Goal: Information Seeking & Learning: Compare options

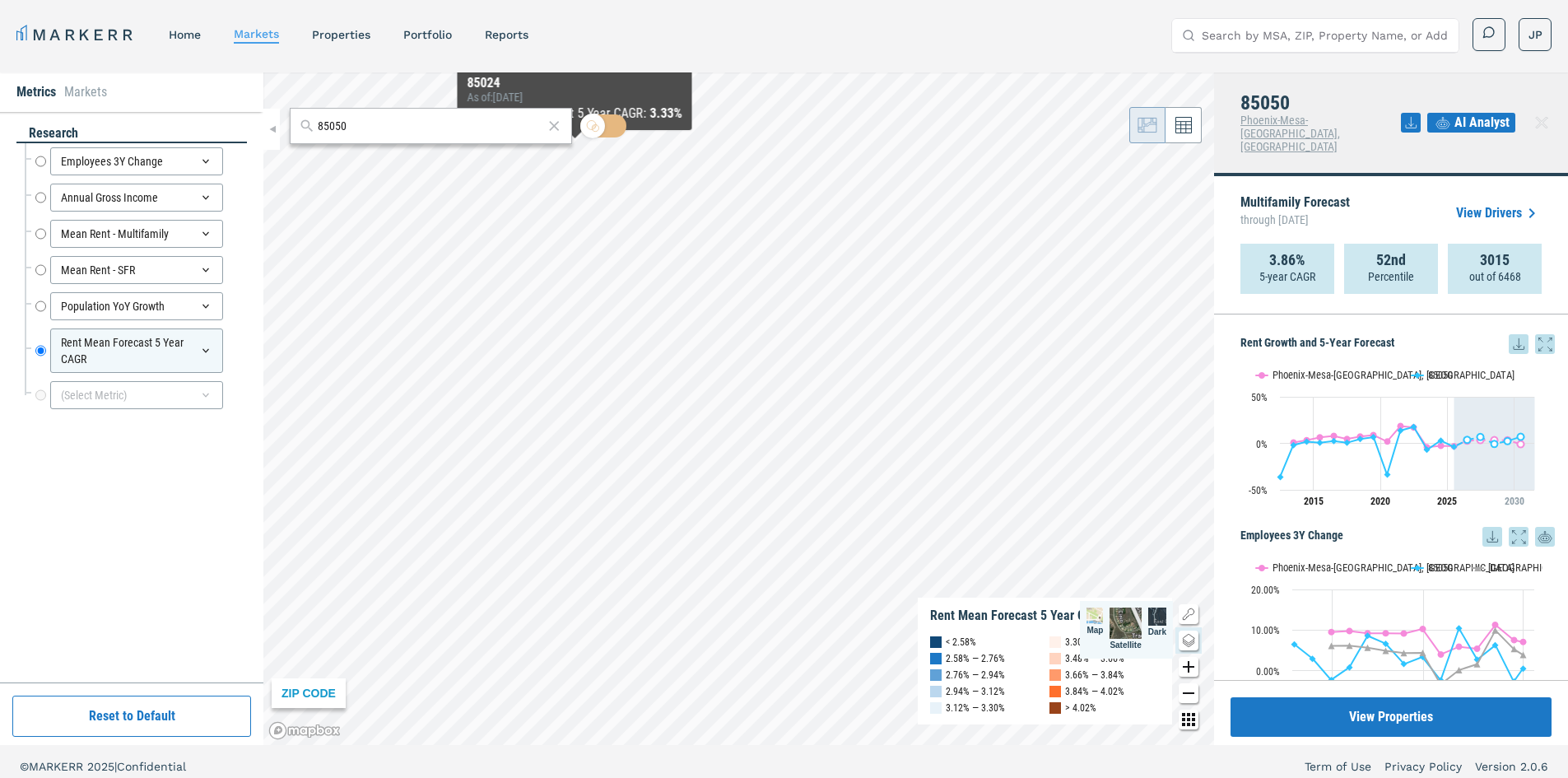
click at [556, 124] on icon at bounding box center [554, 126] width 16 height 20
click at [472, 141] on div at bounding box center [431, 126] width 283 height 37
click at [417, 126] on input "text" at bounding box center [440, 126] width 243 height 17
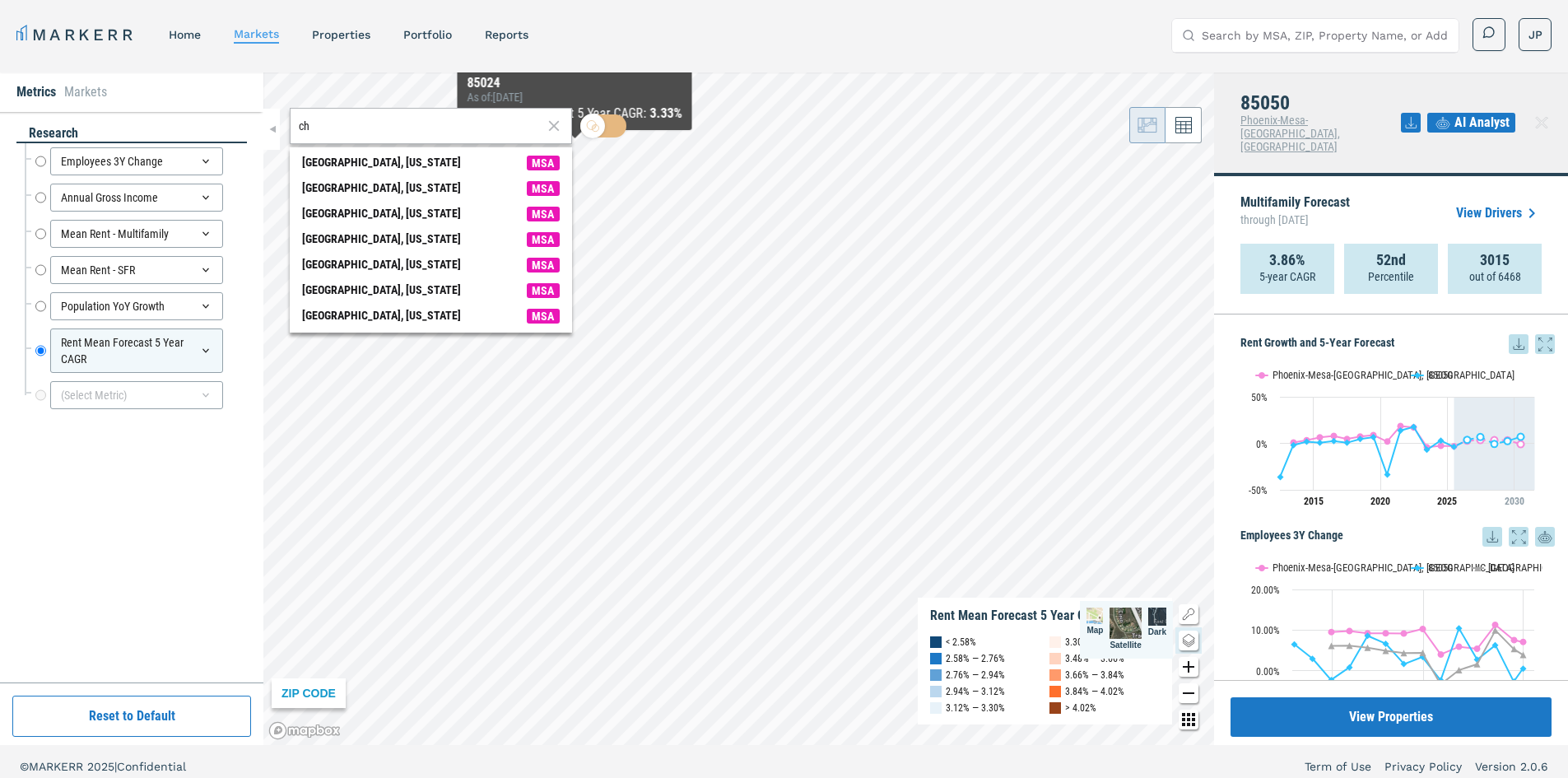
type input "c"
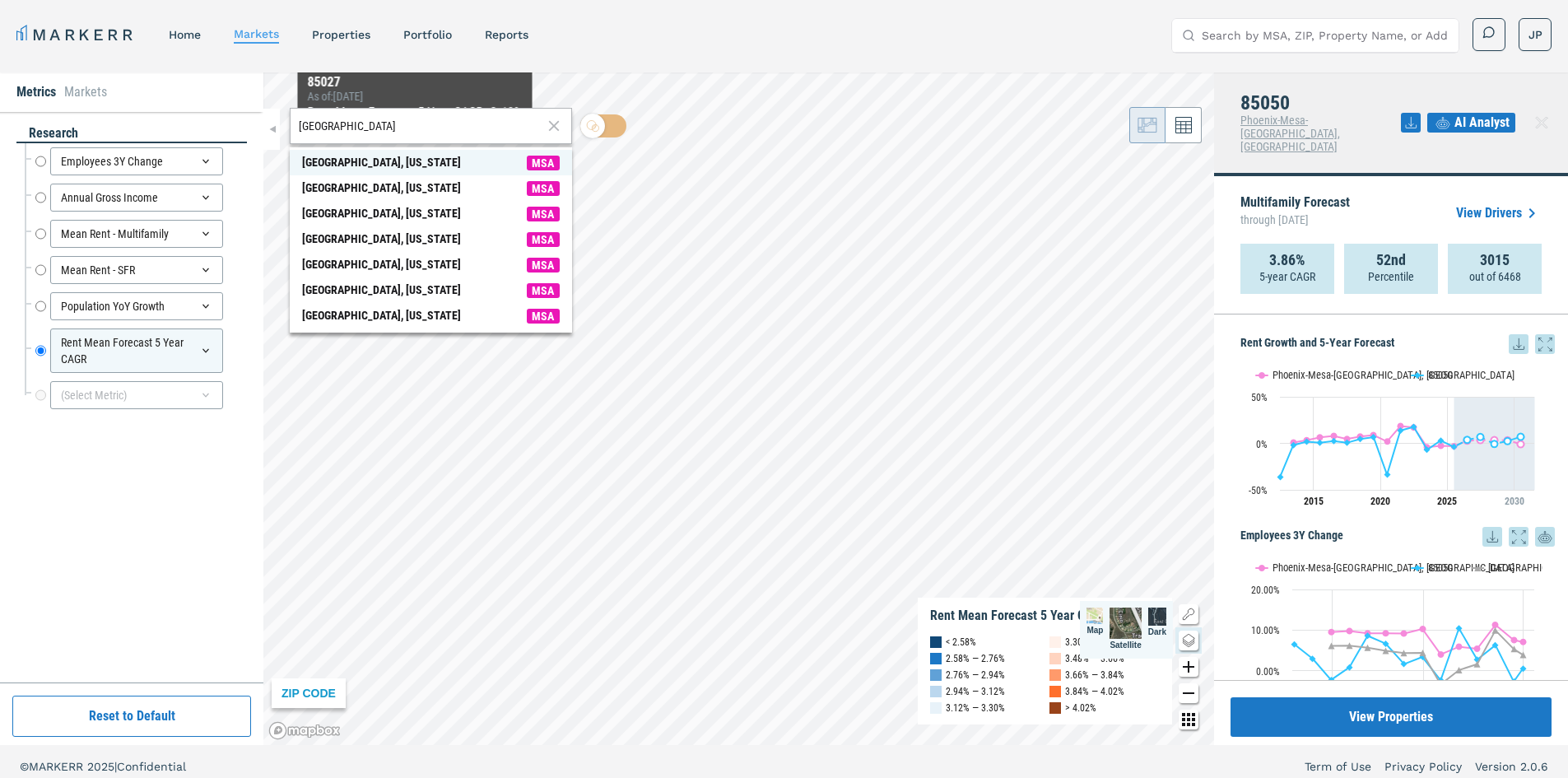
click at [415, 158] on div "Summerville, South Carolina" at bounding box center [382, 162] width 159 height 17
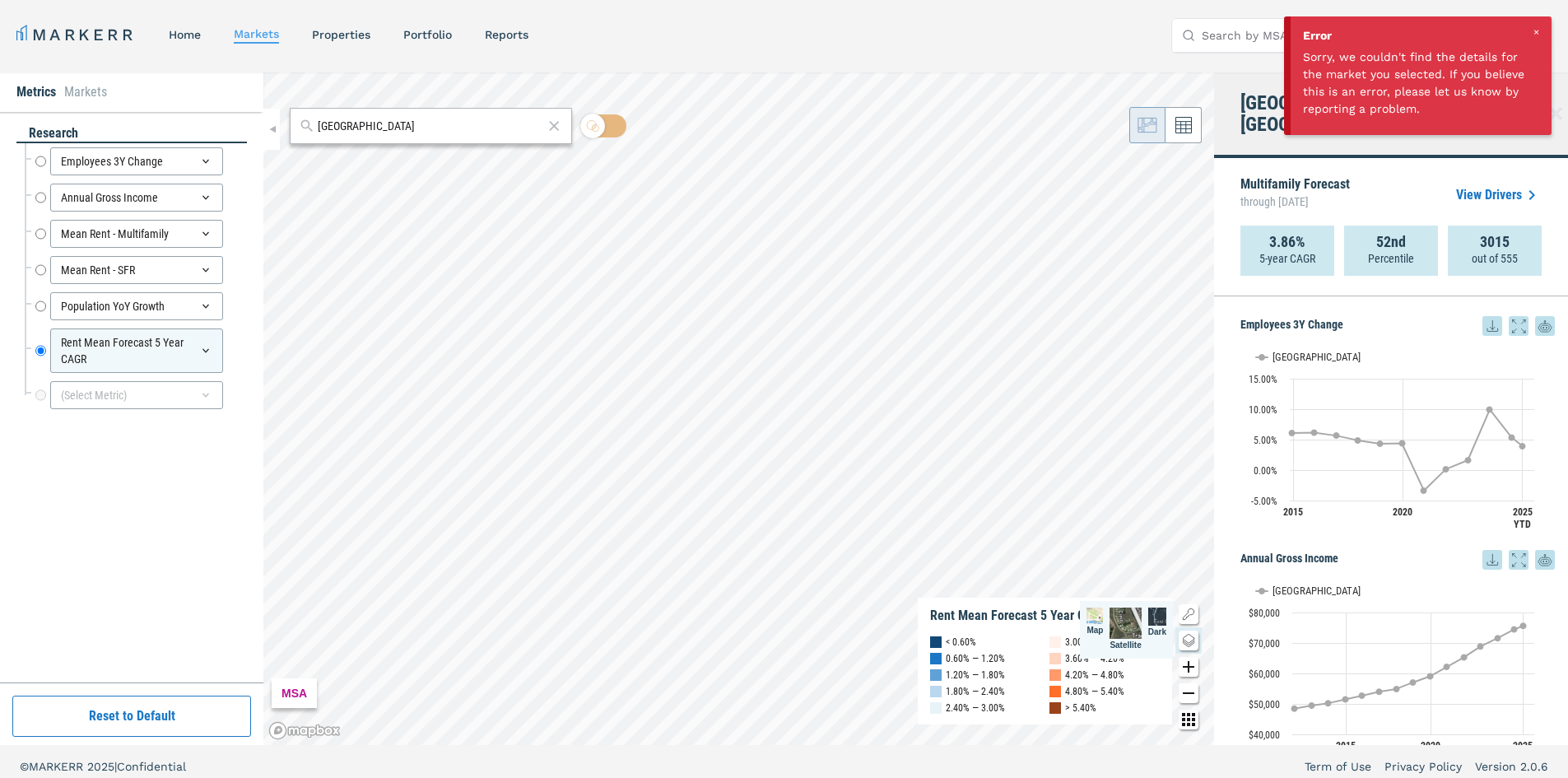
click at [1540, 21] on div "Error Sorry, we couldn't find the details for the market you selected. If you b…" at bounding box center [1421, 75] width 261 height 119
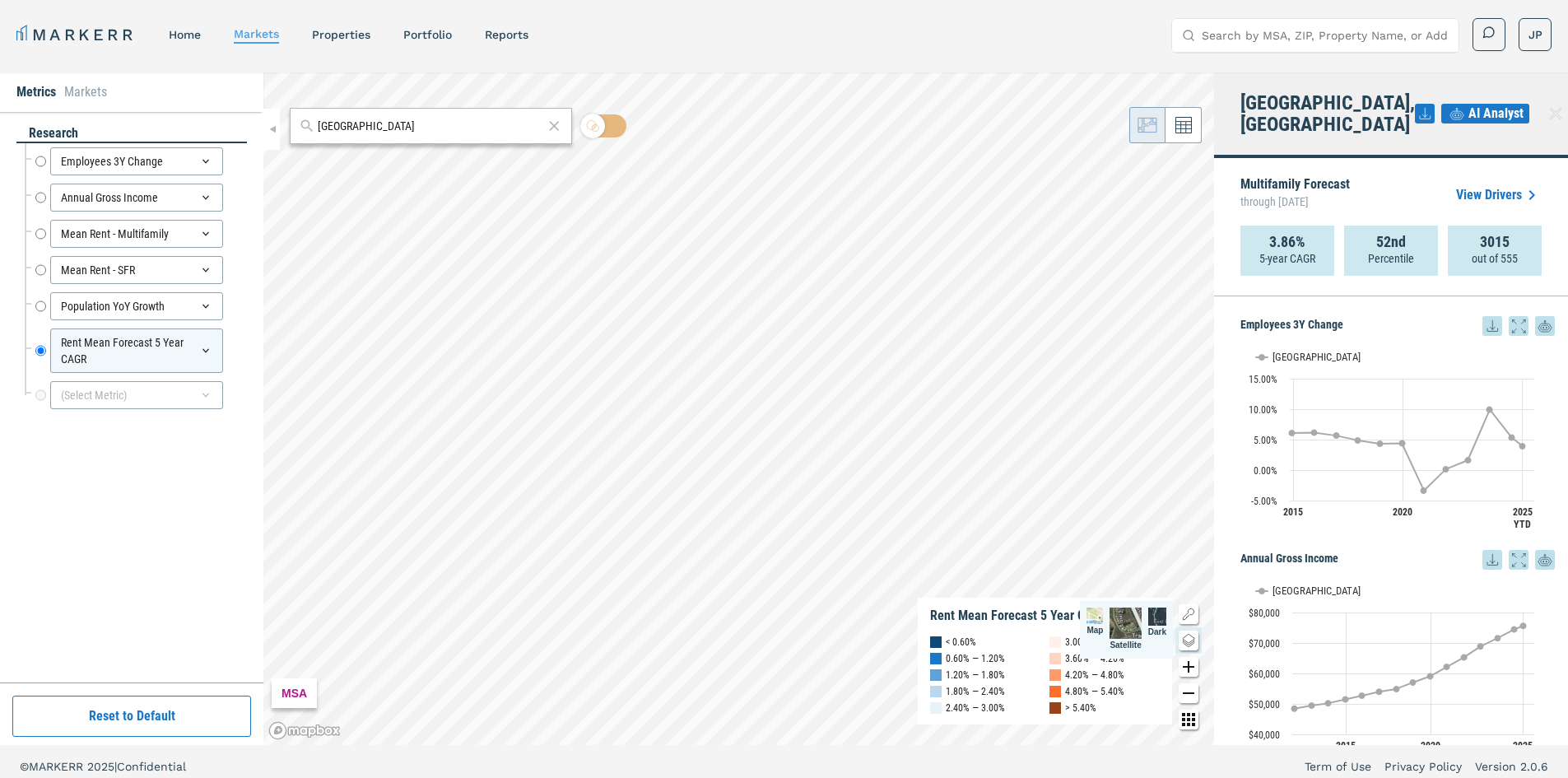
click at [393, 135] on input "summerville" at bounding box center [431, 126] width 226 height 17
type input "s"
click at [402, 127] on input "text" at bounding box center [440, 126] width 243 height 17
paste input "29486"
type input "29486"
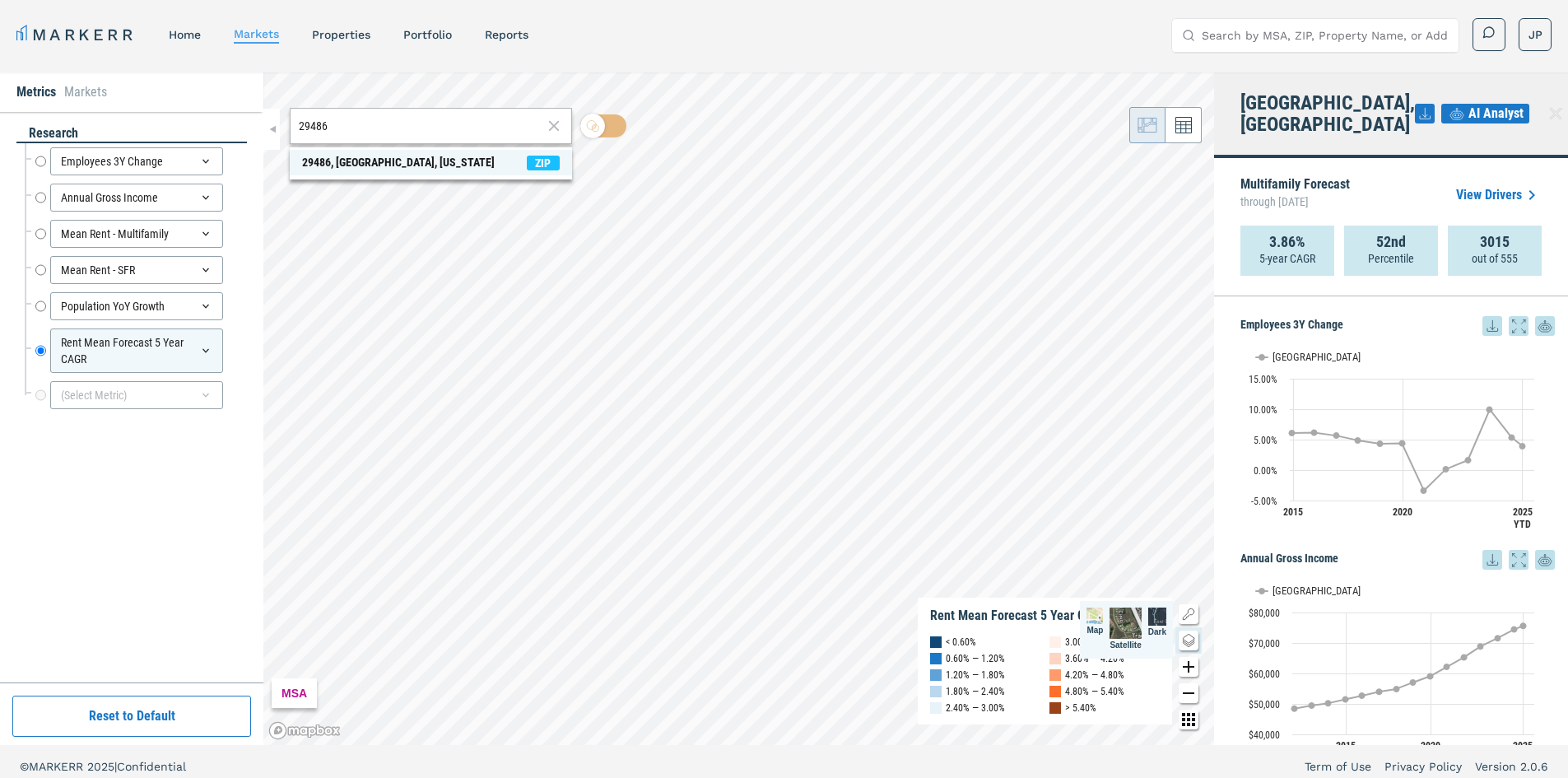
click at [398, 156] on div "29486, [GEOGRAPHIC_DATA], [US_STATE]" at bounding box center [398, 162] width 193 height 17
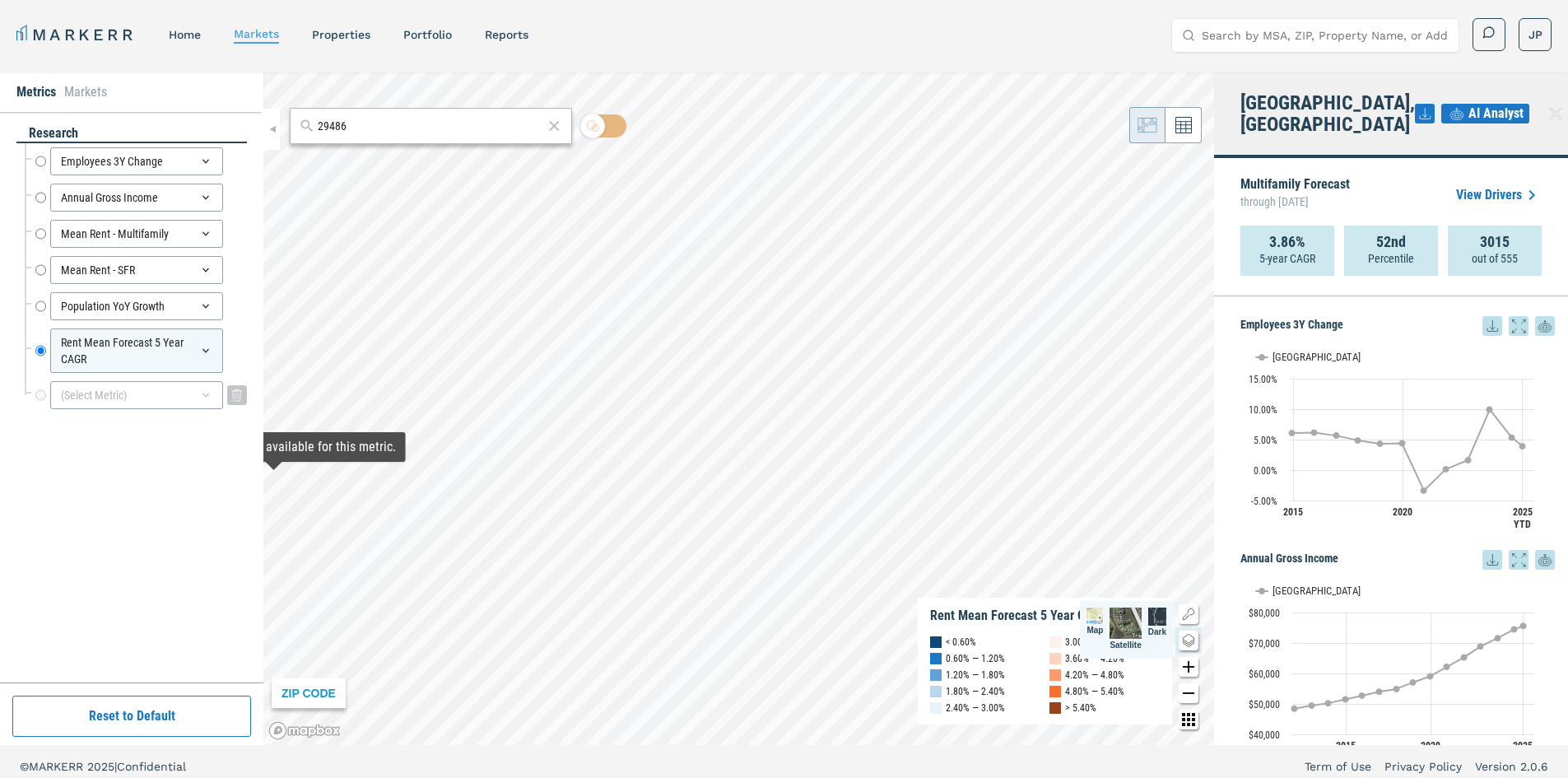
click at [87, 403] on div "(Select Metric)" at bounding box center [136, 395] width 173 height 28
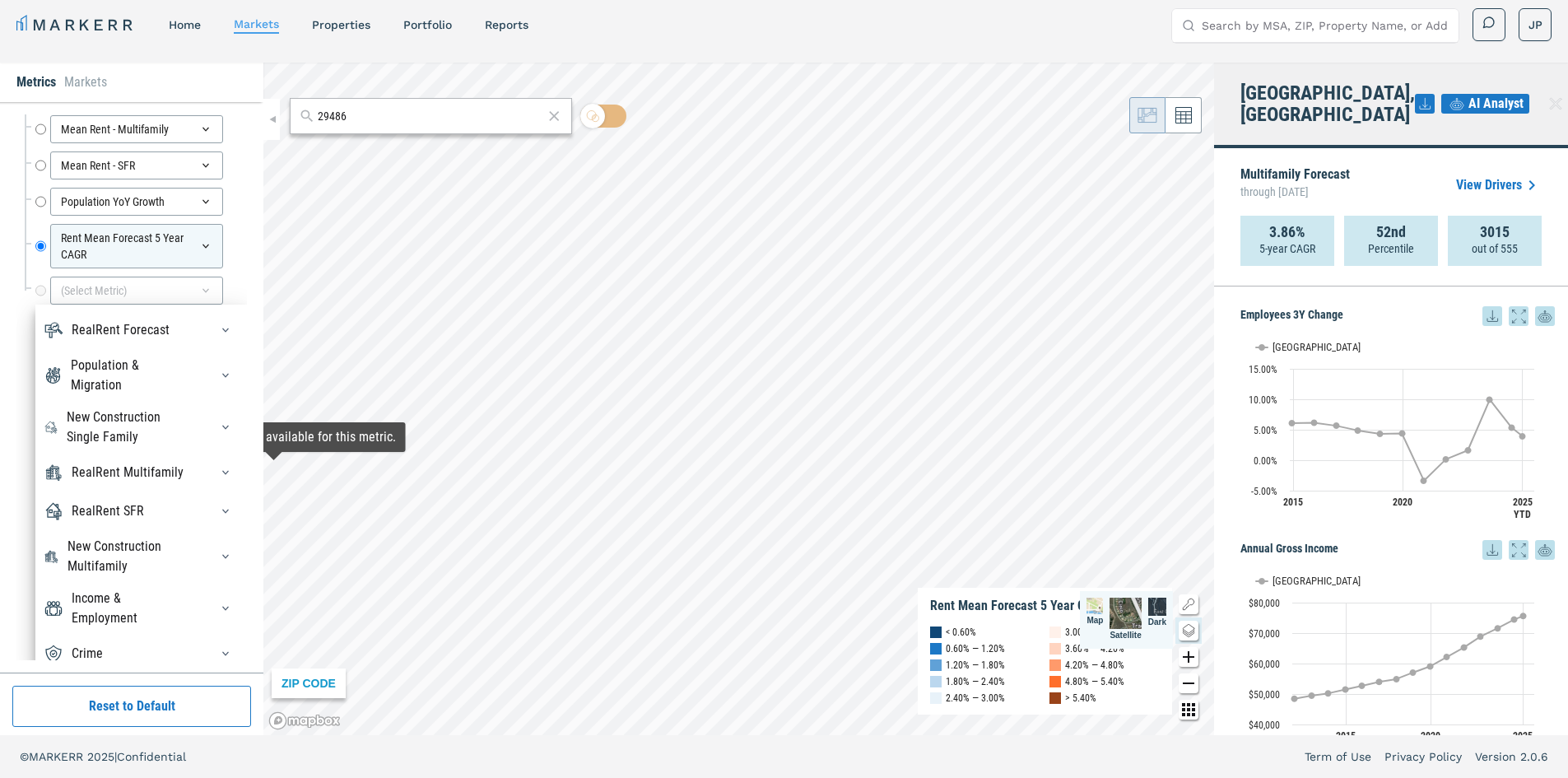
scroll to position [110, 0]
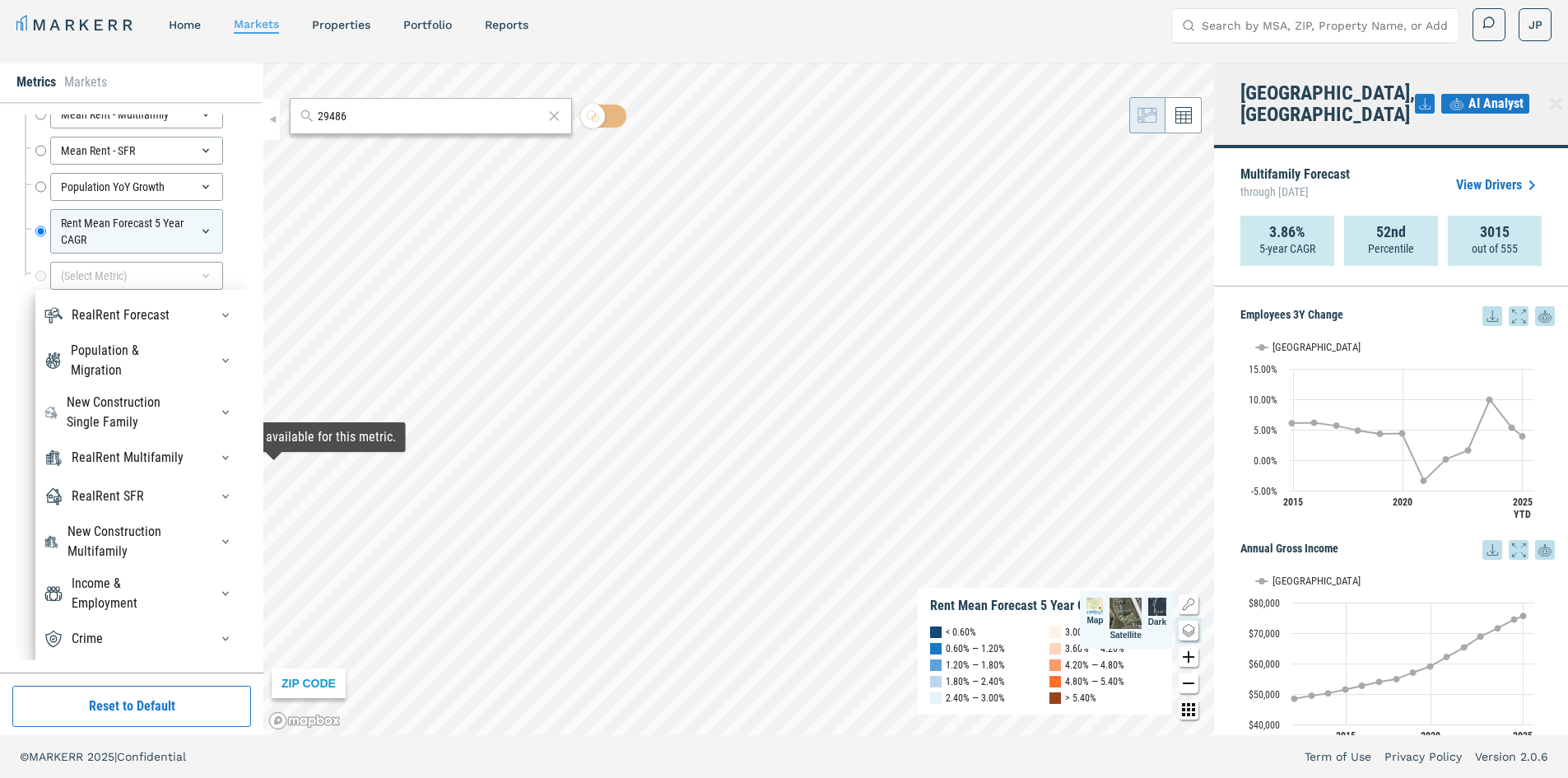
click at [101, 542] on div "New Construction Multifamily" at bounding box center [128, 542] width 122 height 39
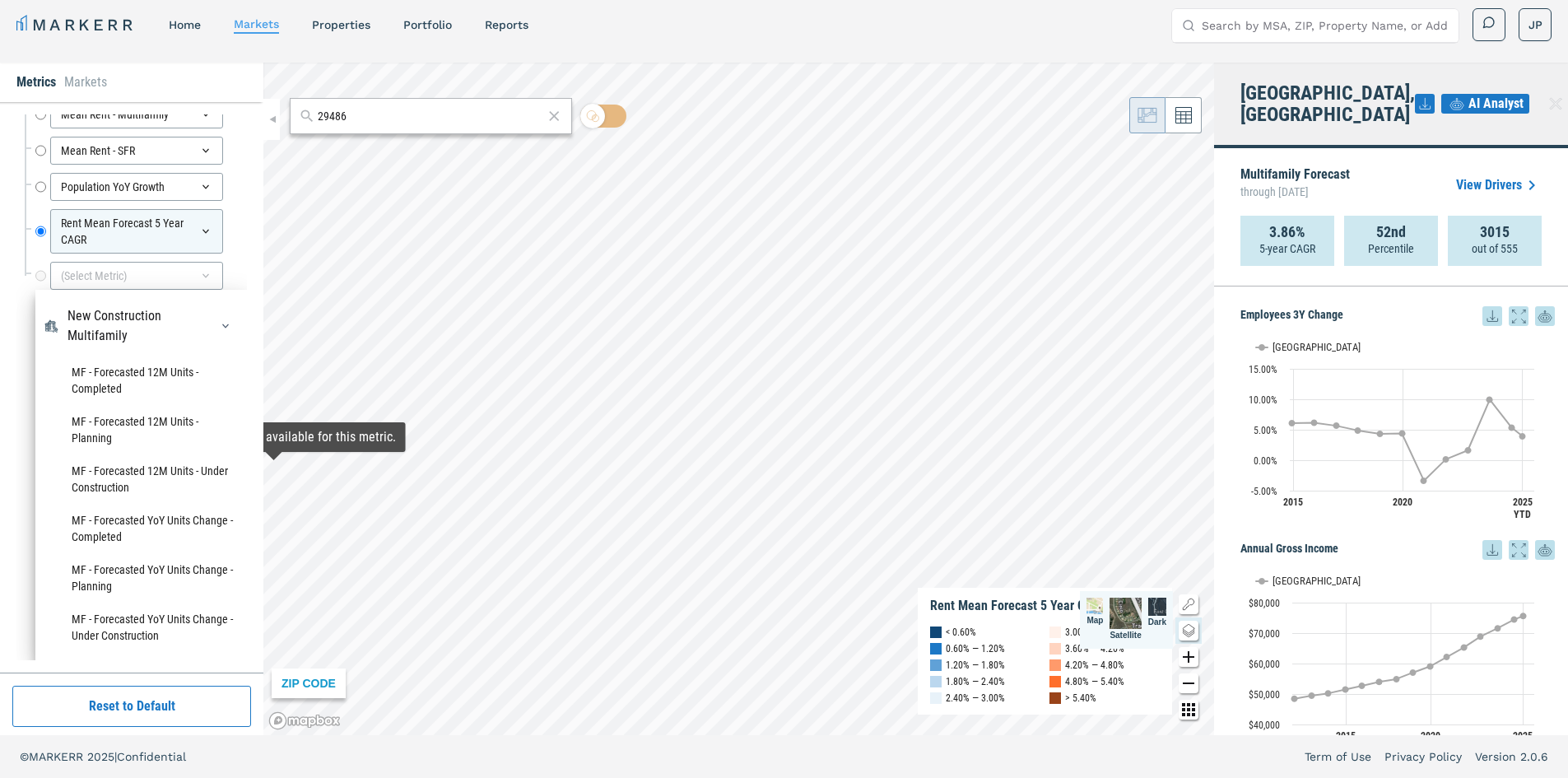
scroll to position [259, 0]
click at [91, 336] on div "New Construction Multifamily" at bounding box center [128, 325] width 122 height 39
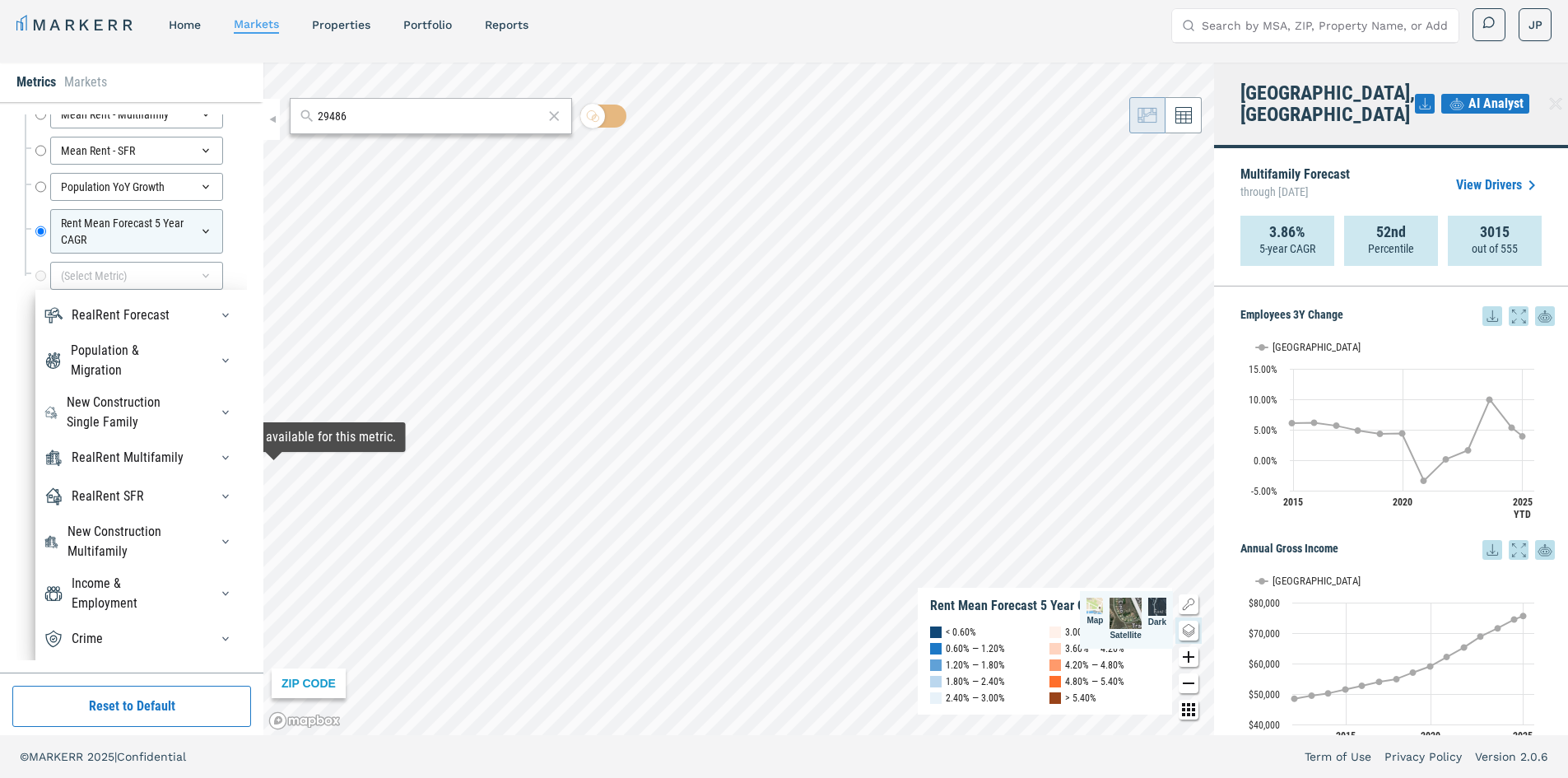
click at [125, 540] on div "New Construction Multifamily" at bounding box center [128, 542] width 122 height 39
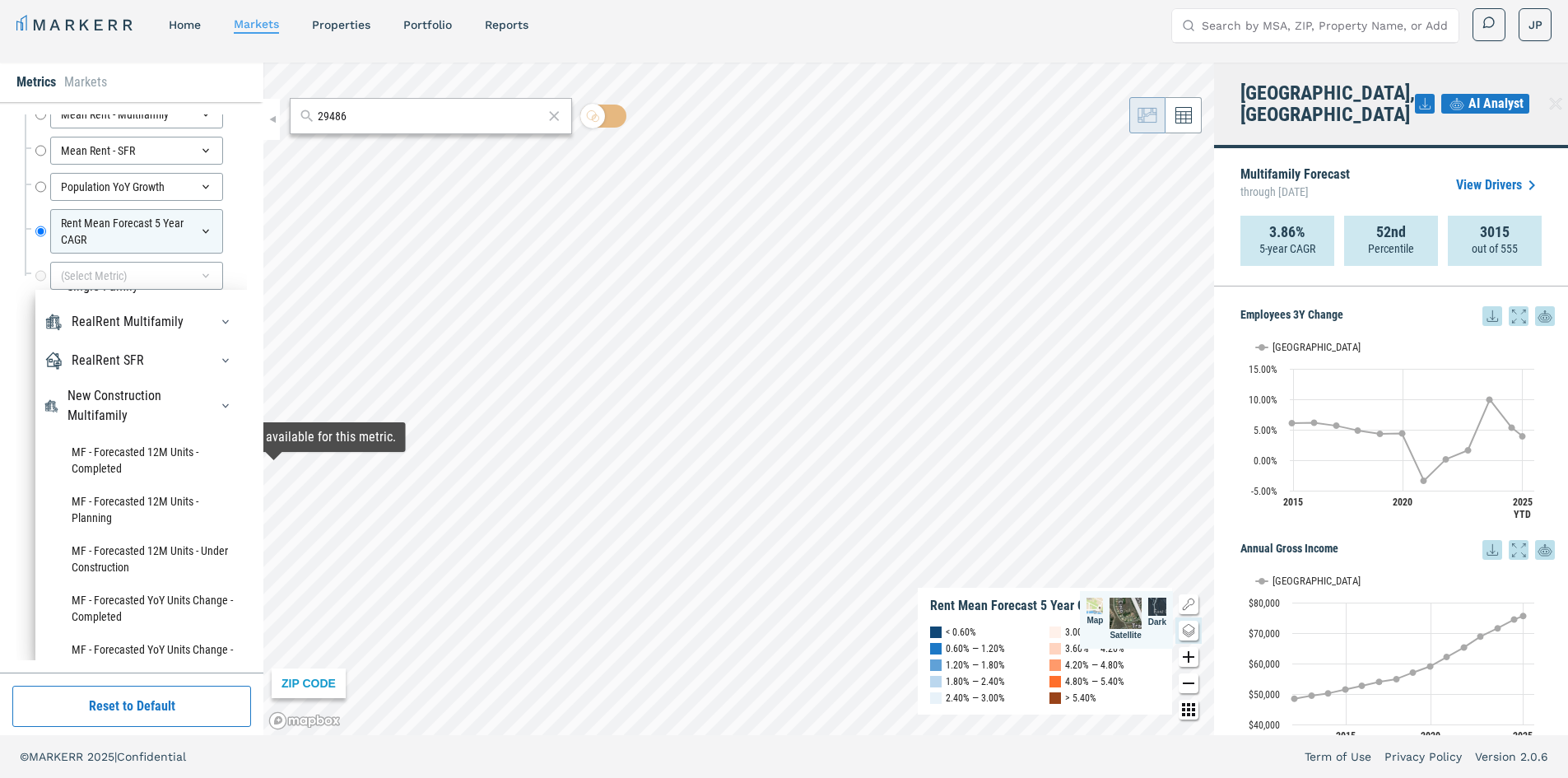
scroll to position [177, 0]
click at [111, 469] on li "MF - Forecasted 12M Units - Completed" at bounding box center [141, 461] width 195 height 49
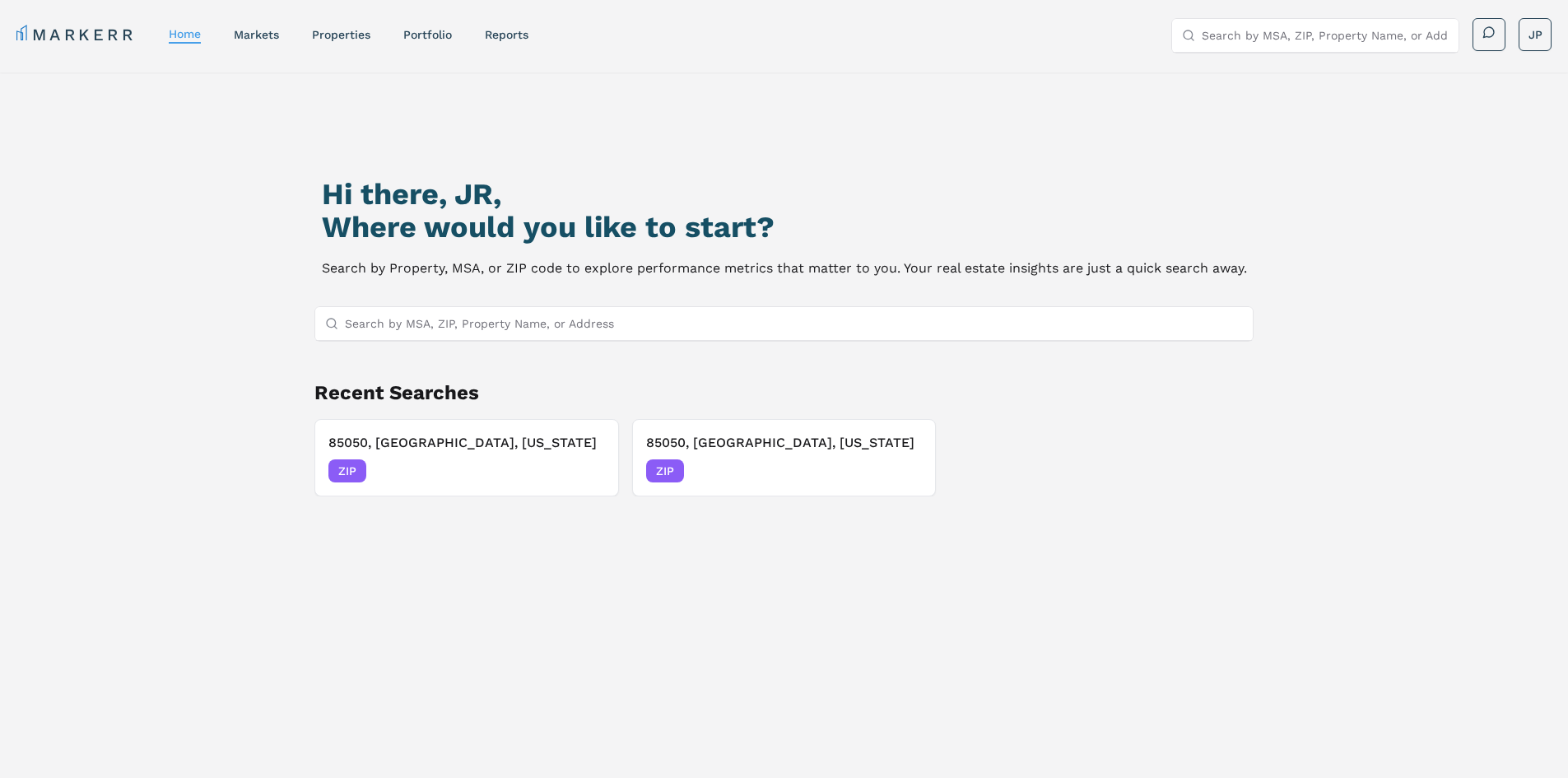
click at [480, 315] on input "Search by MSA, ZIP, Property Name, or Address" at bounding box center [794, 323] width 899 height 33
paste input "29486"
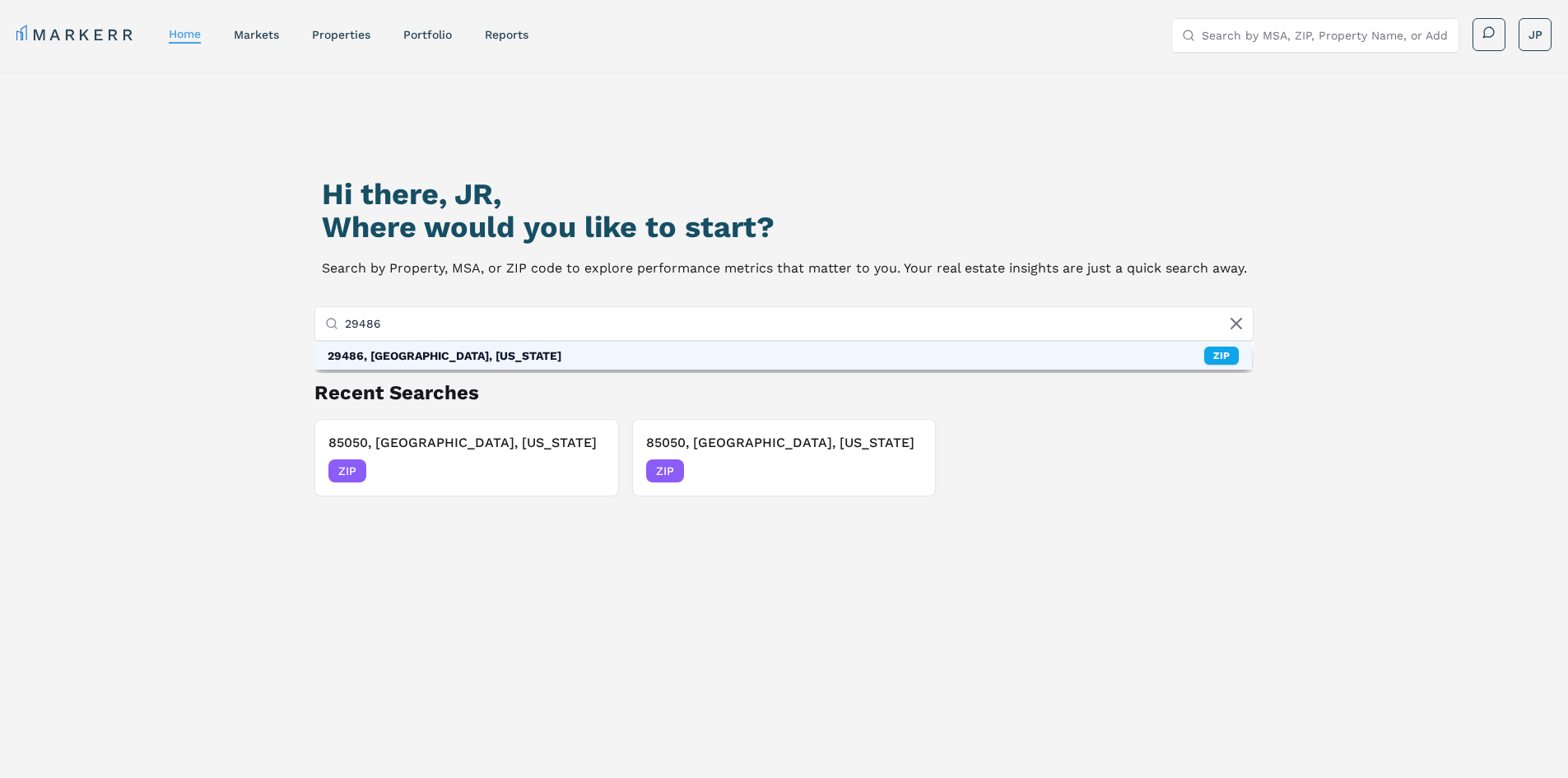
type input "29486"
click at [481, 347] on div "29486, Summerville, South Carolina ZIP" at bounding box center [784, 355] width 939 height 28
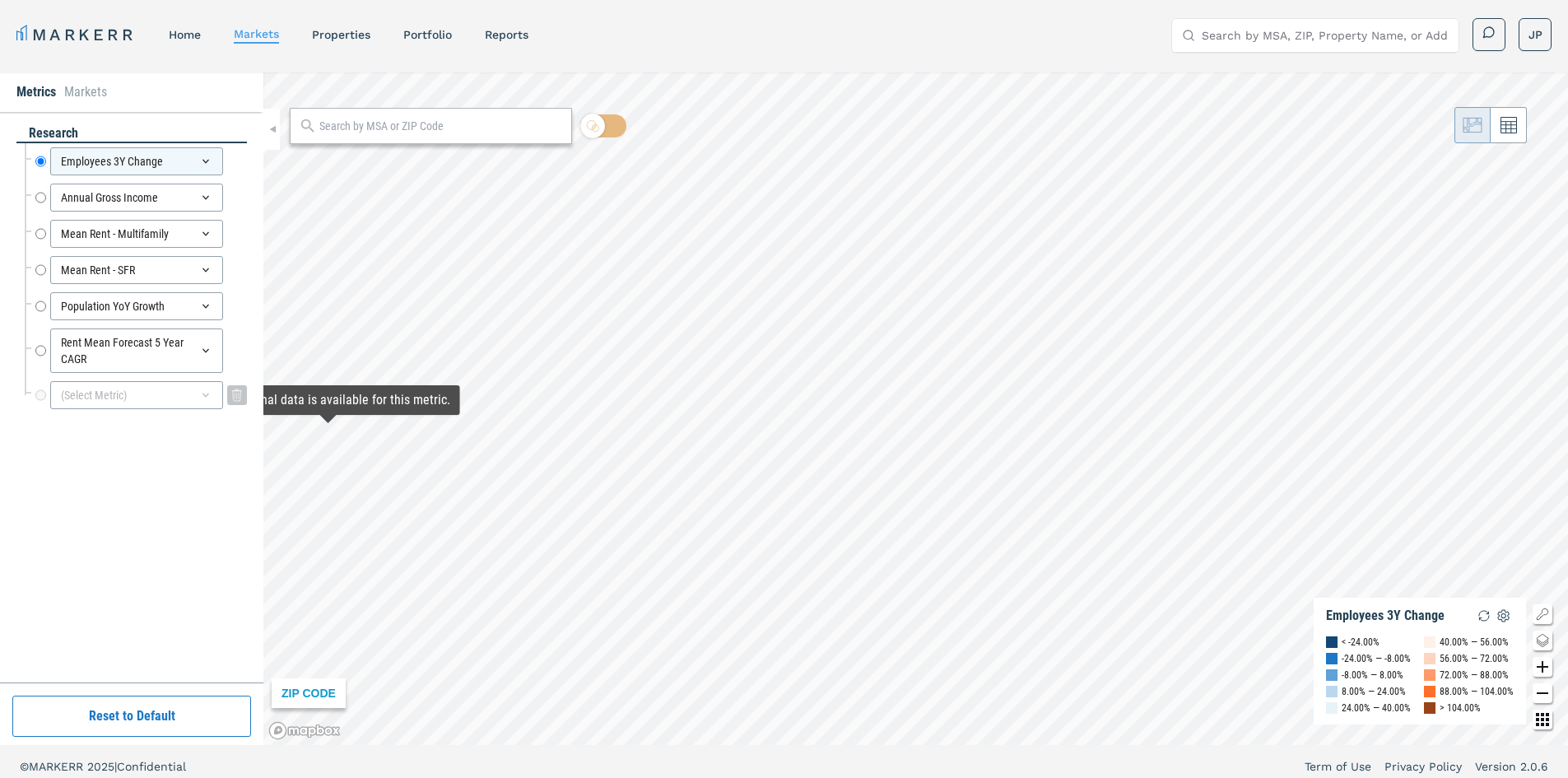
click at [155, 393] on div "(Select Metric)" at bounding box center [136, 395] width 173 height 28
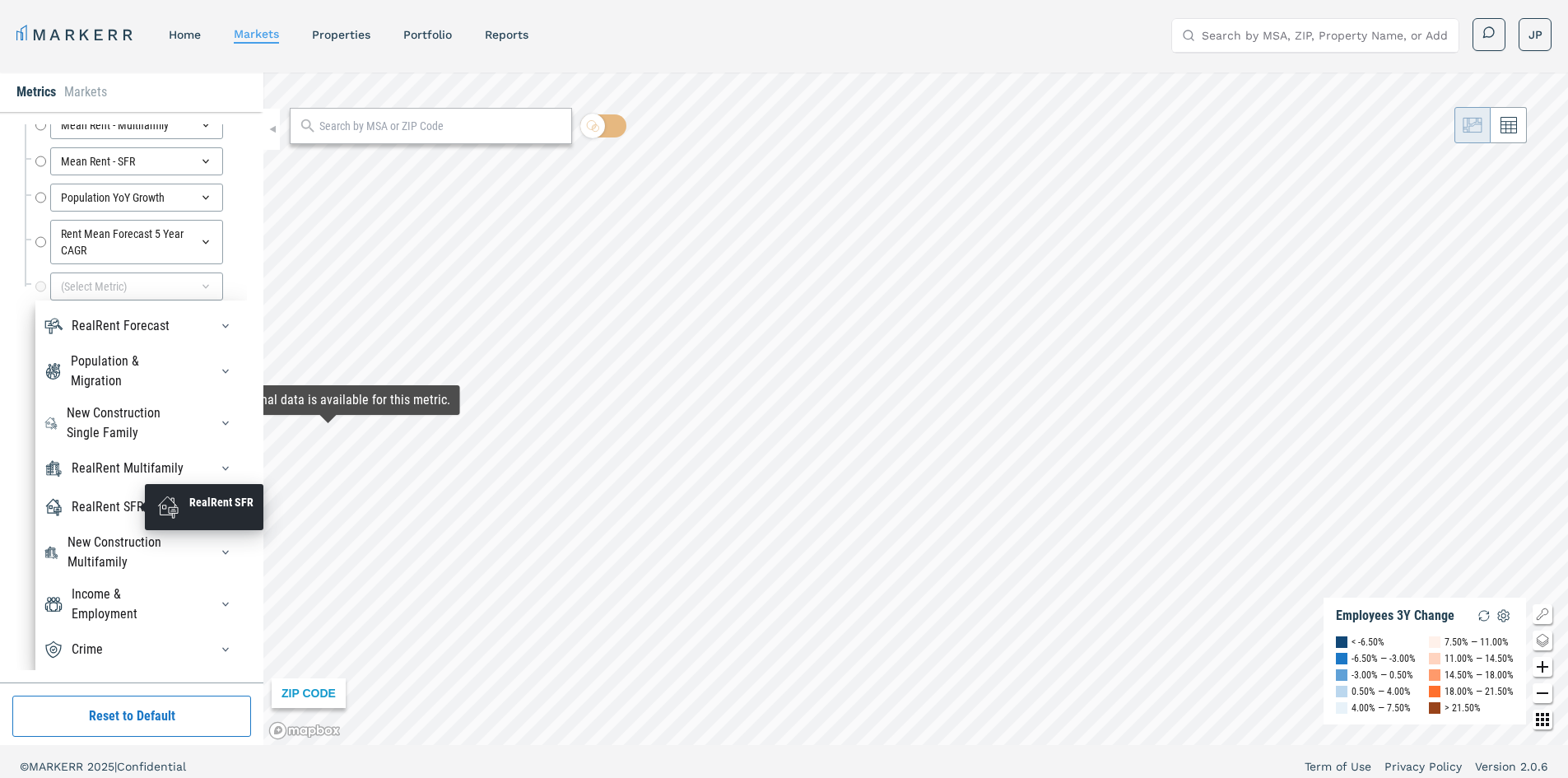
scroll to position [110, 0]
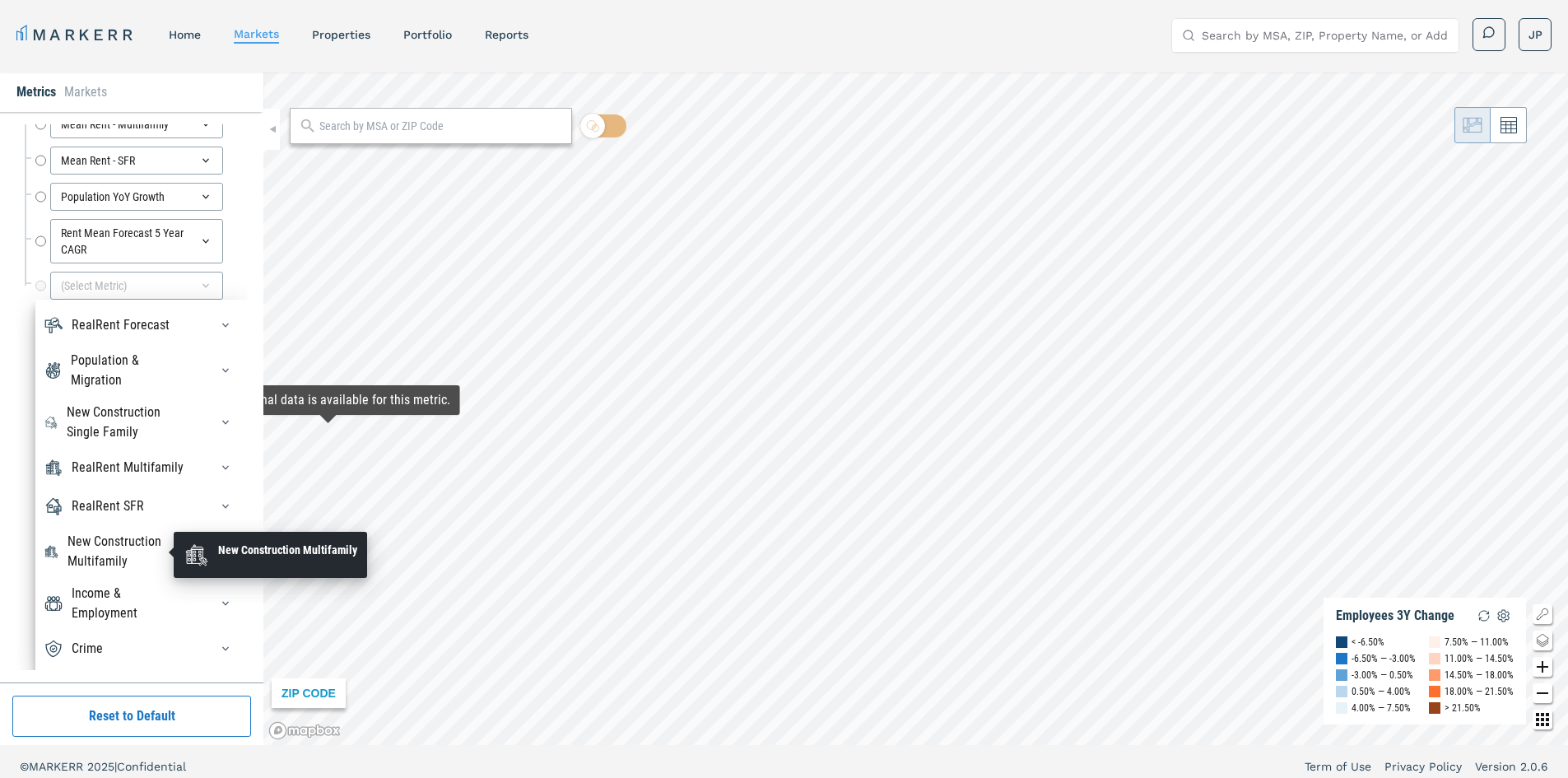
click at [119, 551] on div "New Construction Multifamily" at bounding box center [128, 552] width 122 height 39
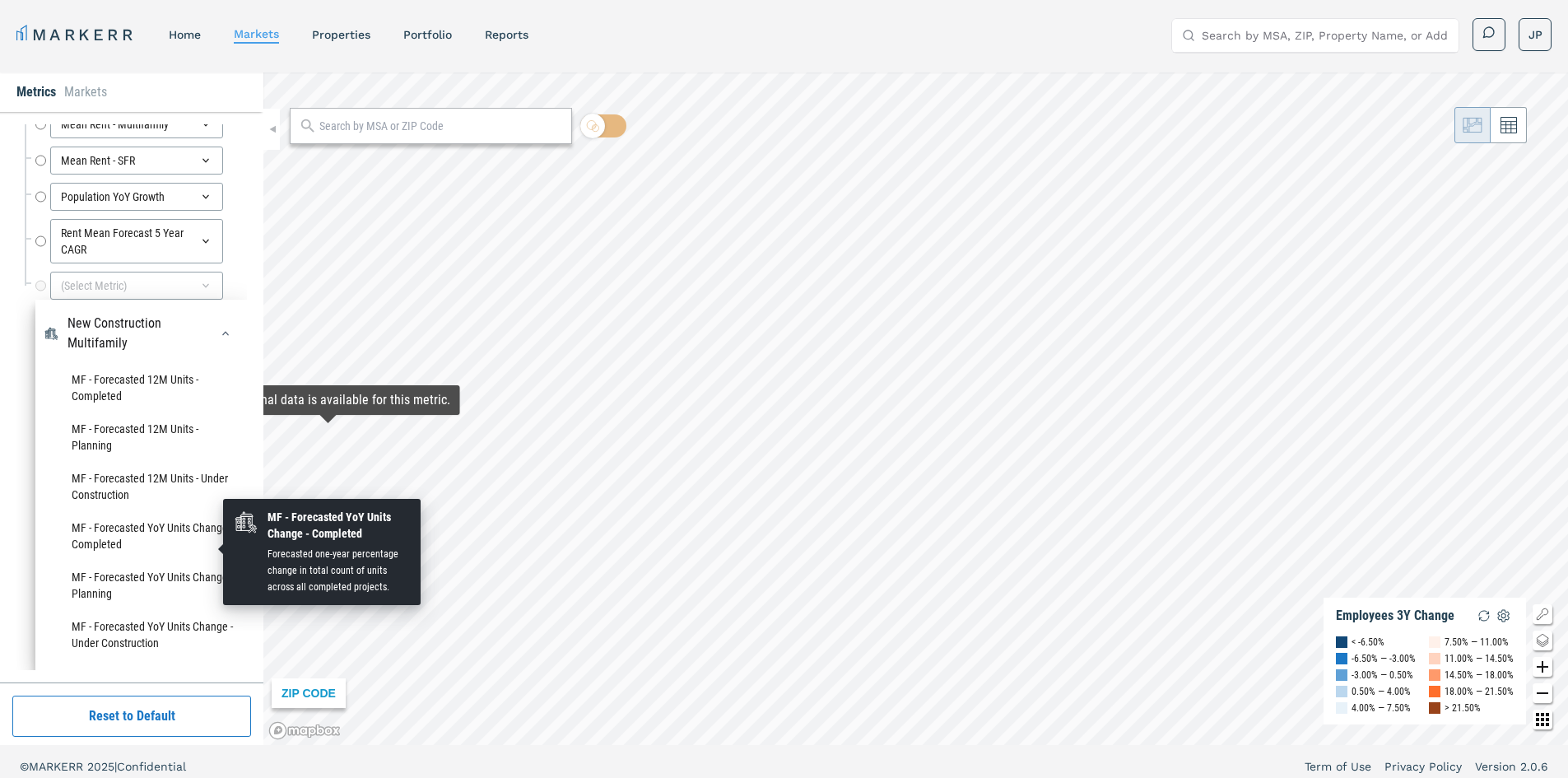
scroll to position [262, 0]
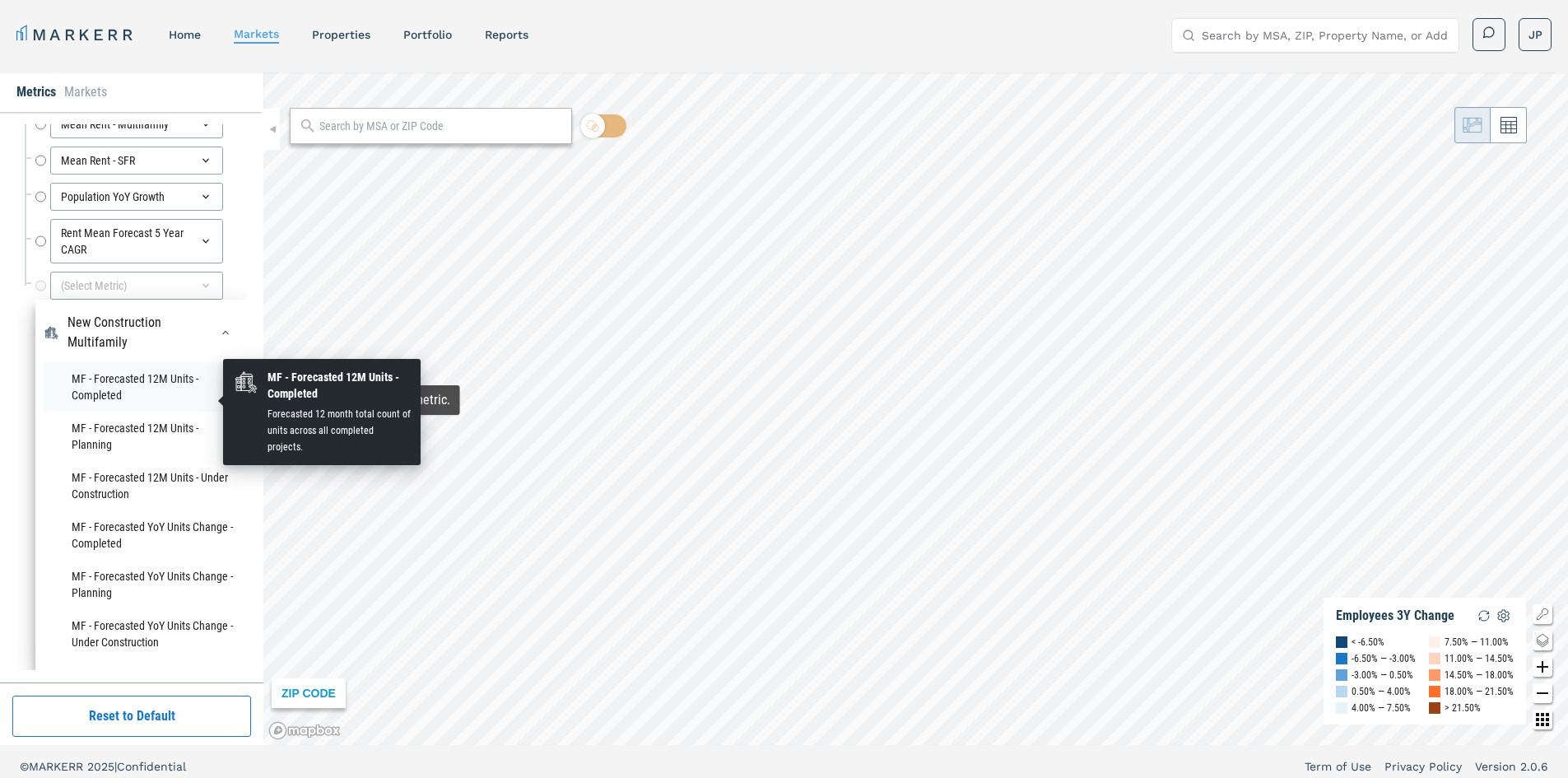
click at [127, 388] on li "MF - Forecasted 12M Units - Completed" at bounding box center [141, 386] width 195 height 49
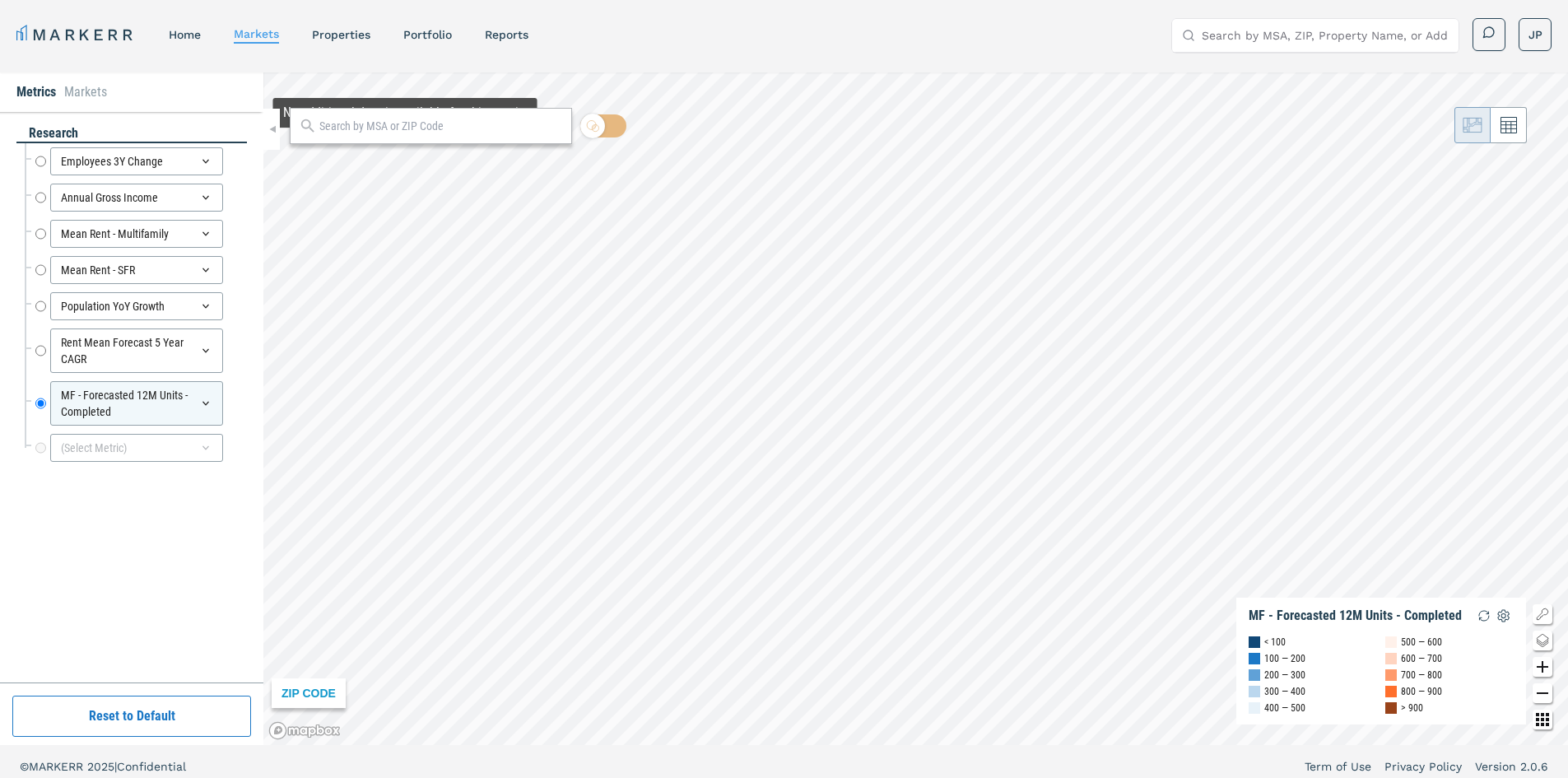
click at [403, 138] on div at bounding box center [431, 126] width 283 height 37
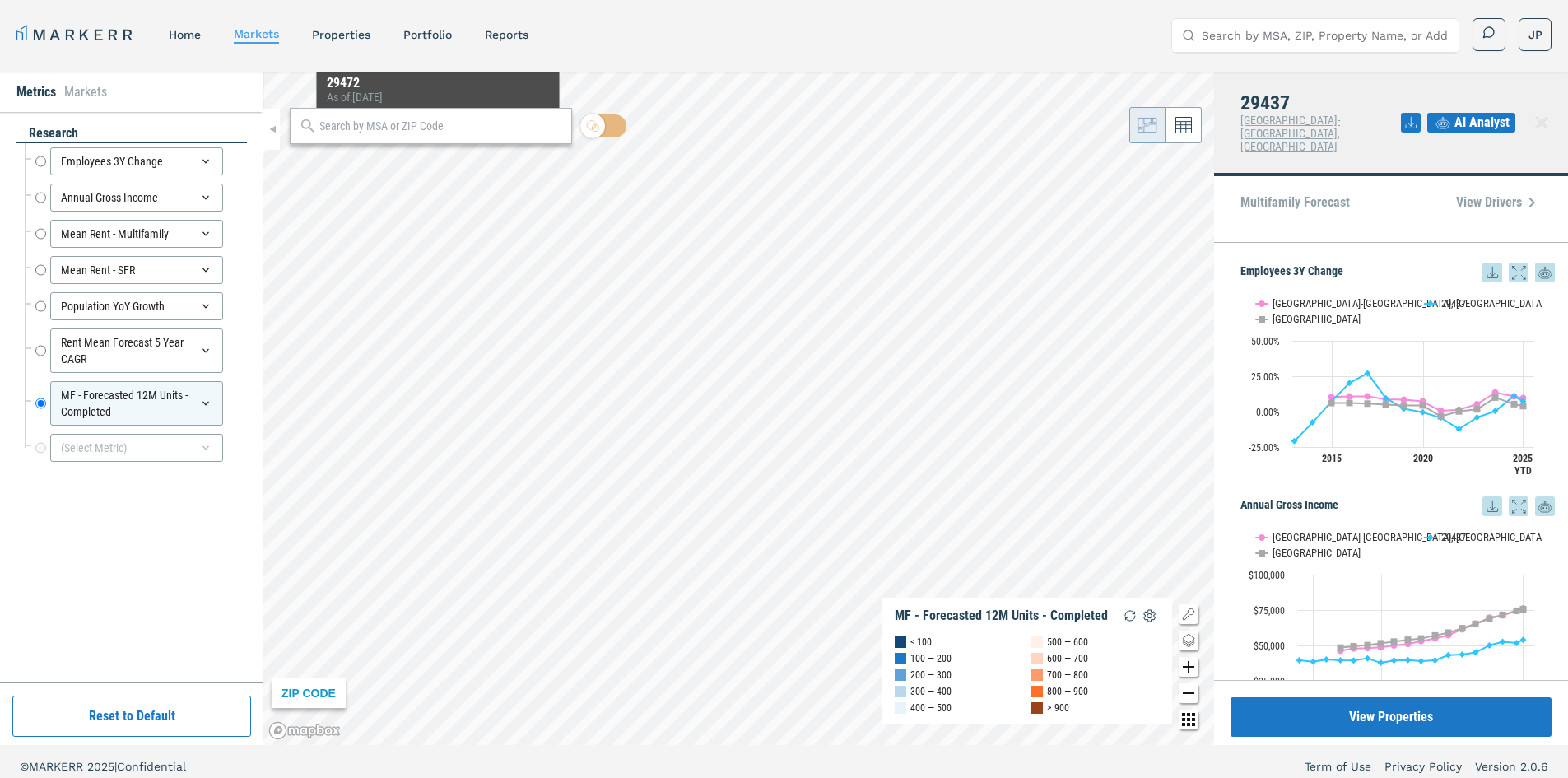
click at [417, 124] on input "text" at bounding box center [440, 126] width 243 height 17
paste input "29486"
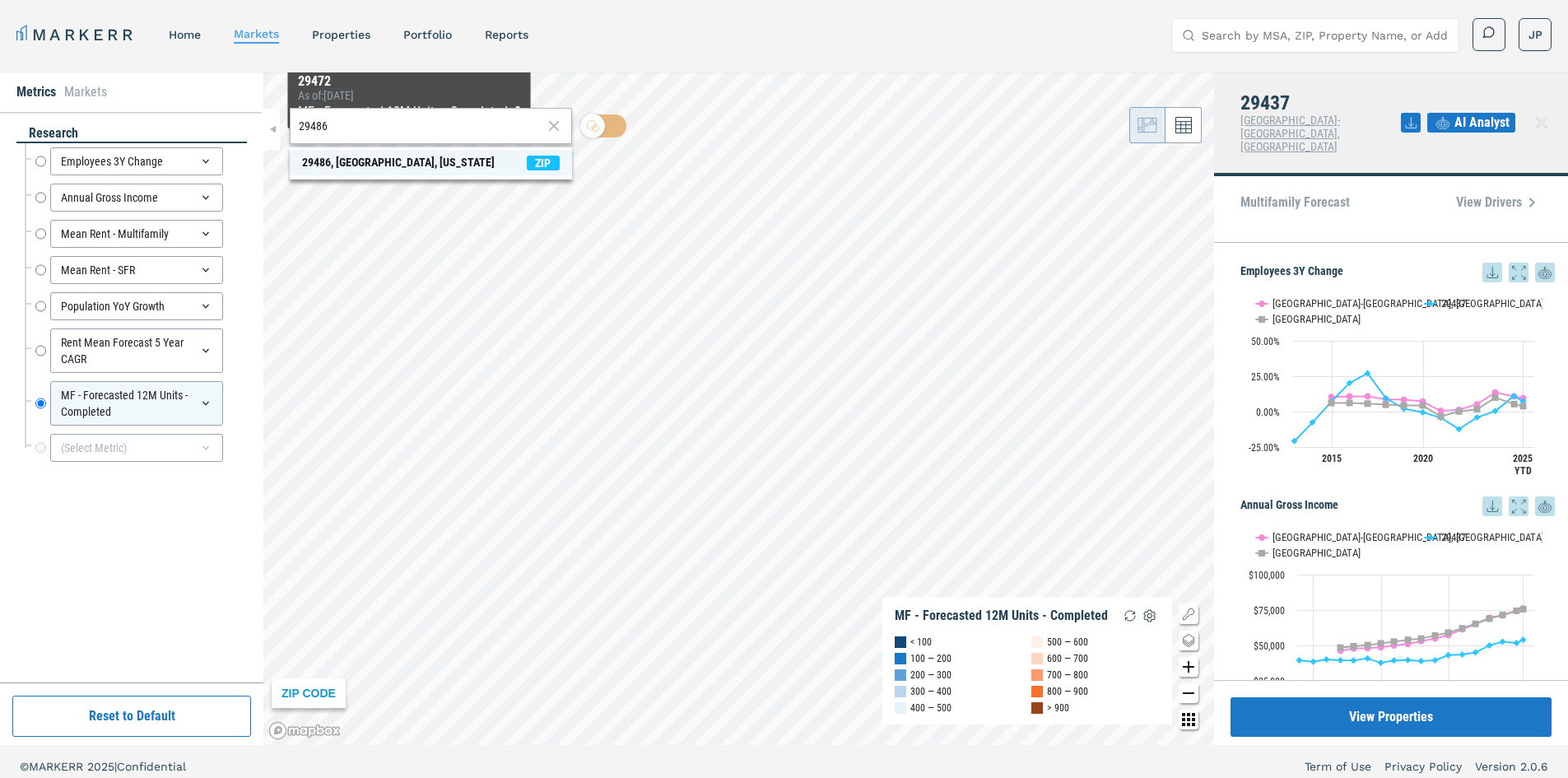
type input "29486"
click at [407, 160] on div "29486, [GEOGRAPHIC_DATA], [US_STATE]" at bounding box center [398, 162] width 193 height 17
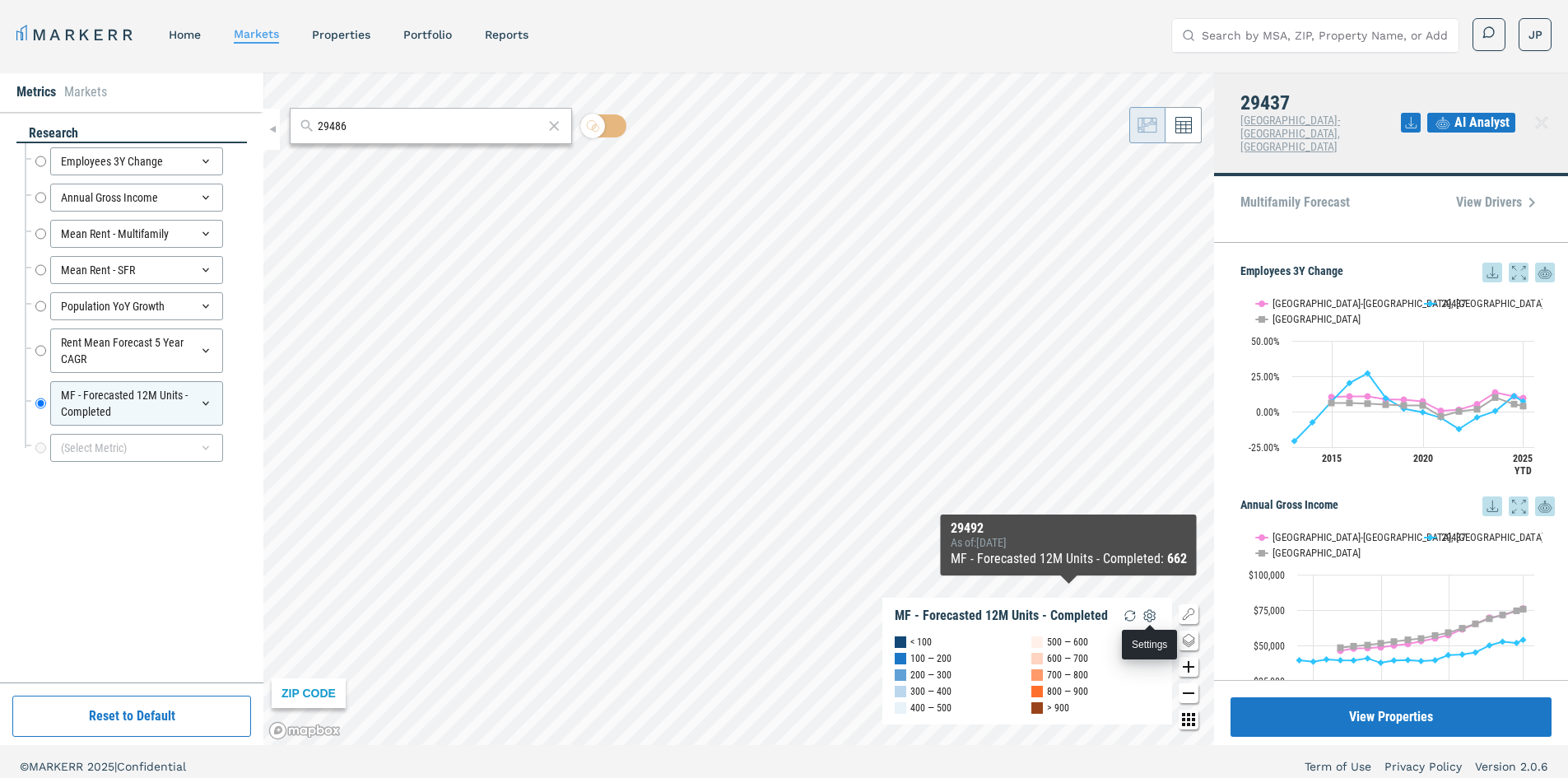
click at [1151, 616] on img "button" at bounding box center [1150, 616] width 20 height 20
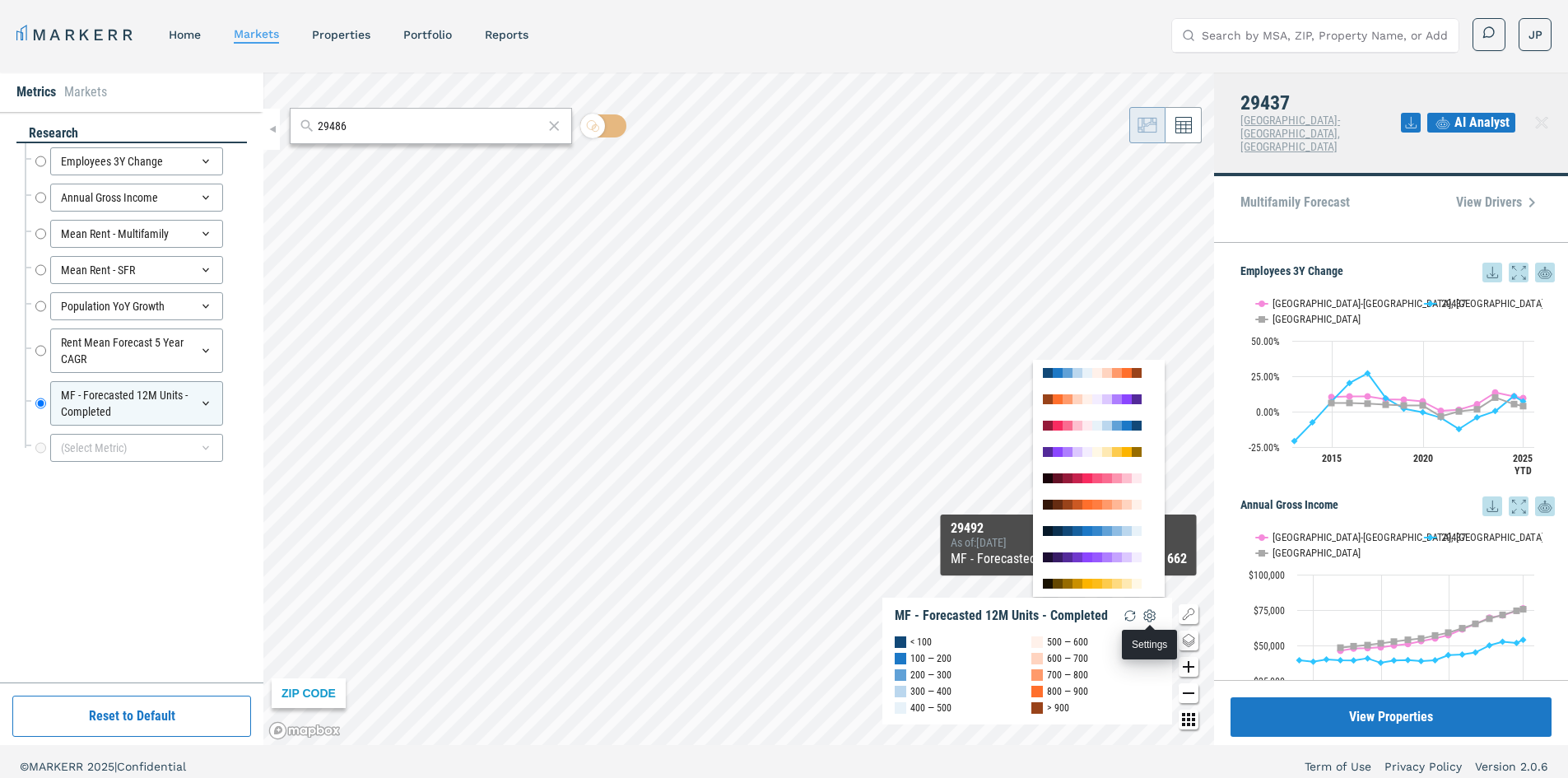
click at [1151, 616] on img "button" at bounding box center [1150, 616] width 20 height 20
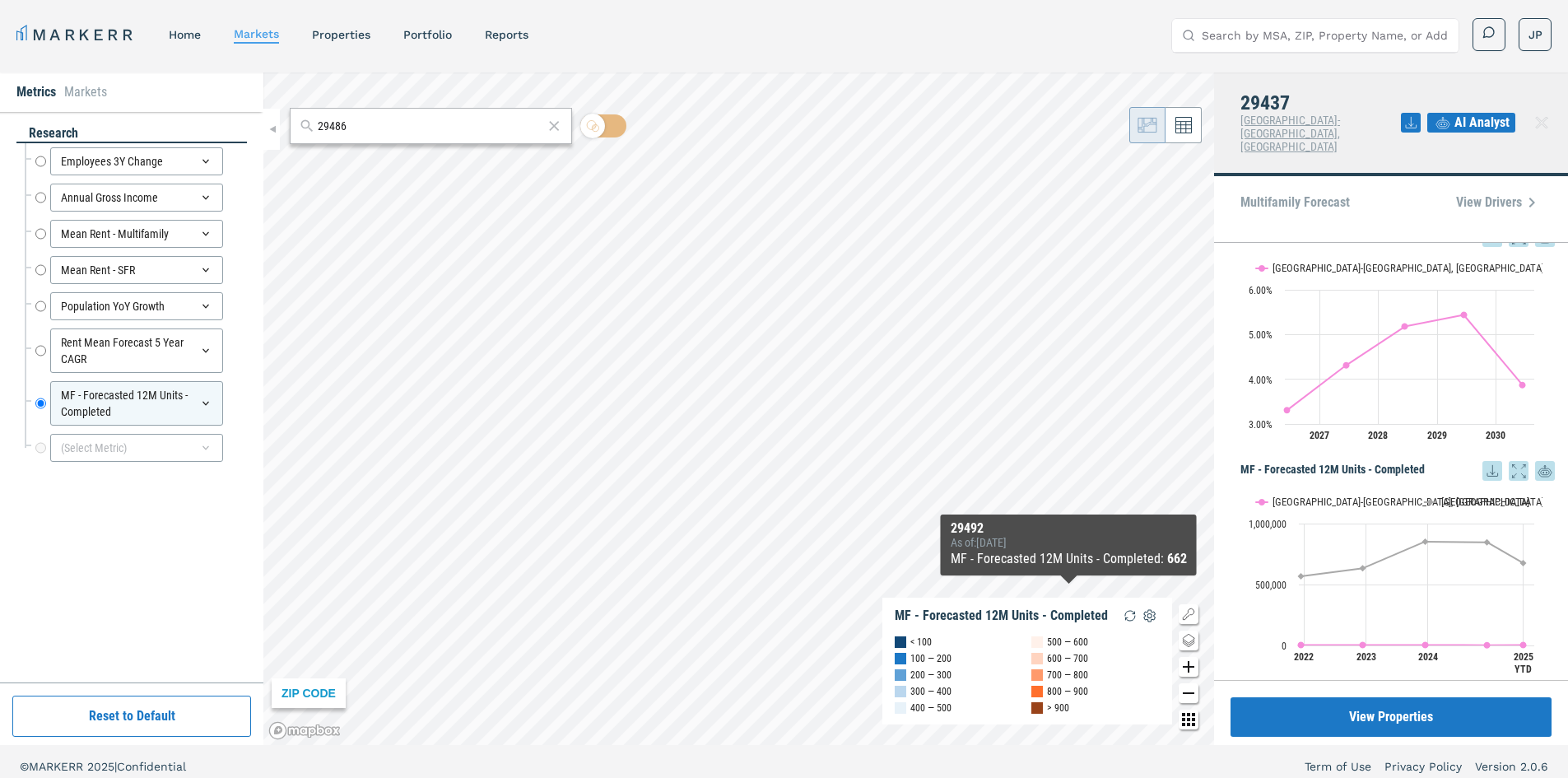
scroll to position [1205, 0]
click at [1354, 495] on button "Show Charleston-North Charleston, SC" at bounding box center [1332, 501] width 152 height 12
click at [1444, 495] on button "Show USA" at bounding box center [1442, 501] width 35 height 12
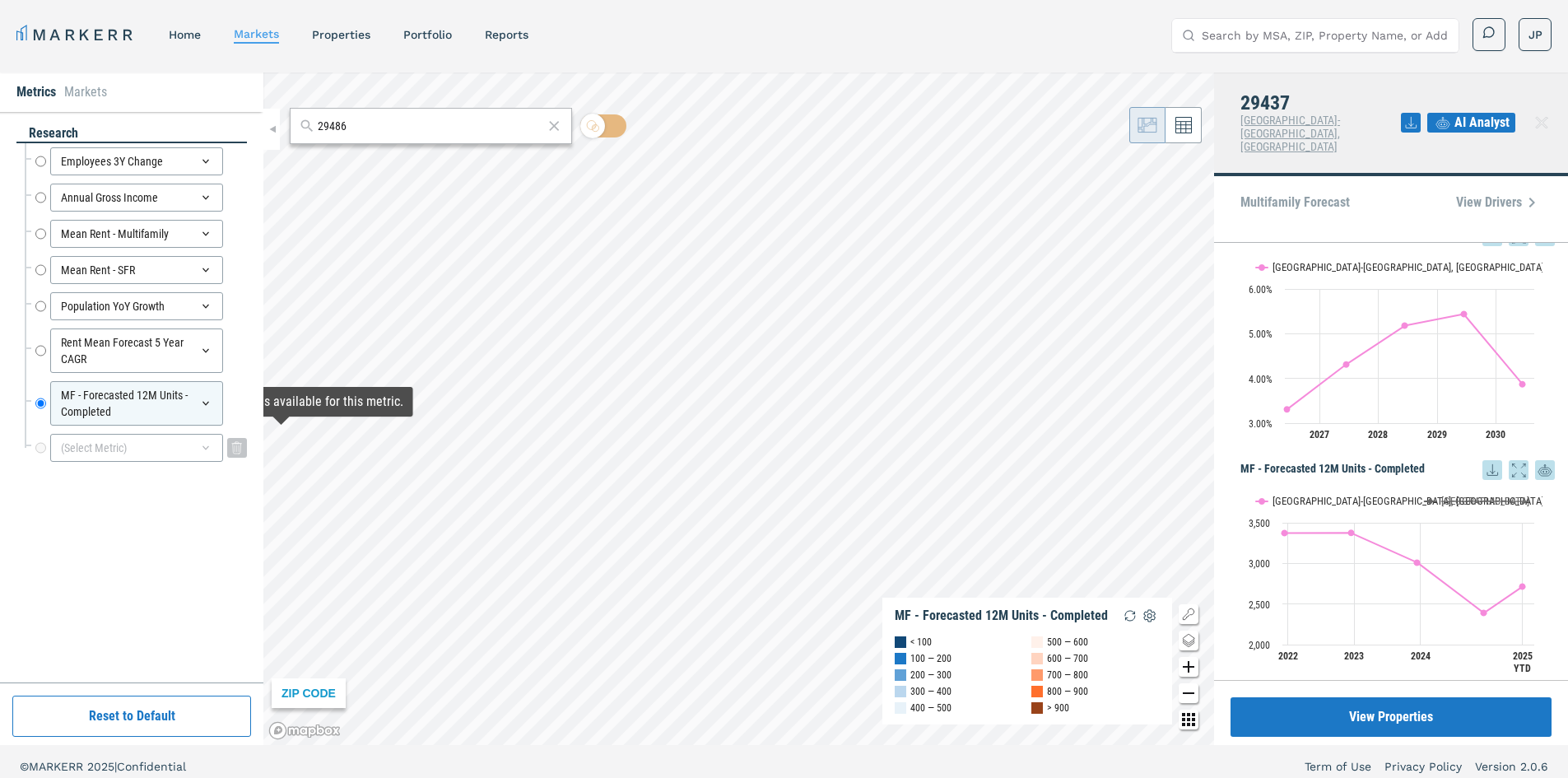
click at [141, 454] on div "(Select Metric)" at bounding box center [136, 447] width 173 height 28
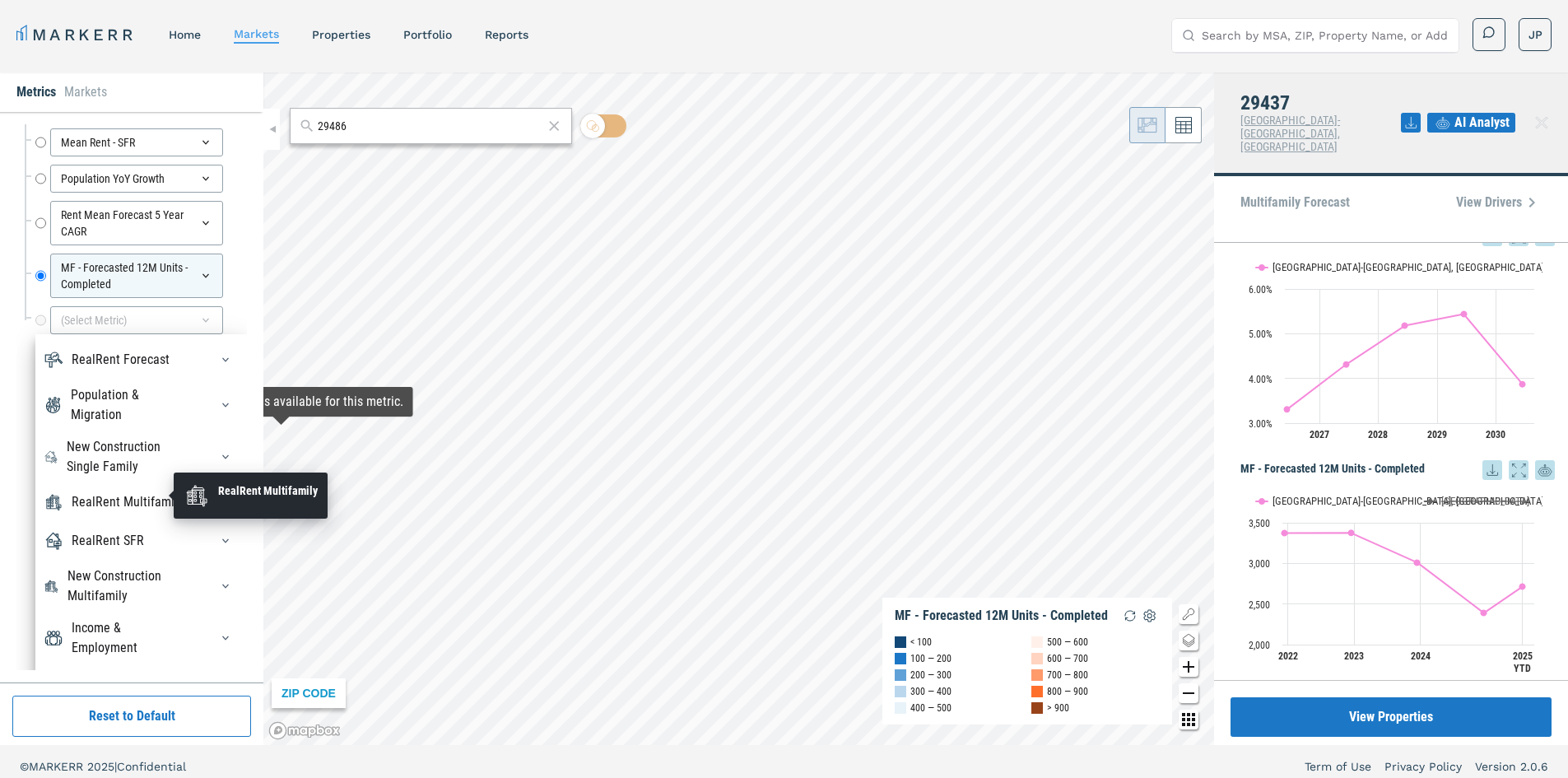
scroll to position [128, 0]
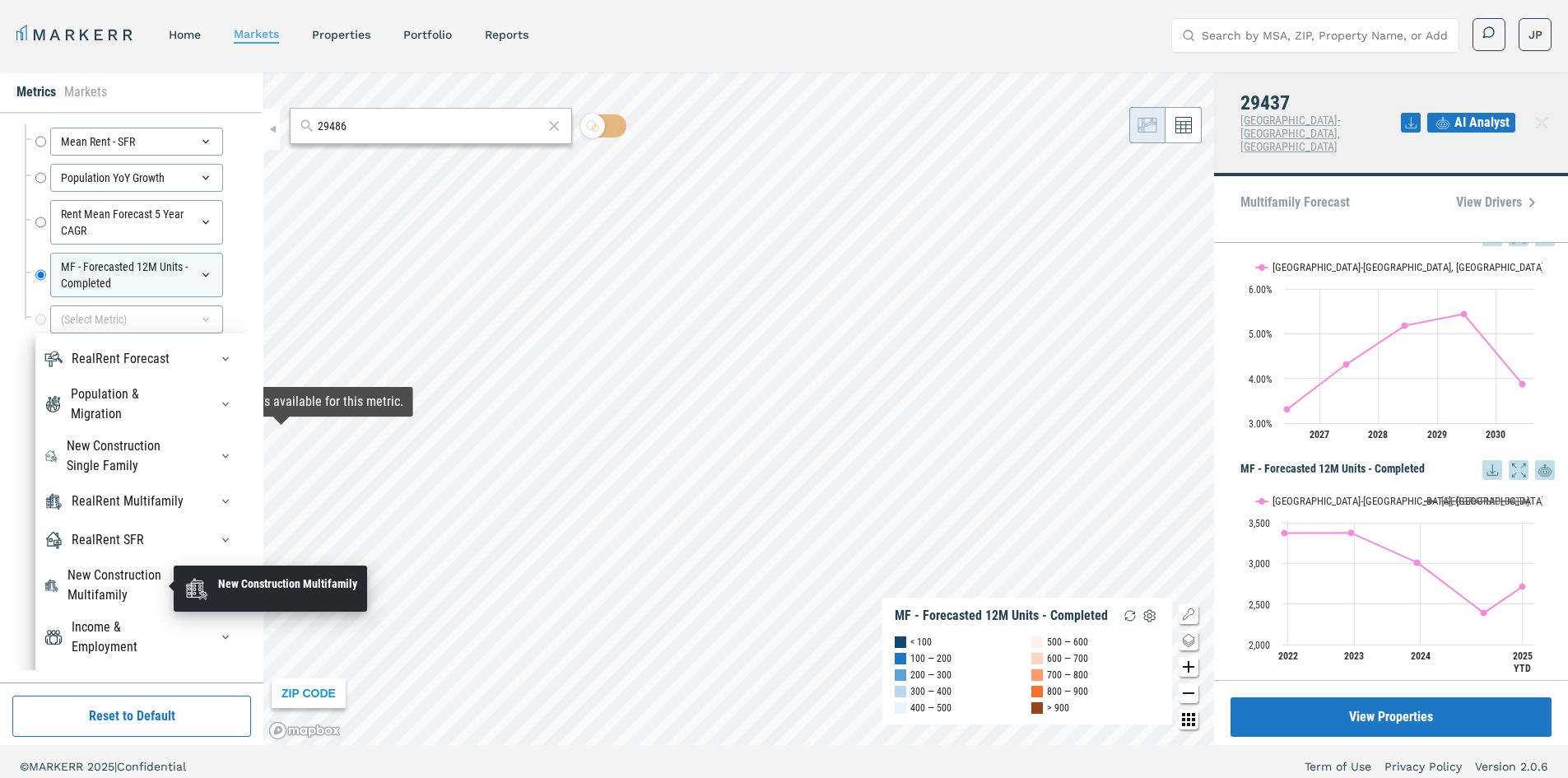
click at [119, 577] on div "New Construction Multifamily" at bounding box center [128, 586] width 122 height 39
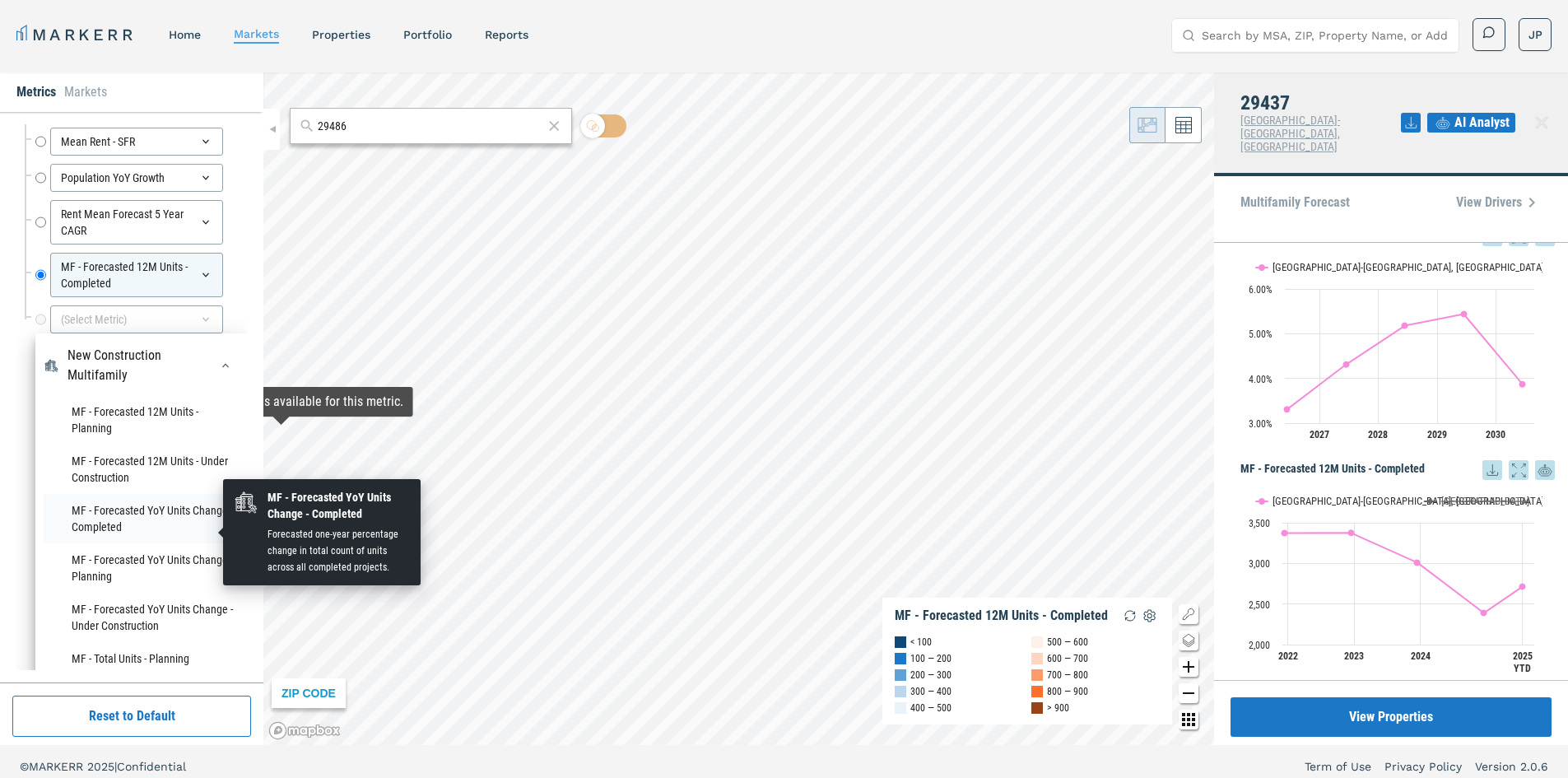
scroll to position [262, 0]
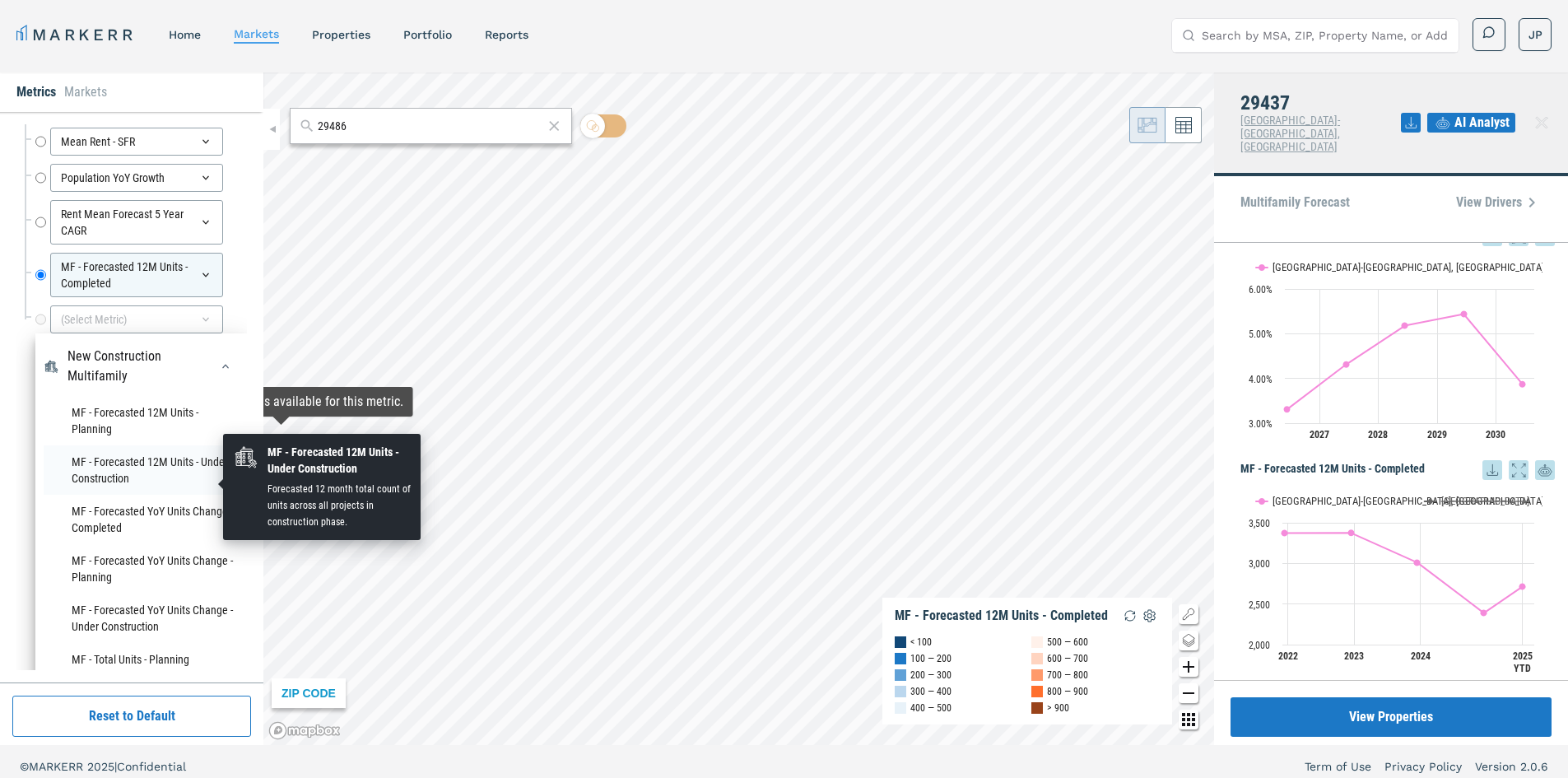
click at [136, 484] on li "MF - Forecasted 12M Units - Under Construction" at bounding box center [141, 470] width 195 height 49
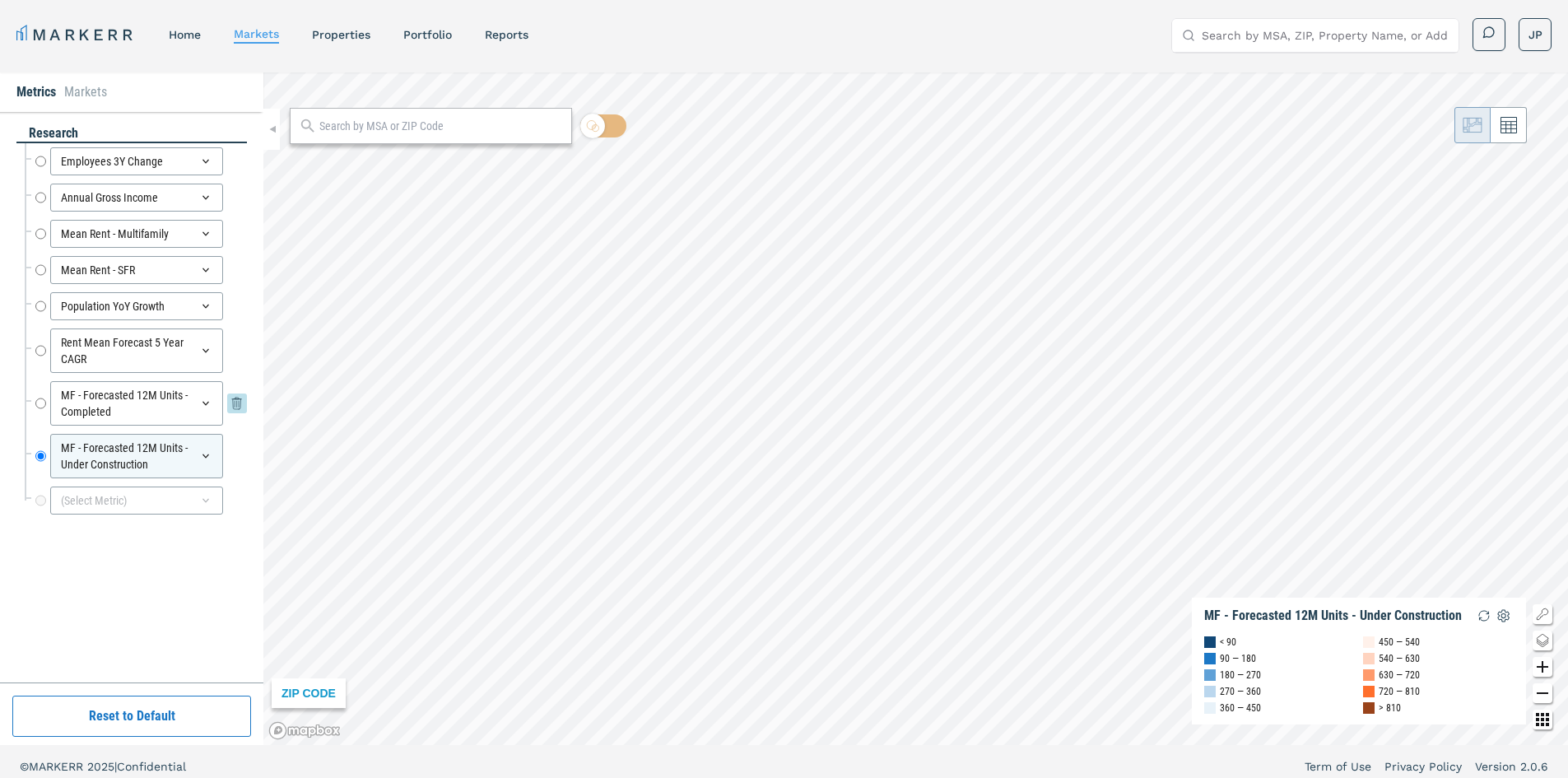
click at [237, 405] on icon at bounding box center [237, 403] width 20 height 20
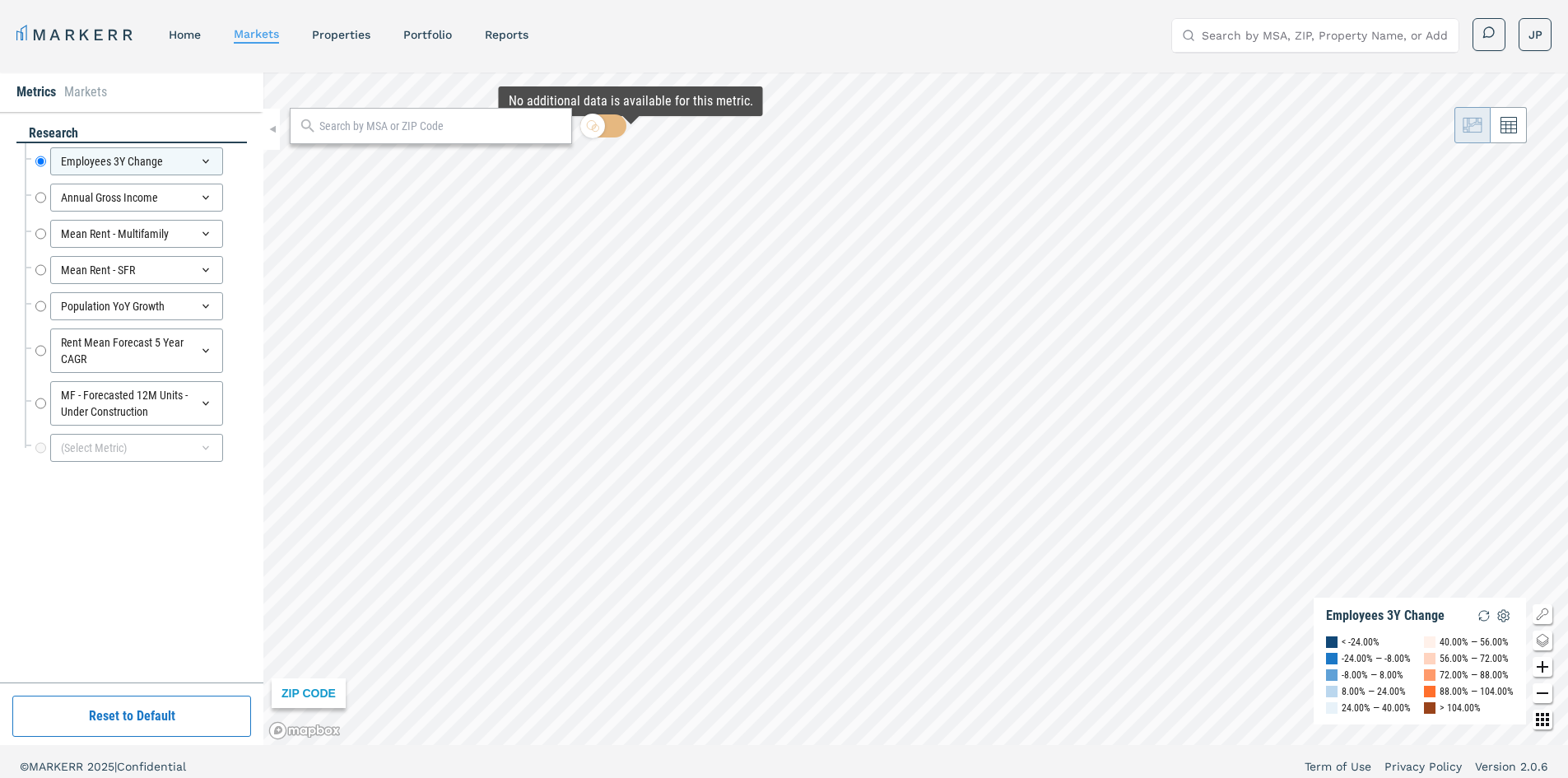
click at [492, 134] on input "text" at bounding box center [440, 126] width 243 height 17
paste input "29486"
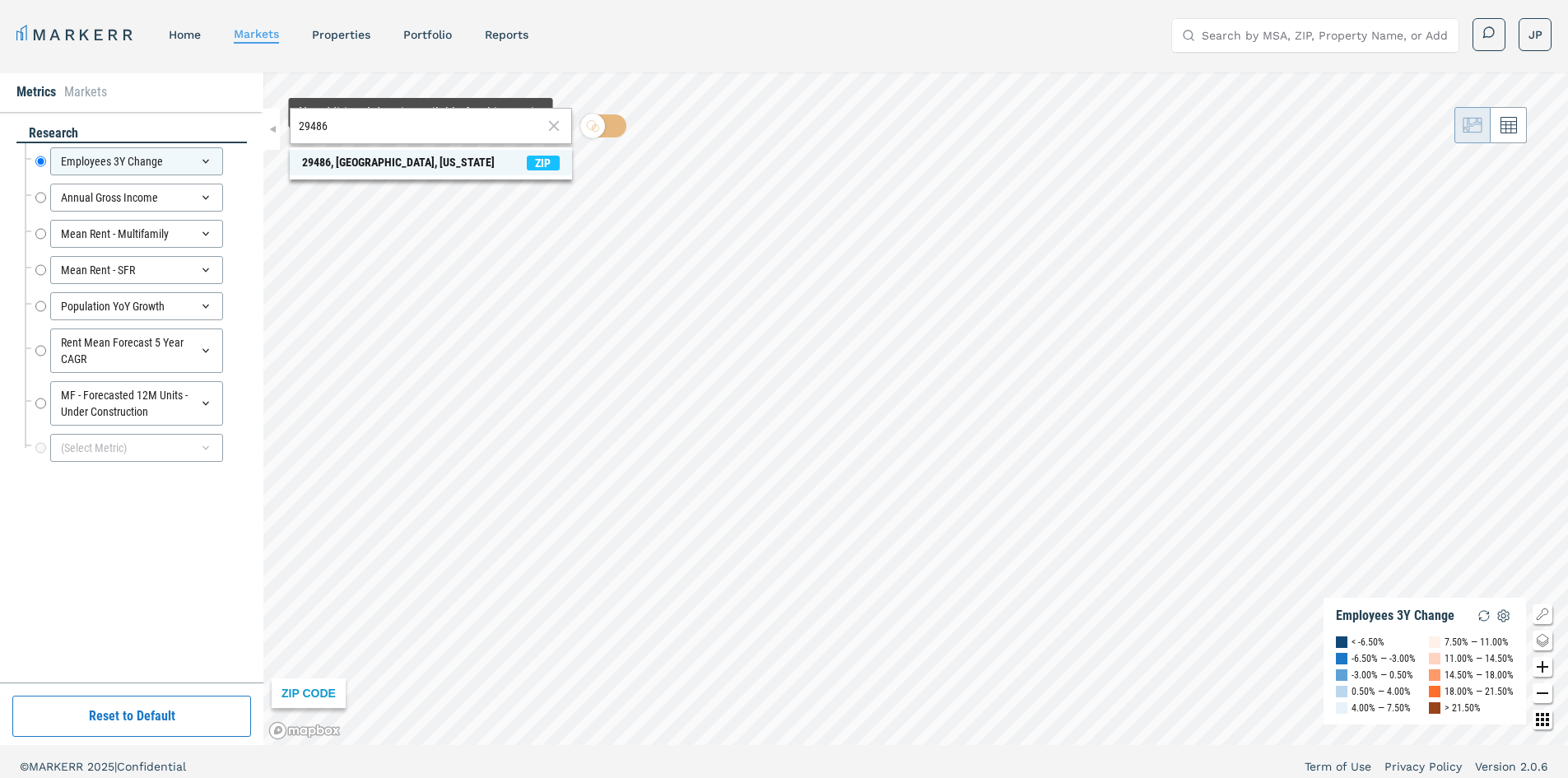
click at [551, 163] on span "ZIP" at bounding box center [543, 163] width 33 height 15
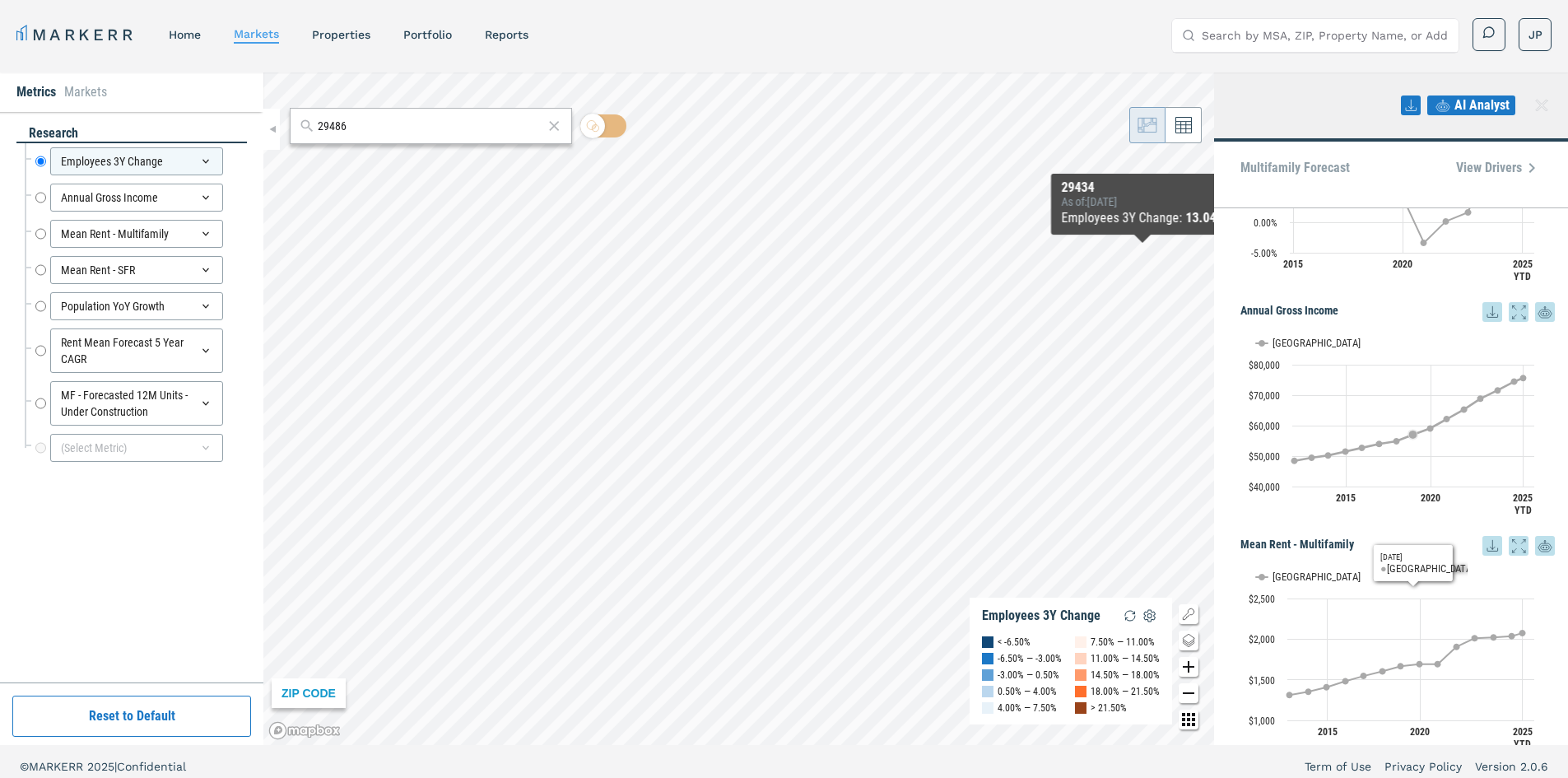
scroll to position [922, 0]
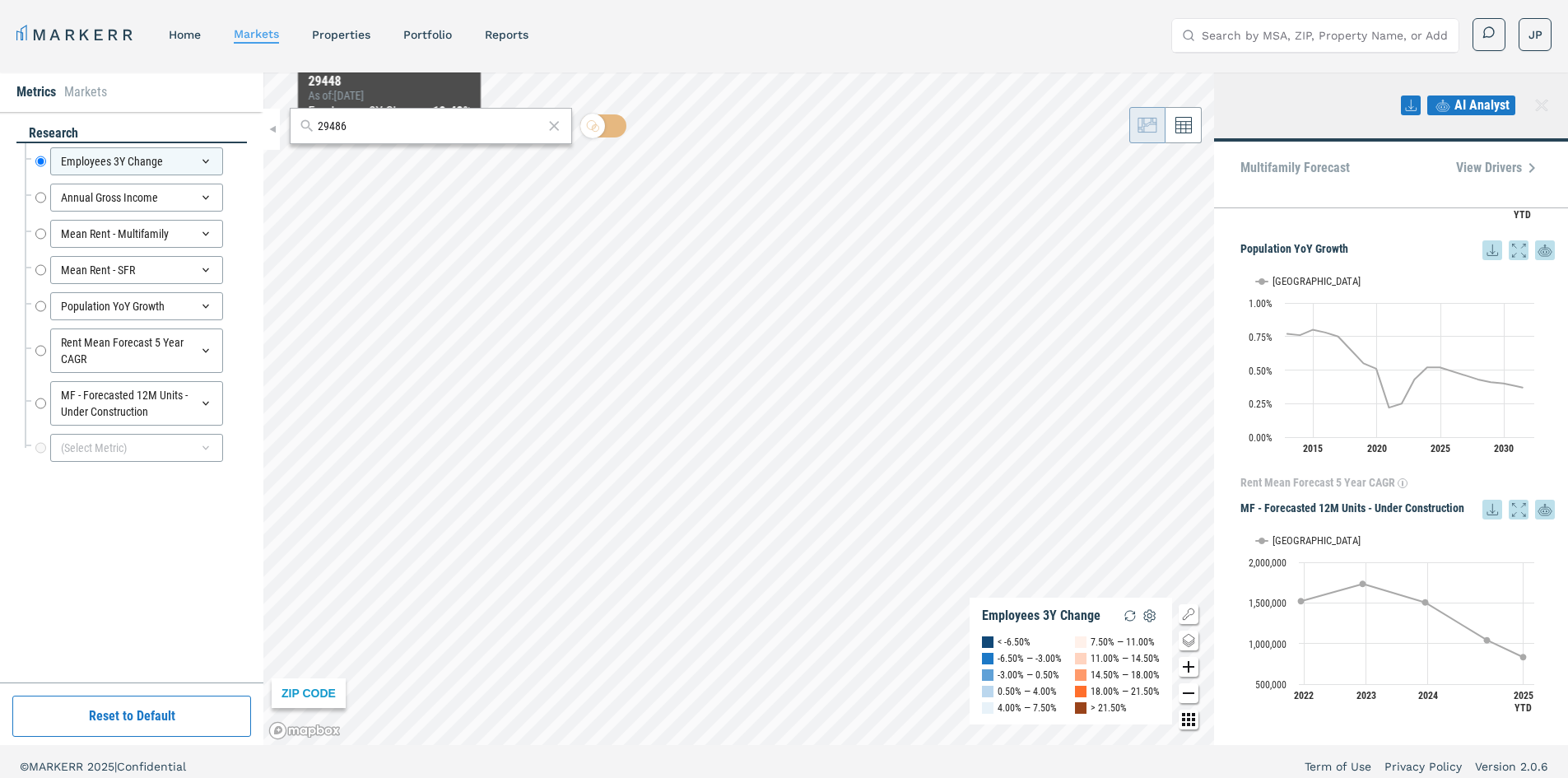
click at [382, 123] on input "29486" at bounding box center [431, 126] width 226 height 17
click at [360, 136] on div "29486" at bounding box center [431, 126] width 283 height 37
click at [350, 127] on input "29486" at bounding box center [431, 126] width 226 height 17
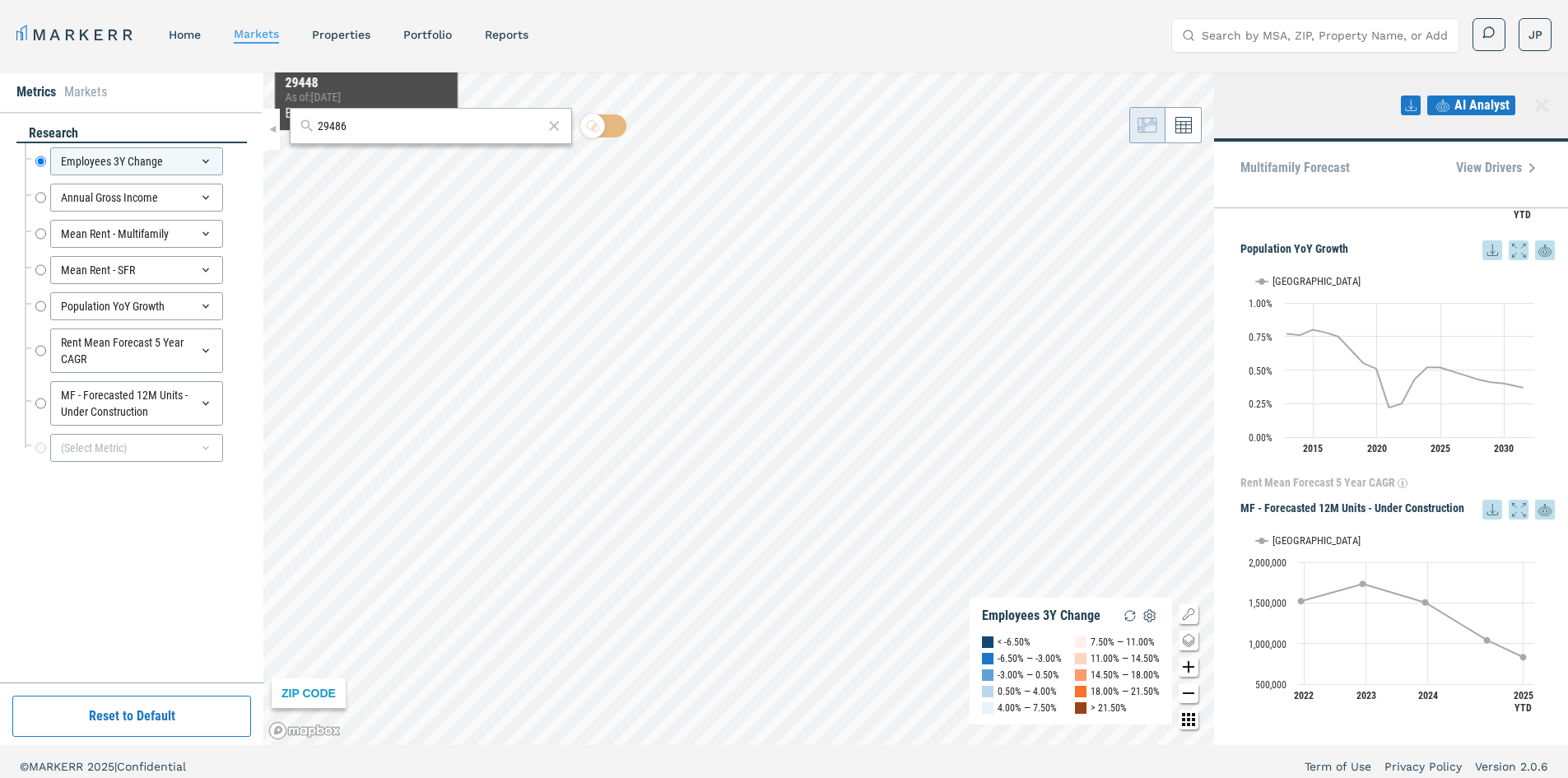
click at [349, 127] on input "29486" at bounding box center [431, 126] width 226 height 17
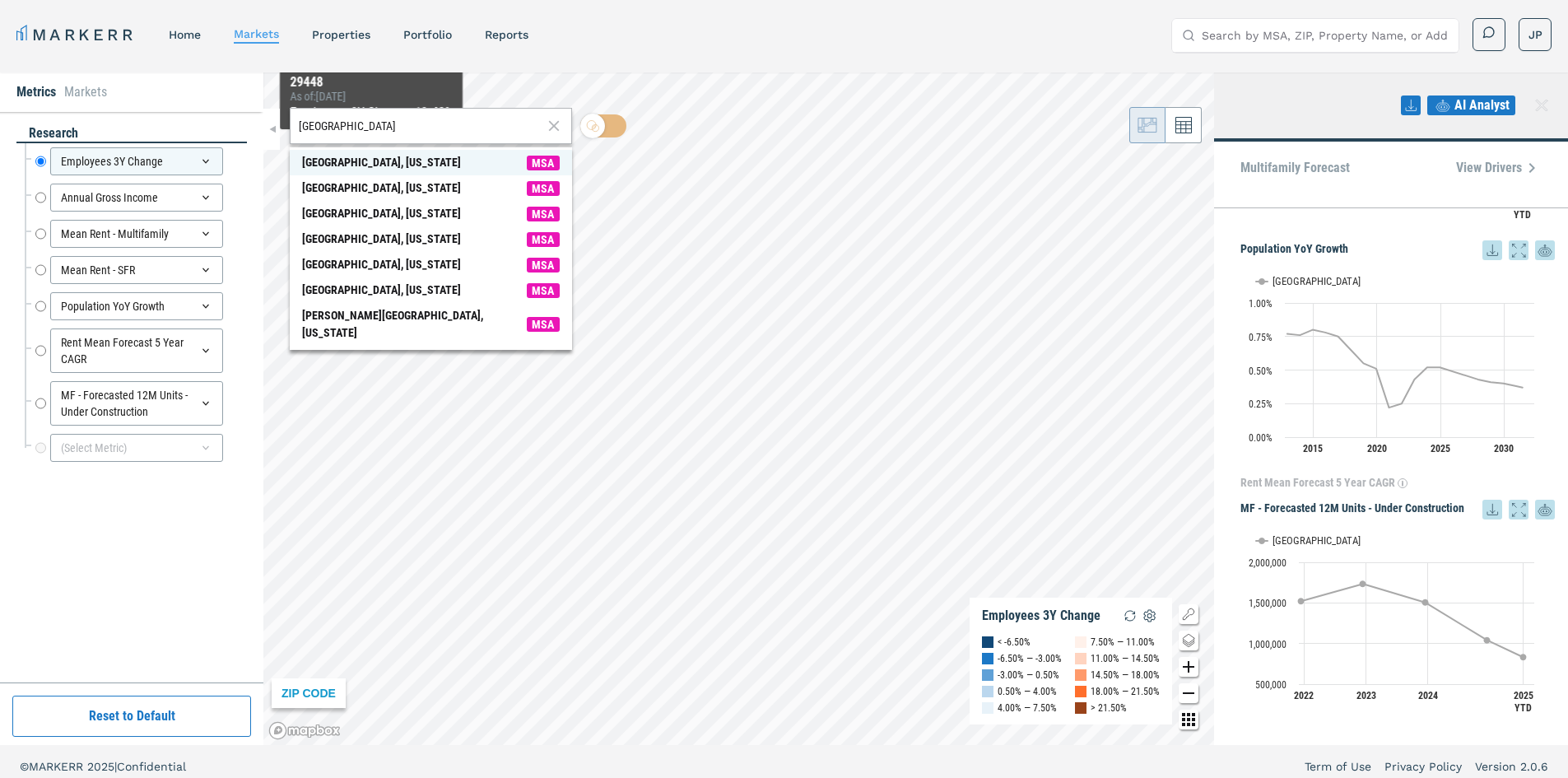
type input "summerville"
click at [399, 167] on div "Summerville, South Carolina" at bounding box center [382, 162] width 159 height 17
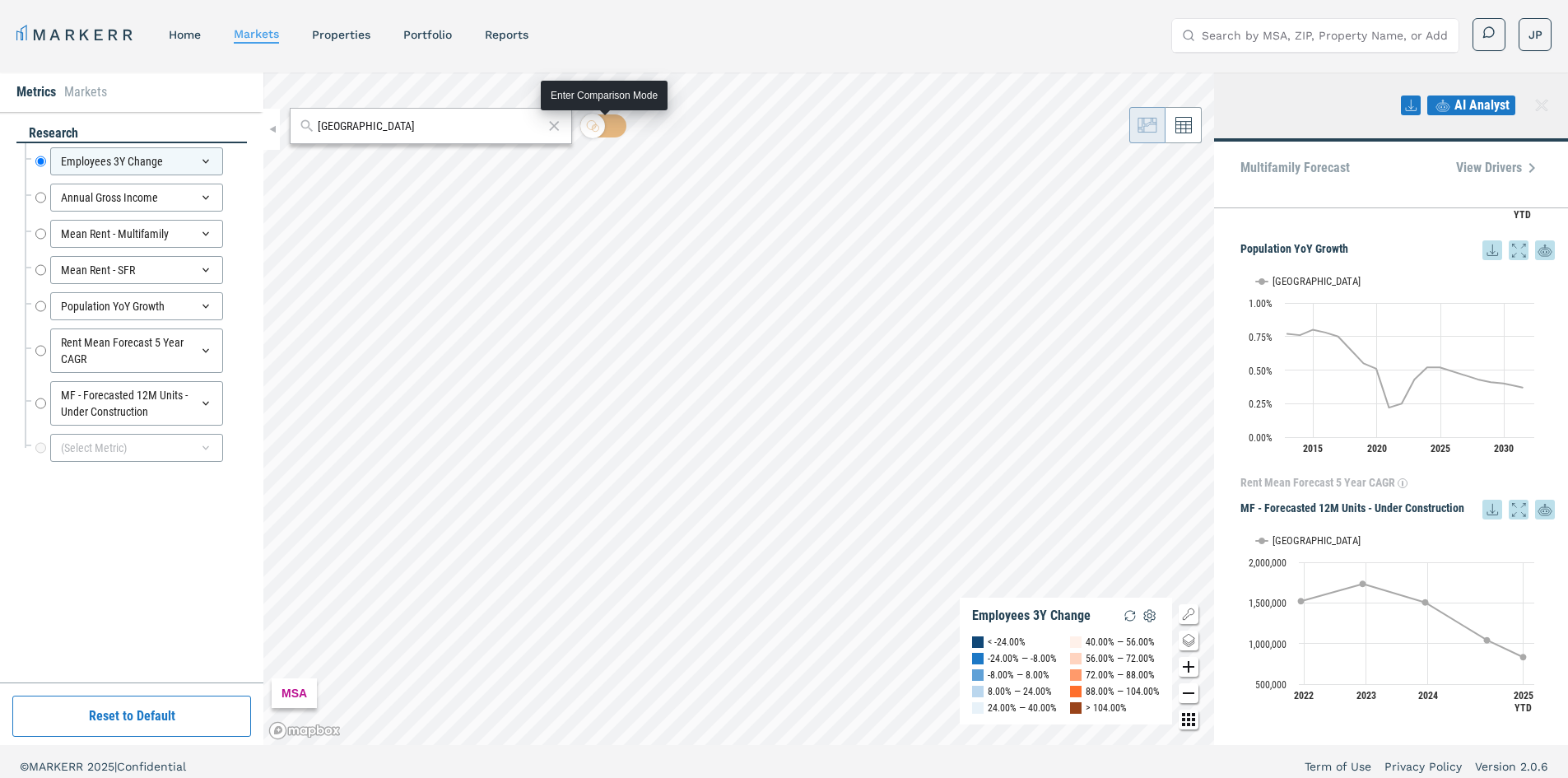
click at [598, 130] on icon at bounding box center [593, 126] width 13 height 13
click at [598, 130] on input "checkbox" at bounding box center [603, 126] width 46 height 23
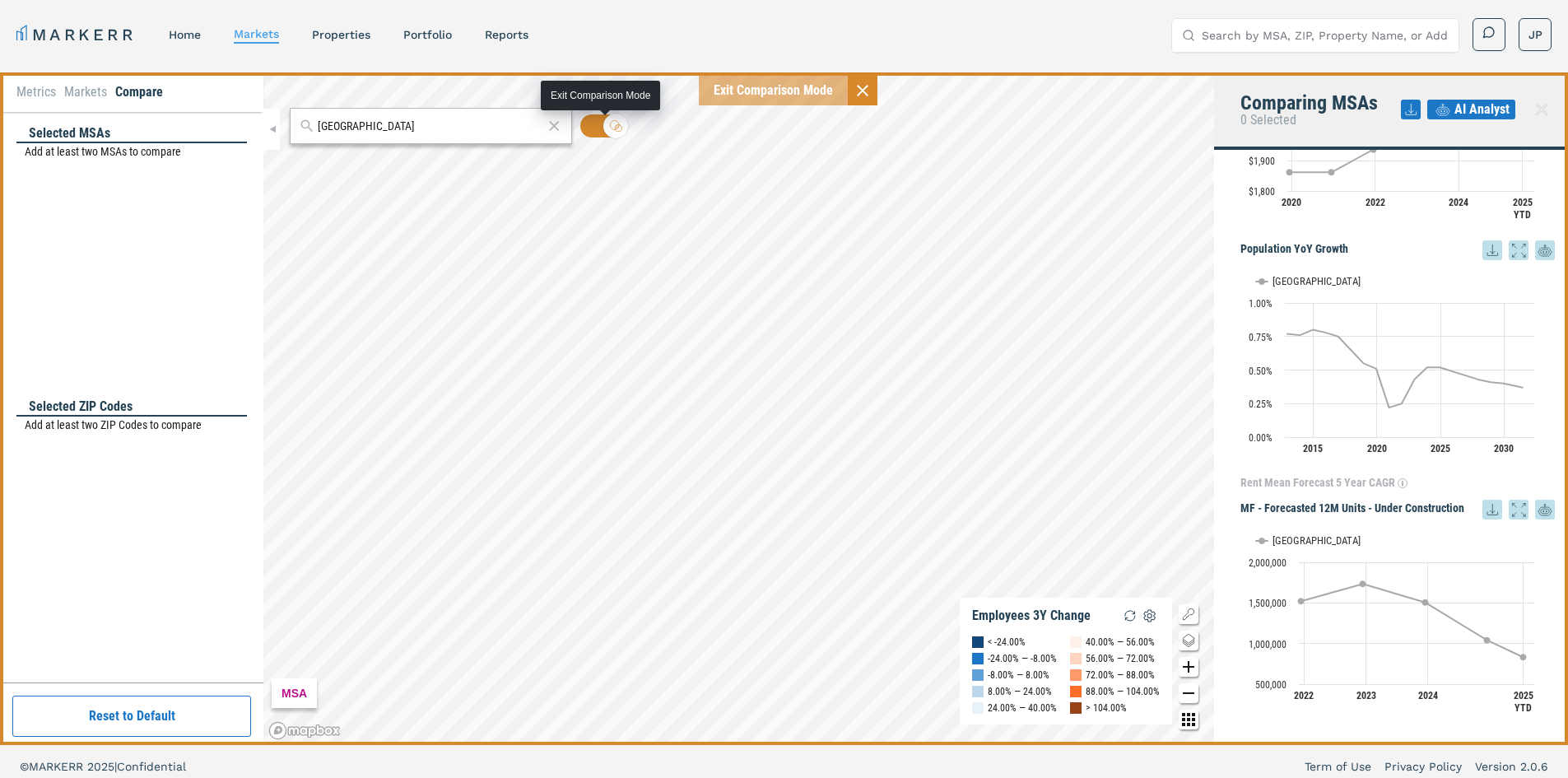
scroll to position [864, 0]
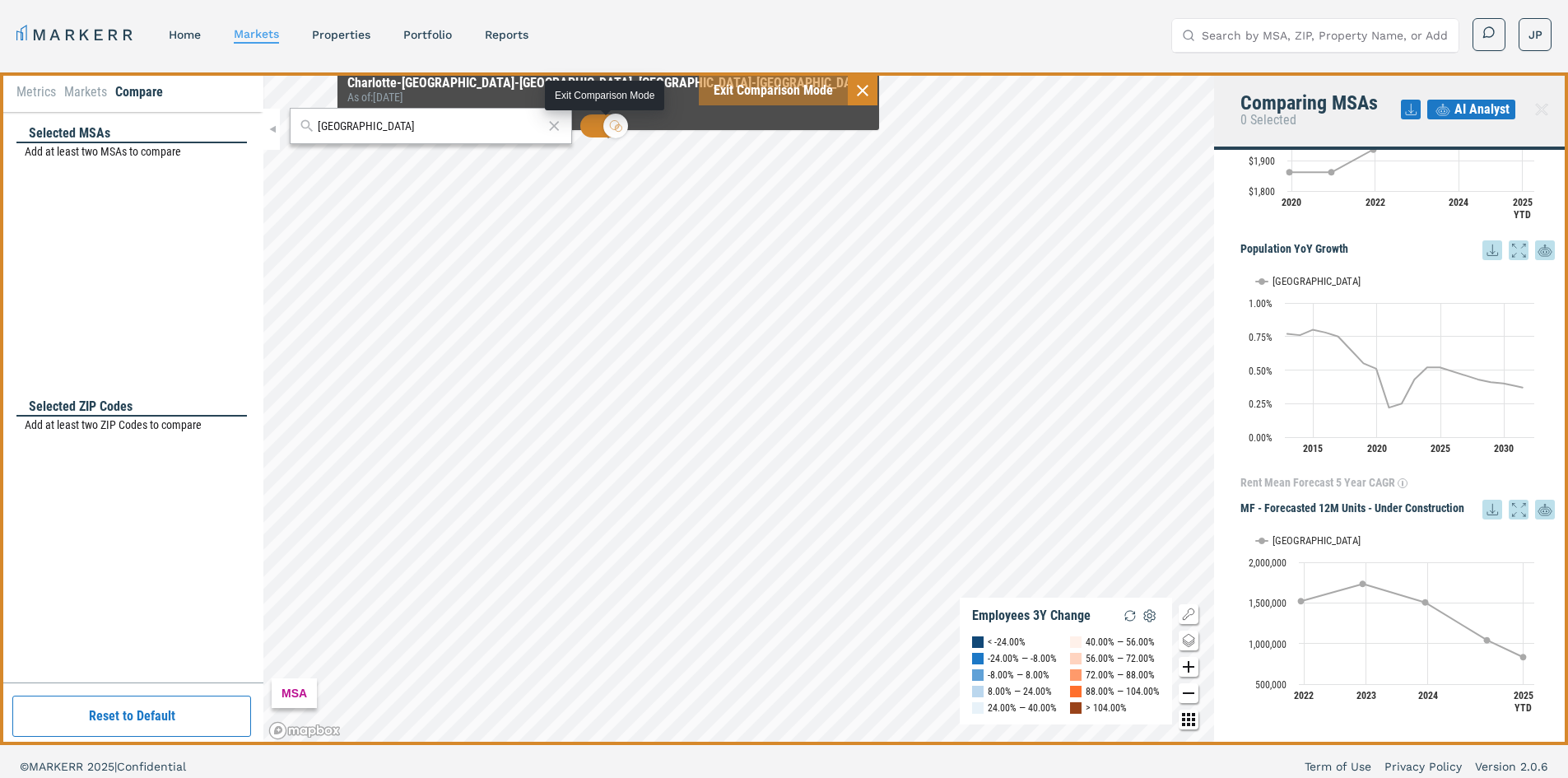
click at [609, 127] on div at bounding box center [616, 126] width 25 height 25
click at [609, 127] on input "checkbox" at bounding box center [603, 126] width 46 height 23
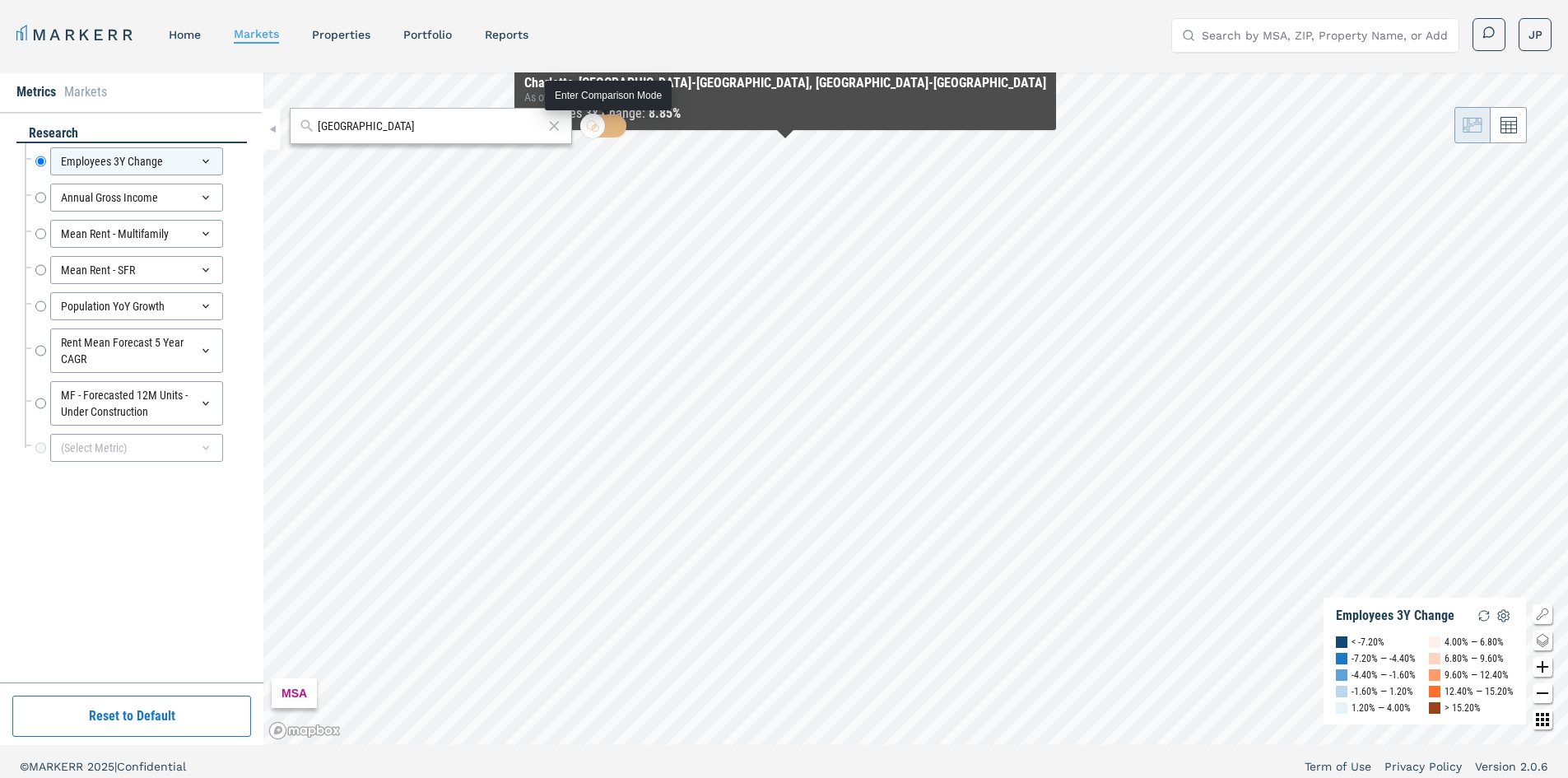
click at [609, 127] on input "checkbox" at bounding box center [603, 126] width 46 height 23
checkbox input "true"
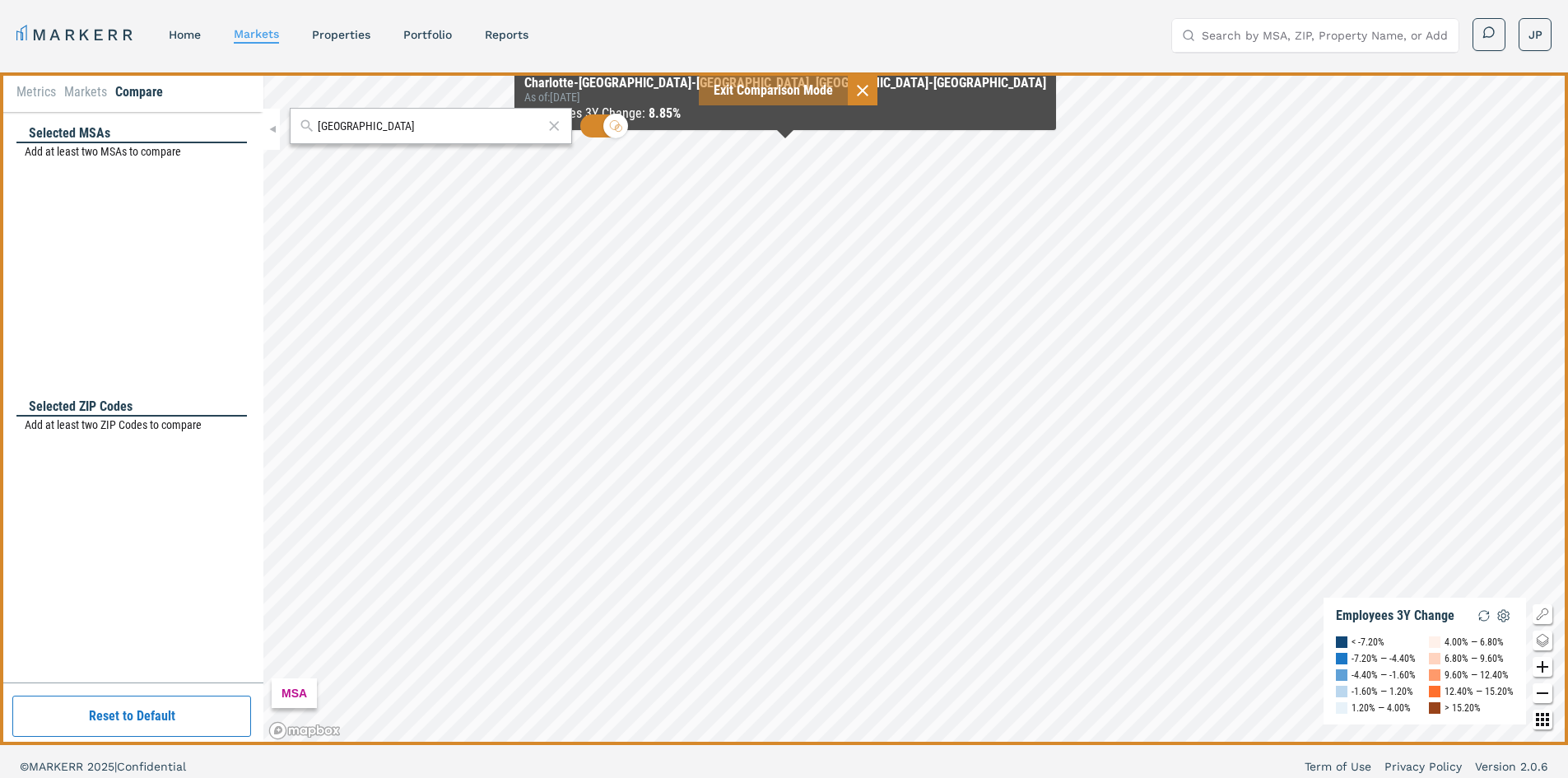
click at [94, 138] on div "Selected MSAs" at bounding box center [131, 133] width 231 height 19
click at [90, 159] on p "Add at least two MSAs to compare" at bounding box center [135, 152] width 222 height 17
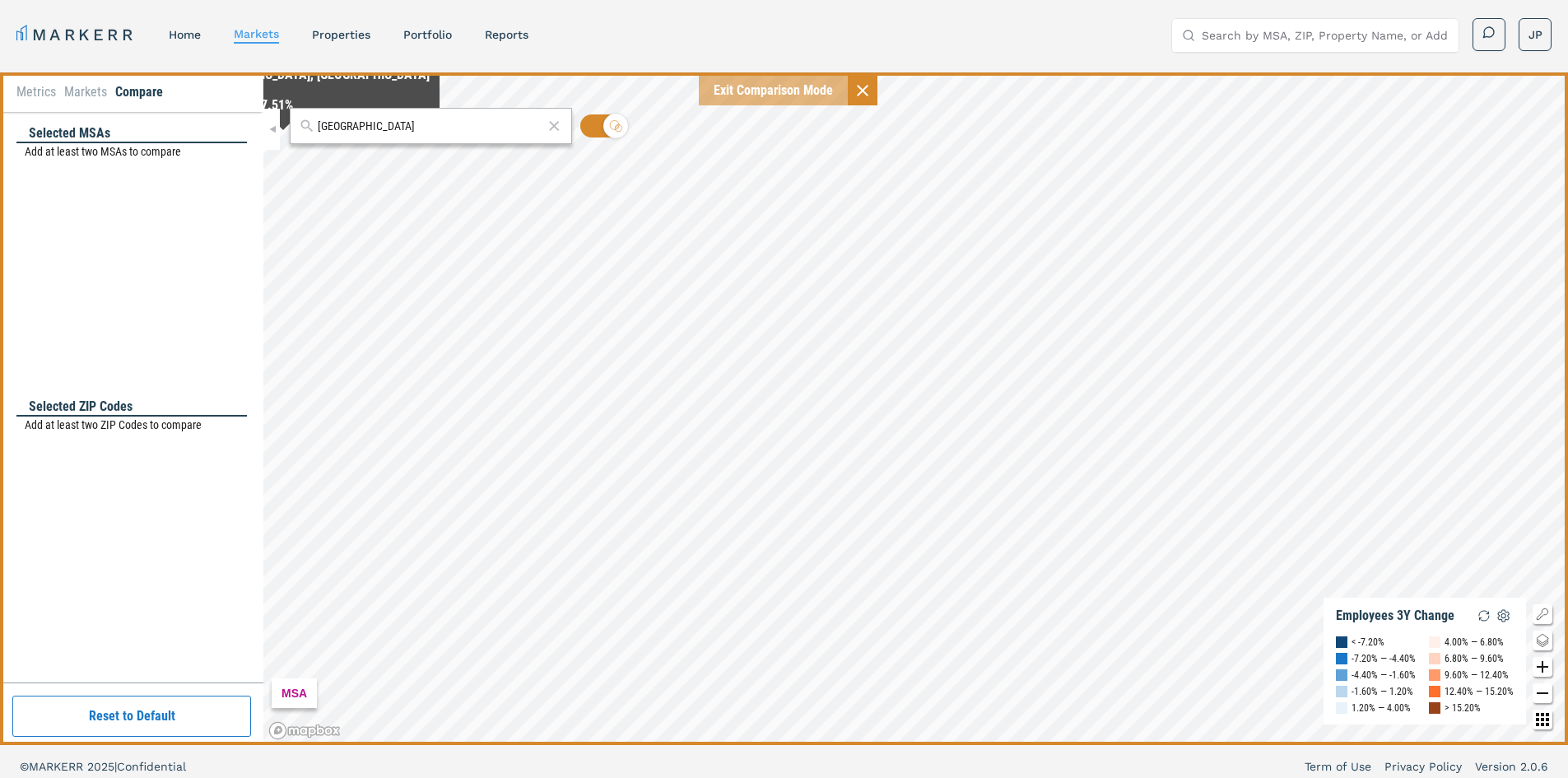
click at [390, 125] on input "summerville" at bounding box center [431, 126] width 226 height 17
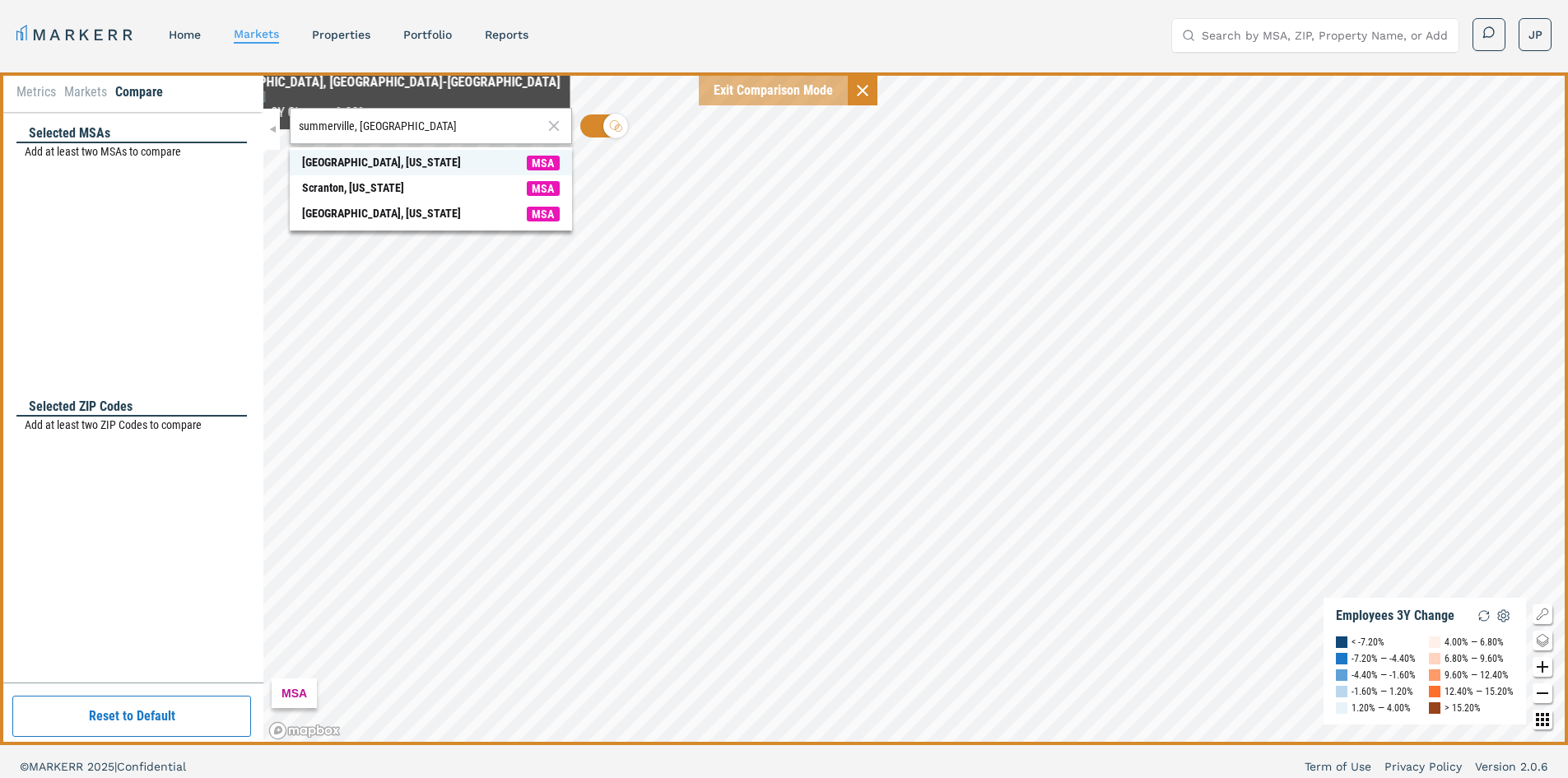
click at [382, 164] on div "Summerville, South Carolina" at bounding box center [382, 162] width 159 height 17
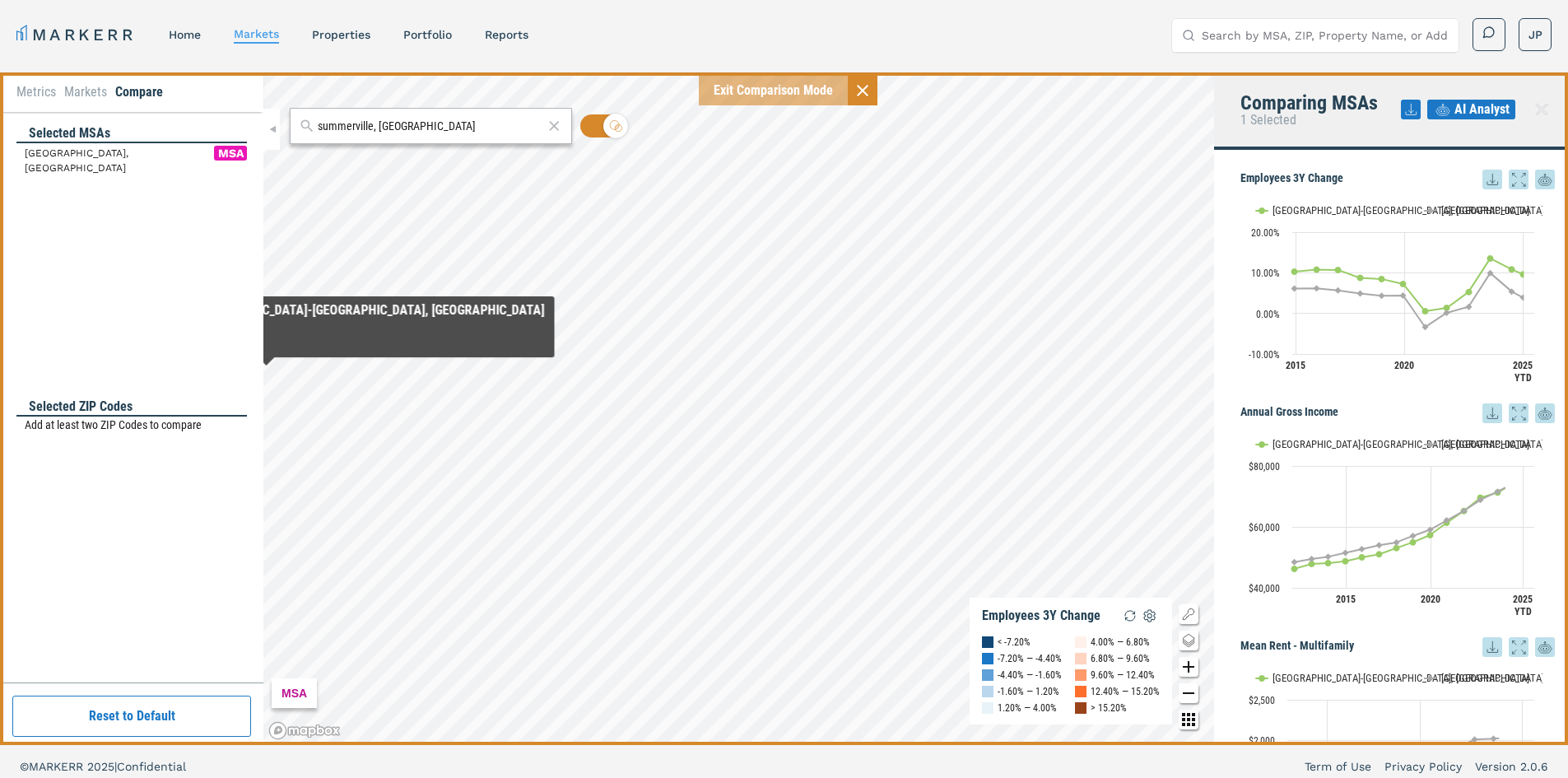
click at [154, 464] on div "Selected ZIP Codes Add at least two ZIP Codes to compare" at bounding box center [131, 529] width 231 height 265
click at [111, 404] on div "Selected ZIP Codes" at bounding box center [131, 406] width 231 height 19
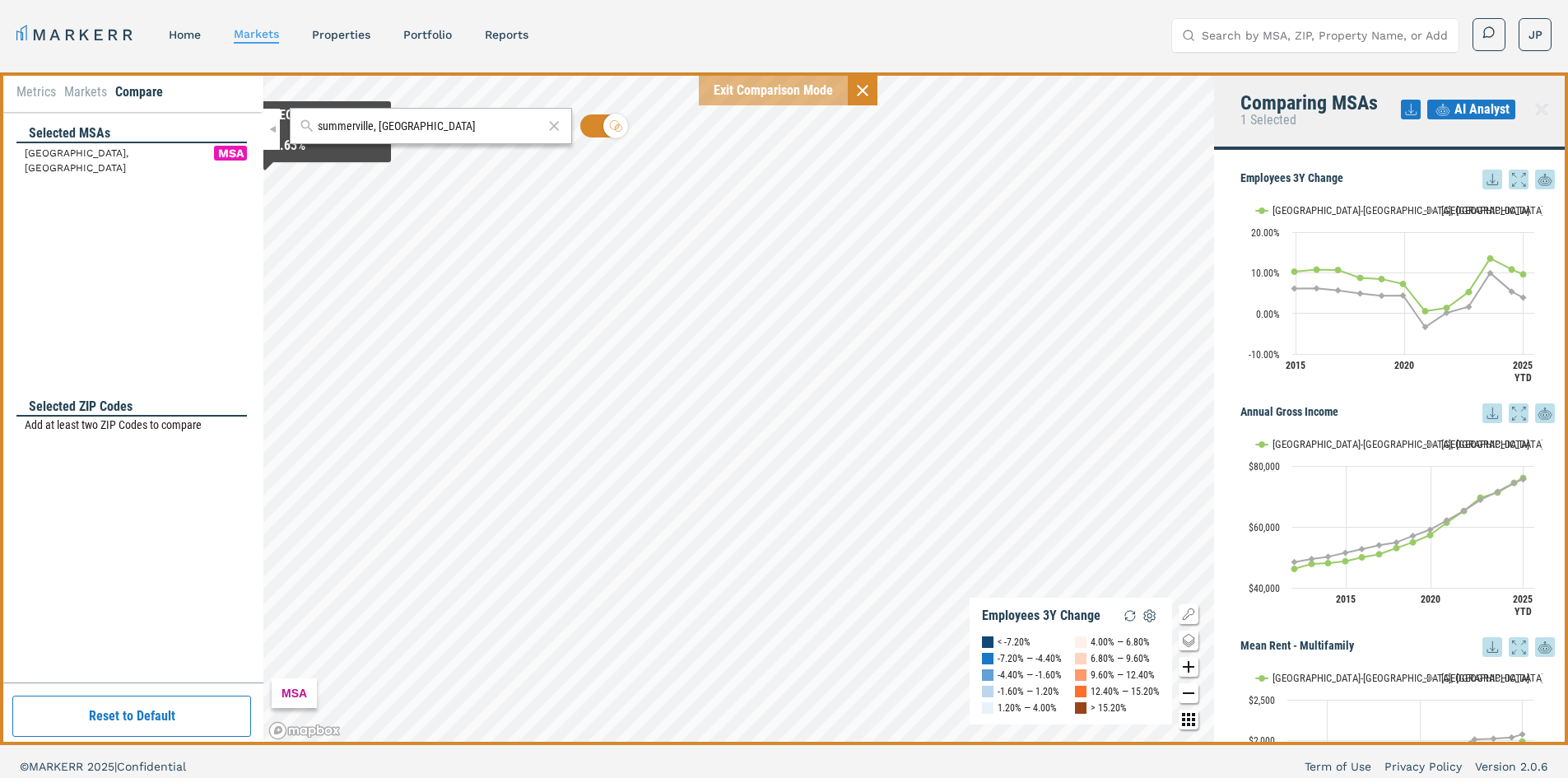
click at [201, 187] on div "Charleston-North Charleston, SC MSA" at bounding box center [131, 166] width 231 height 45
click at [418, 128] on input "summerville, sc" at bounding box center [431, 126] width 226 height 17
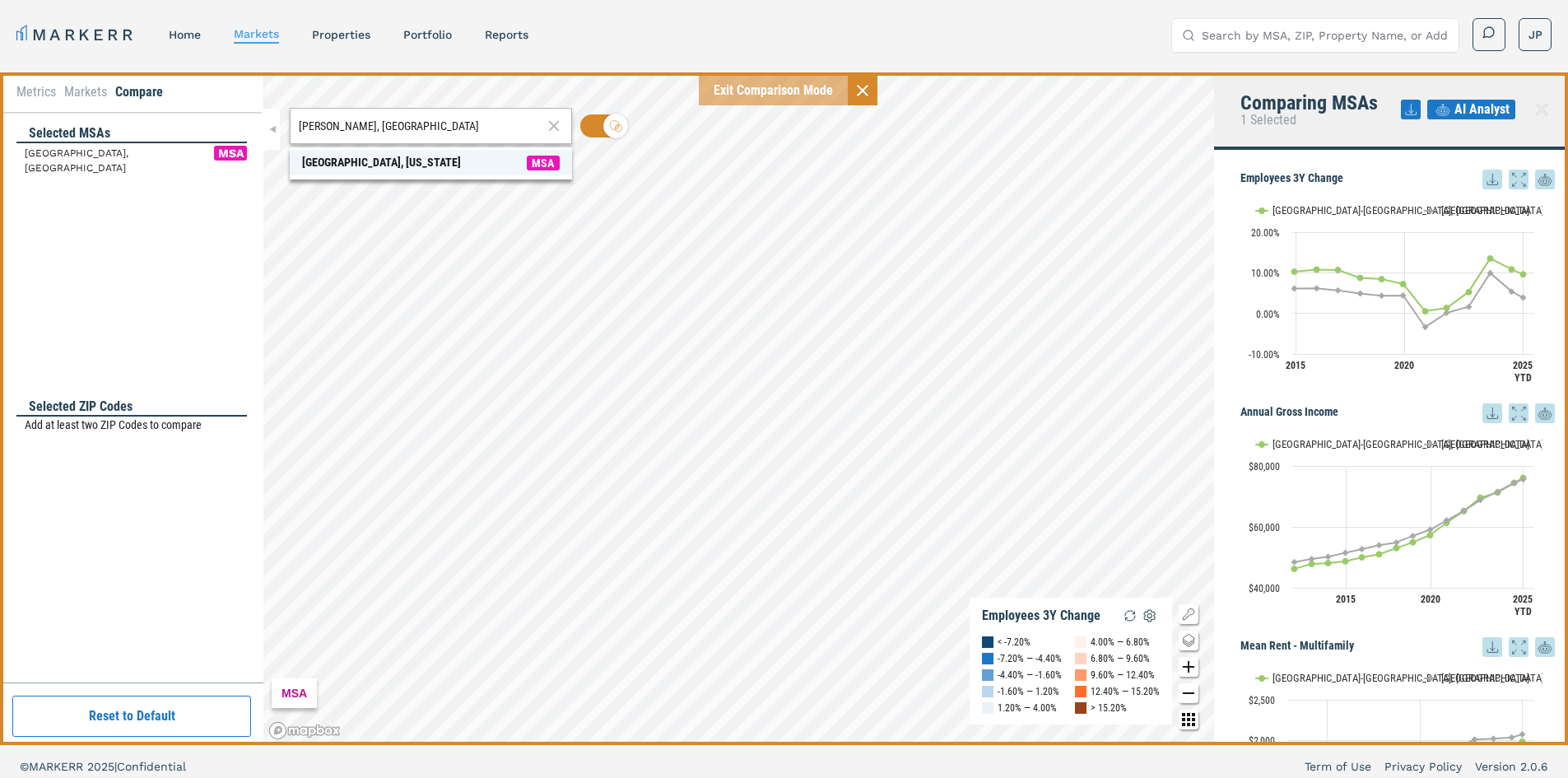
click at [376, 160] on span "Gilbert, Arizona MSA" at bounding box center [431, 162] width 283 height 26
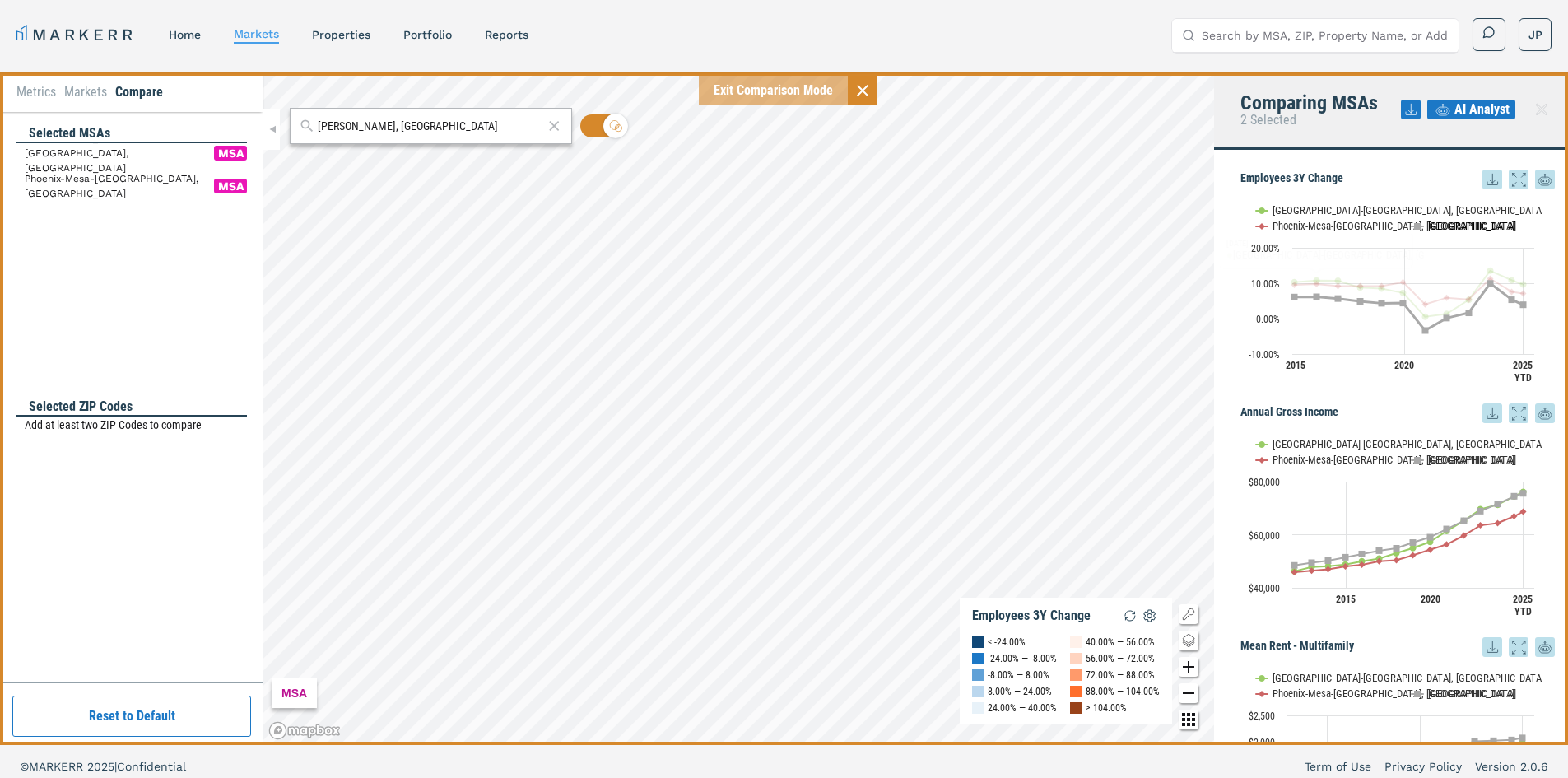
click at [1430, 224] on button "Show USA" at bounding box center [1429, 226] width 35 height 12
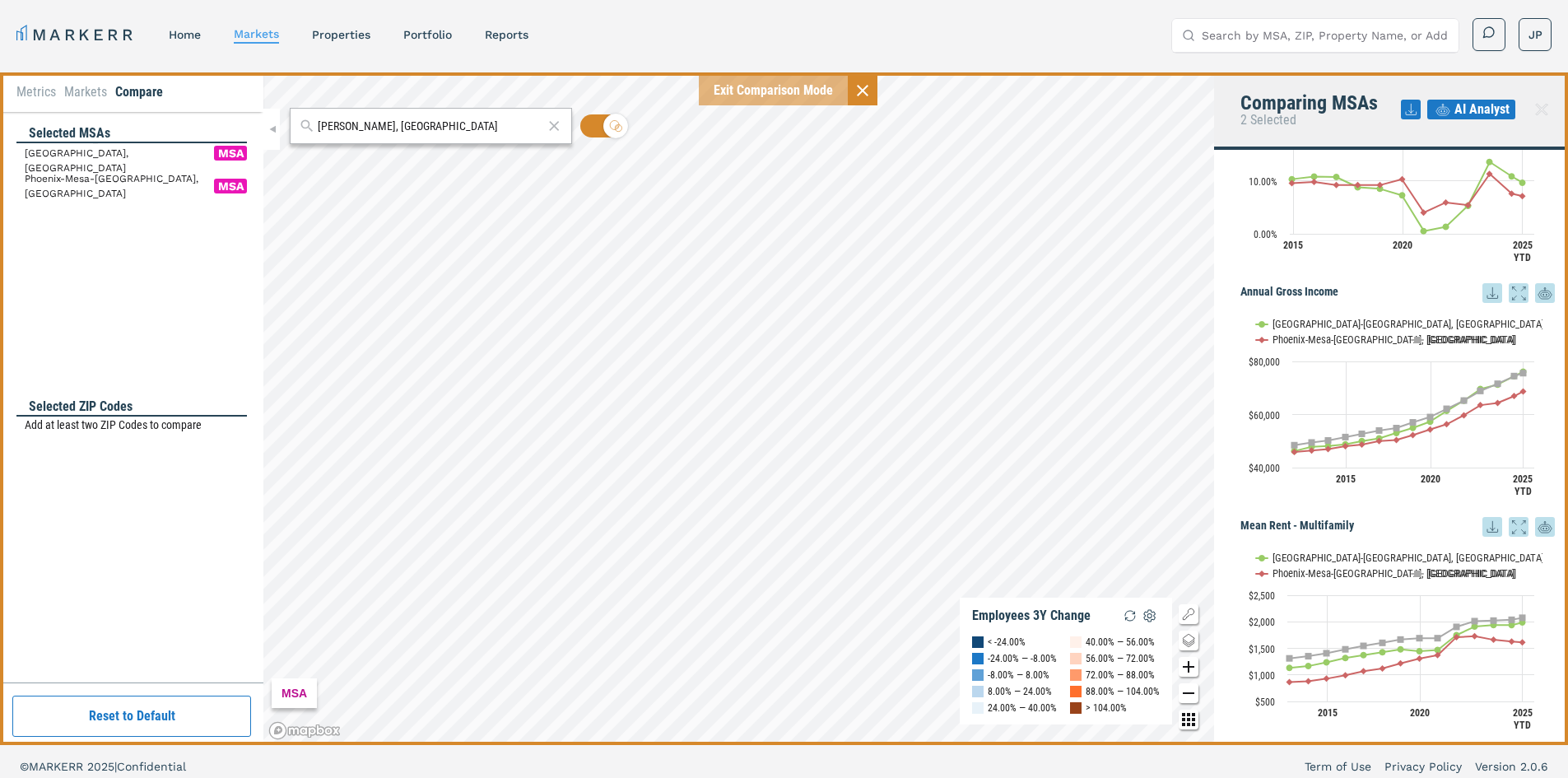
scroll to position [125, 0]
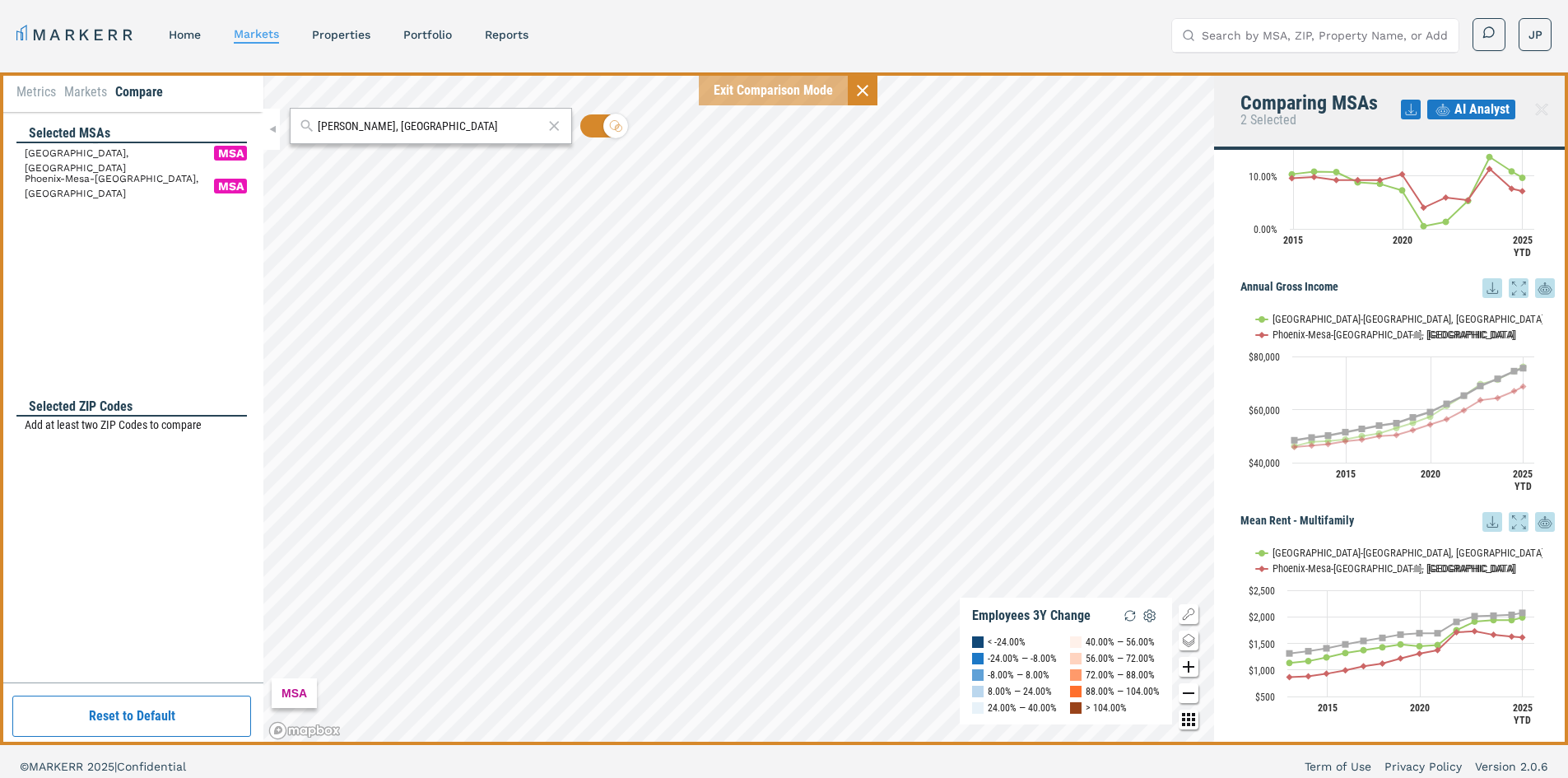
click at [1433, 340] on rect "Interactive chart" at bounding box center [1391, 400] width 302 height 206
click at [1433, 332] on button "Show USA" at bounding box center [1429, 335] width 35 height 12
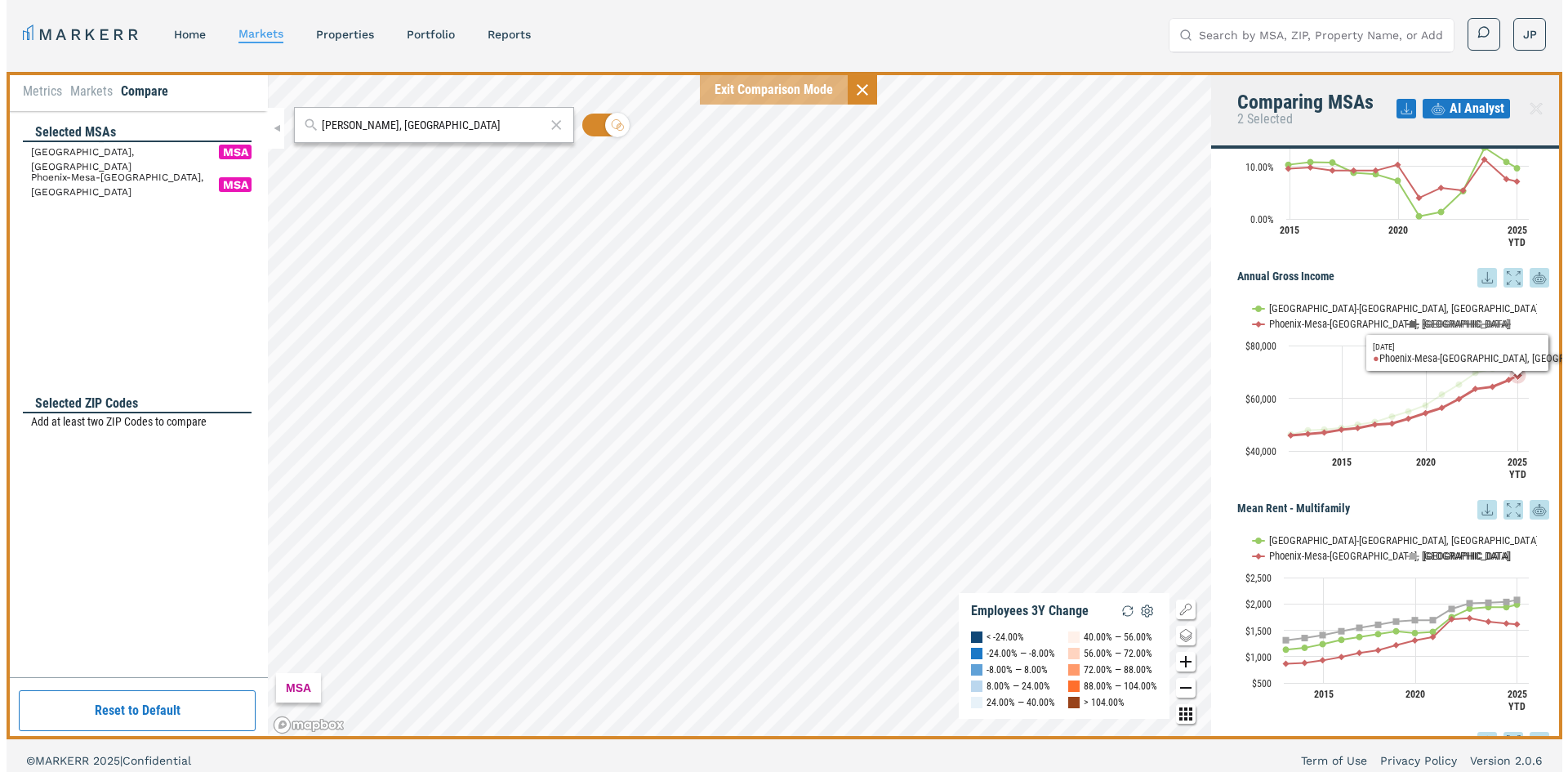
scroll to position [0, 0]
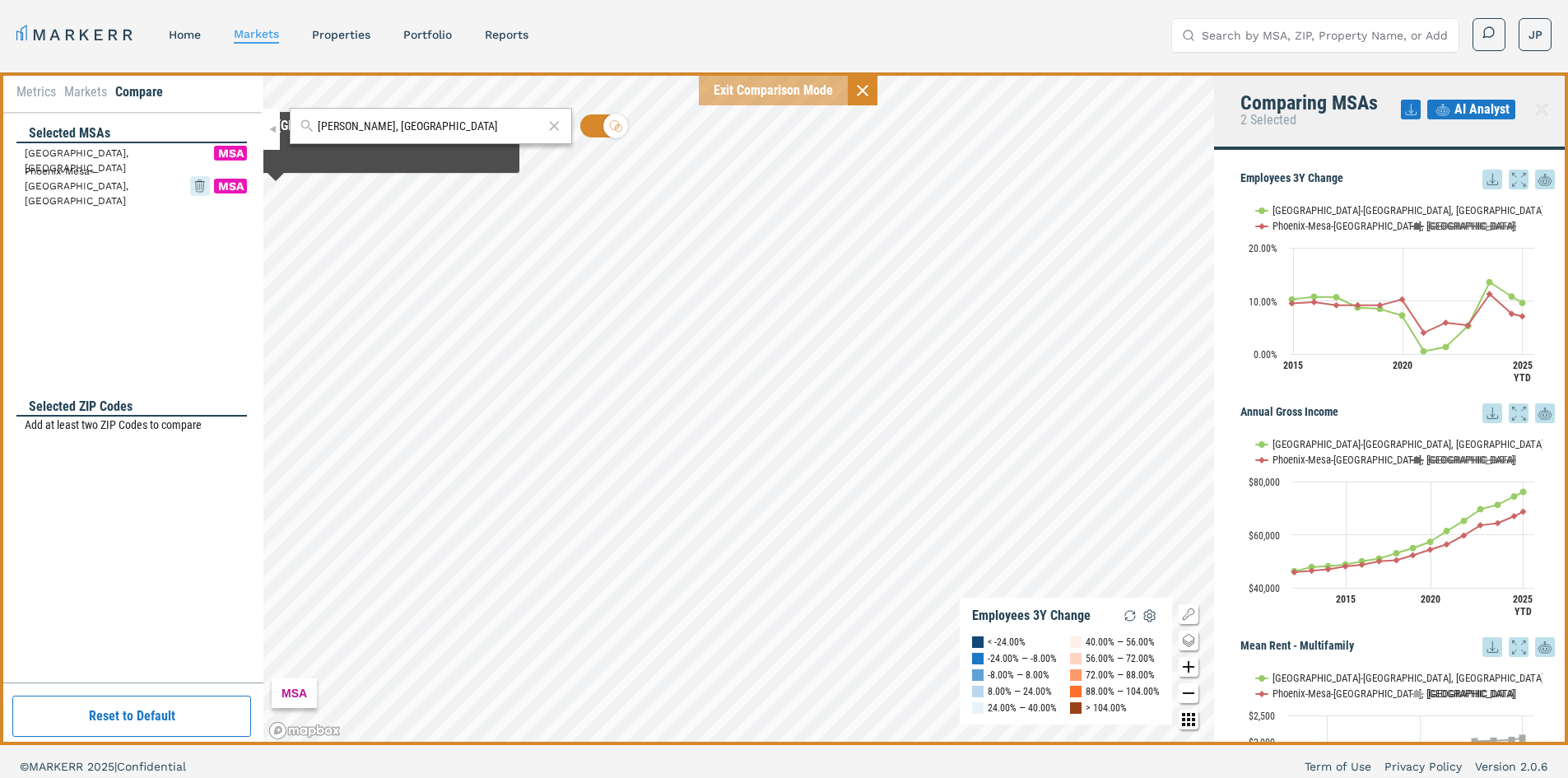
click at [200, 188] on icon at bounding box center [200, 185] width 20 height 29
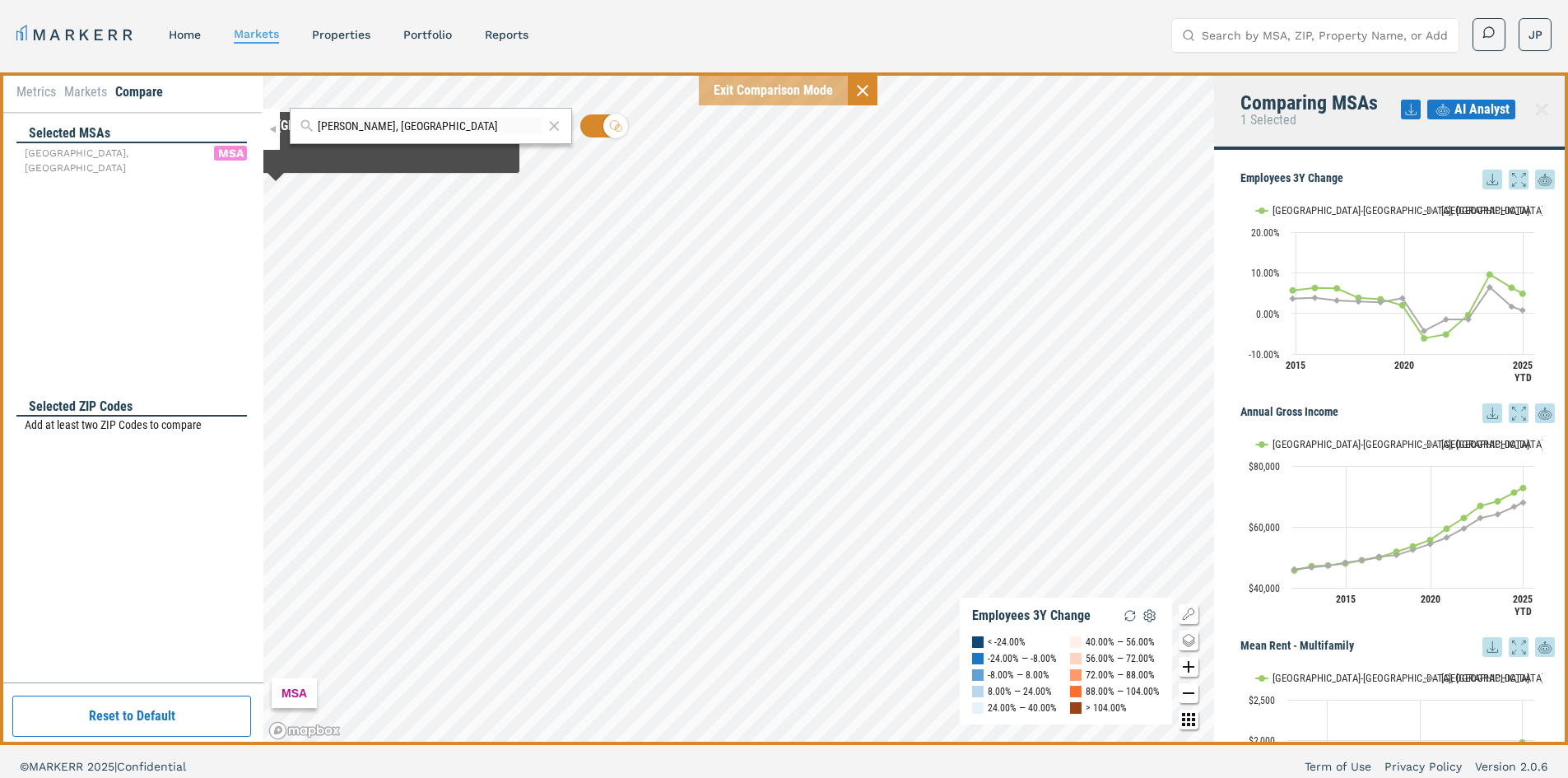
click at [191, 152] on div "Charleston-North Charleston, SC MSA" at bounding box center [135, 160] width 222 height 33
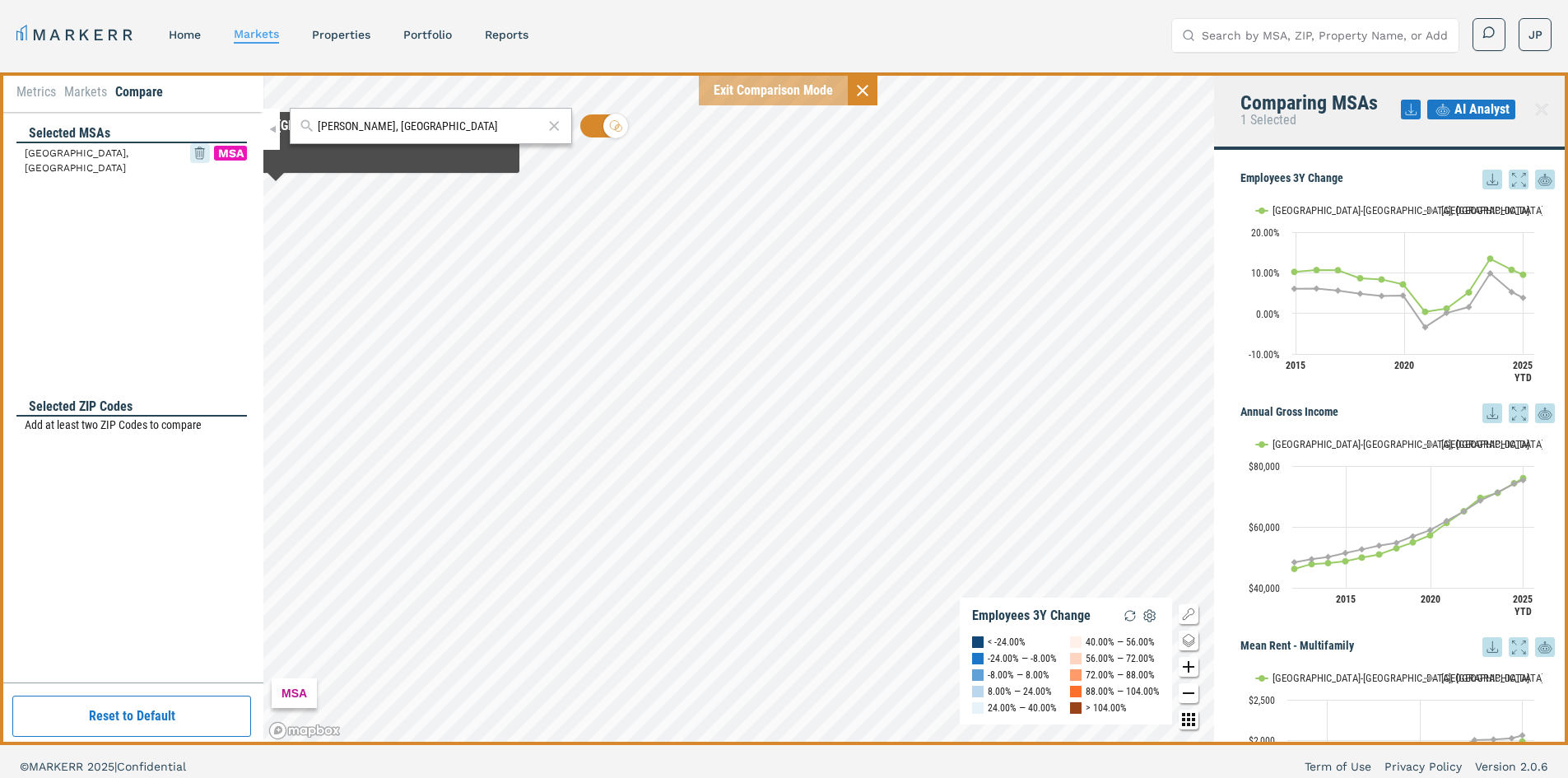
click at [194, 152] on icon at bounding box center [200, 152] width 20 height 29
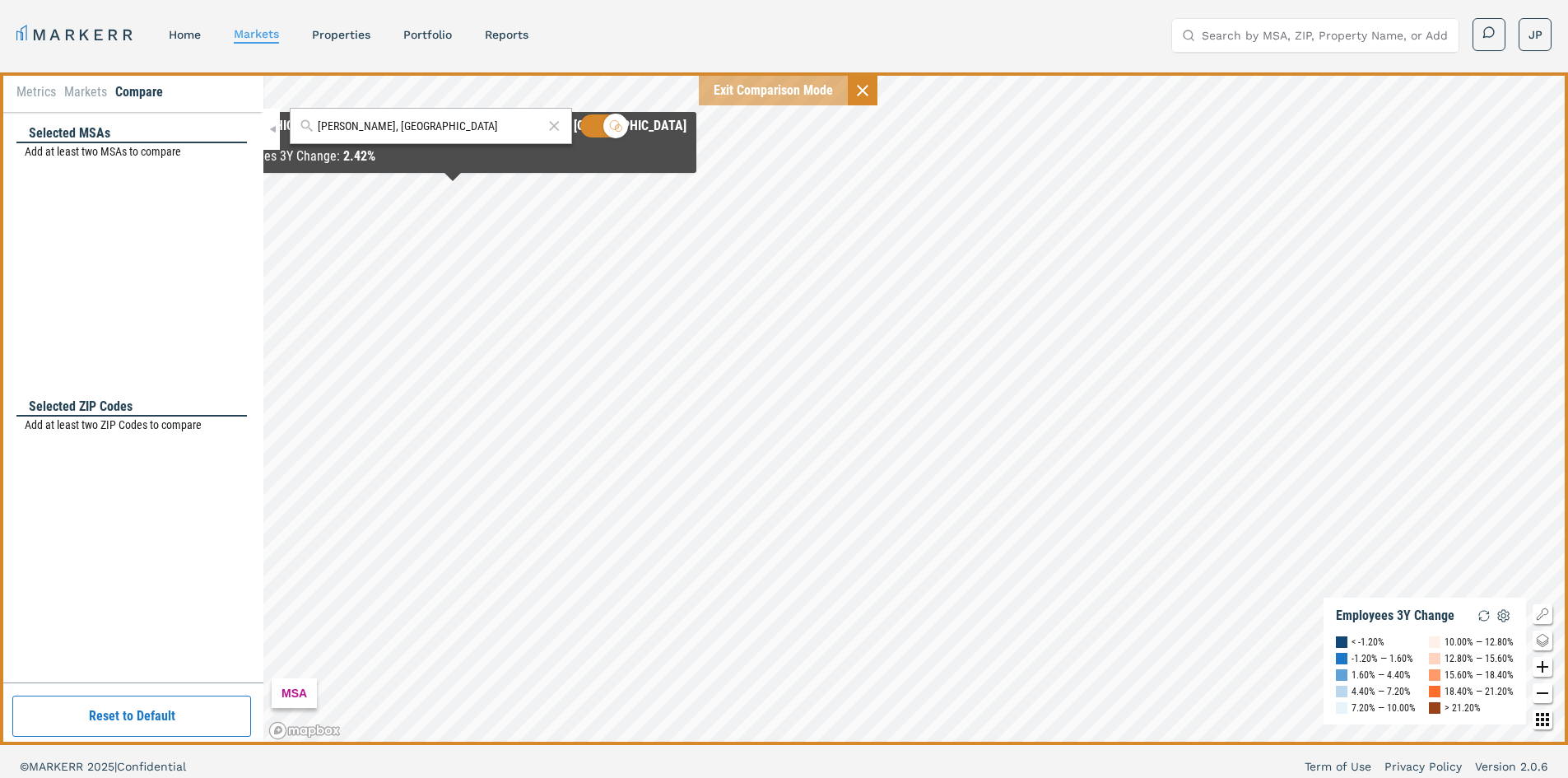
click at [127, 430] on p "Add at least two ZIP Codes to compare" at bounding box center [135, 424] width 222 height 17
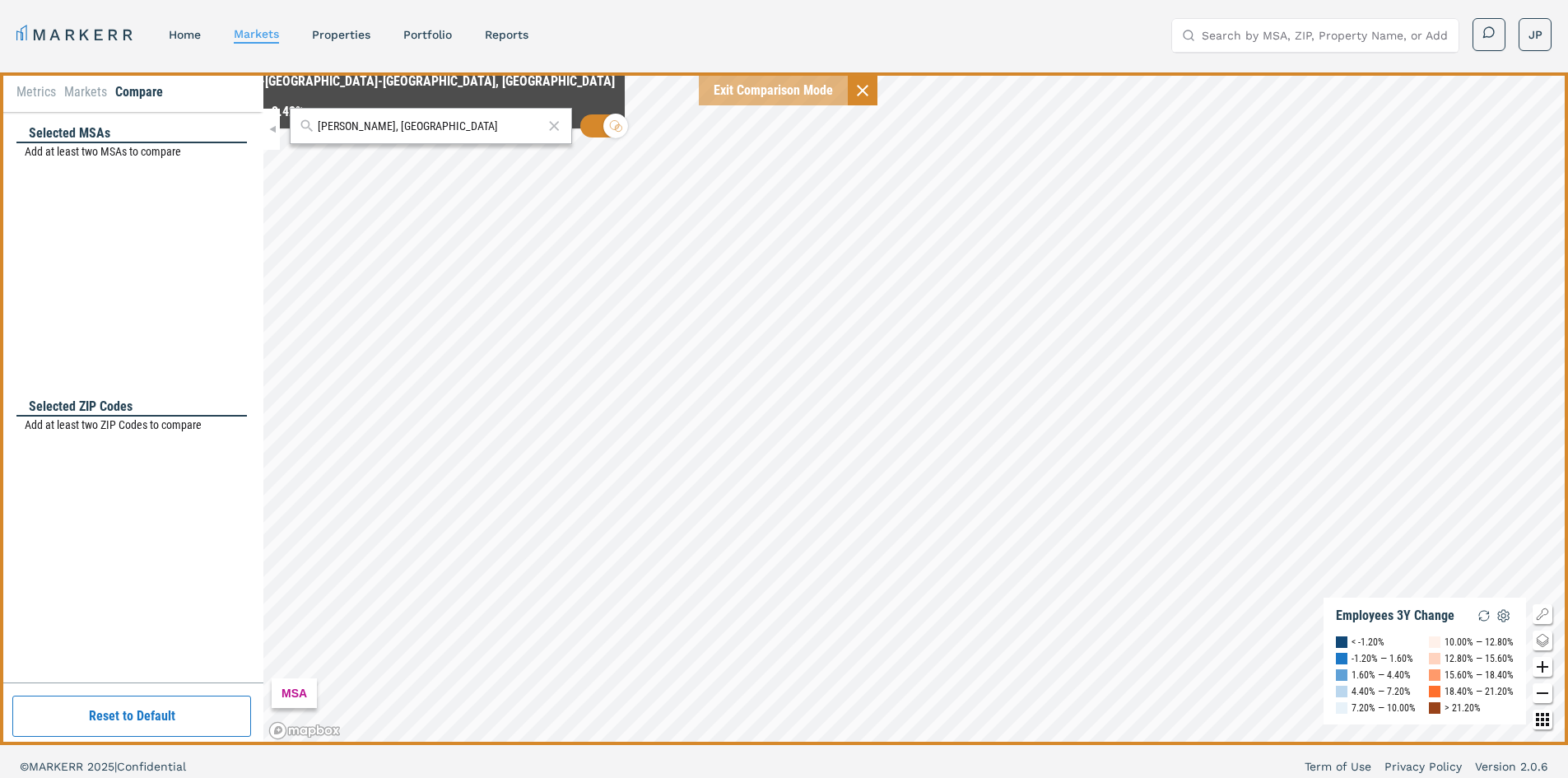
click at [392, 128] on input "gilbert, az" at bounding box center [431, 126] width 226 height 17
paste input "29486"
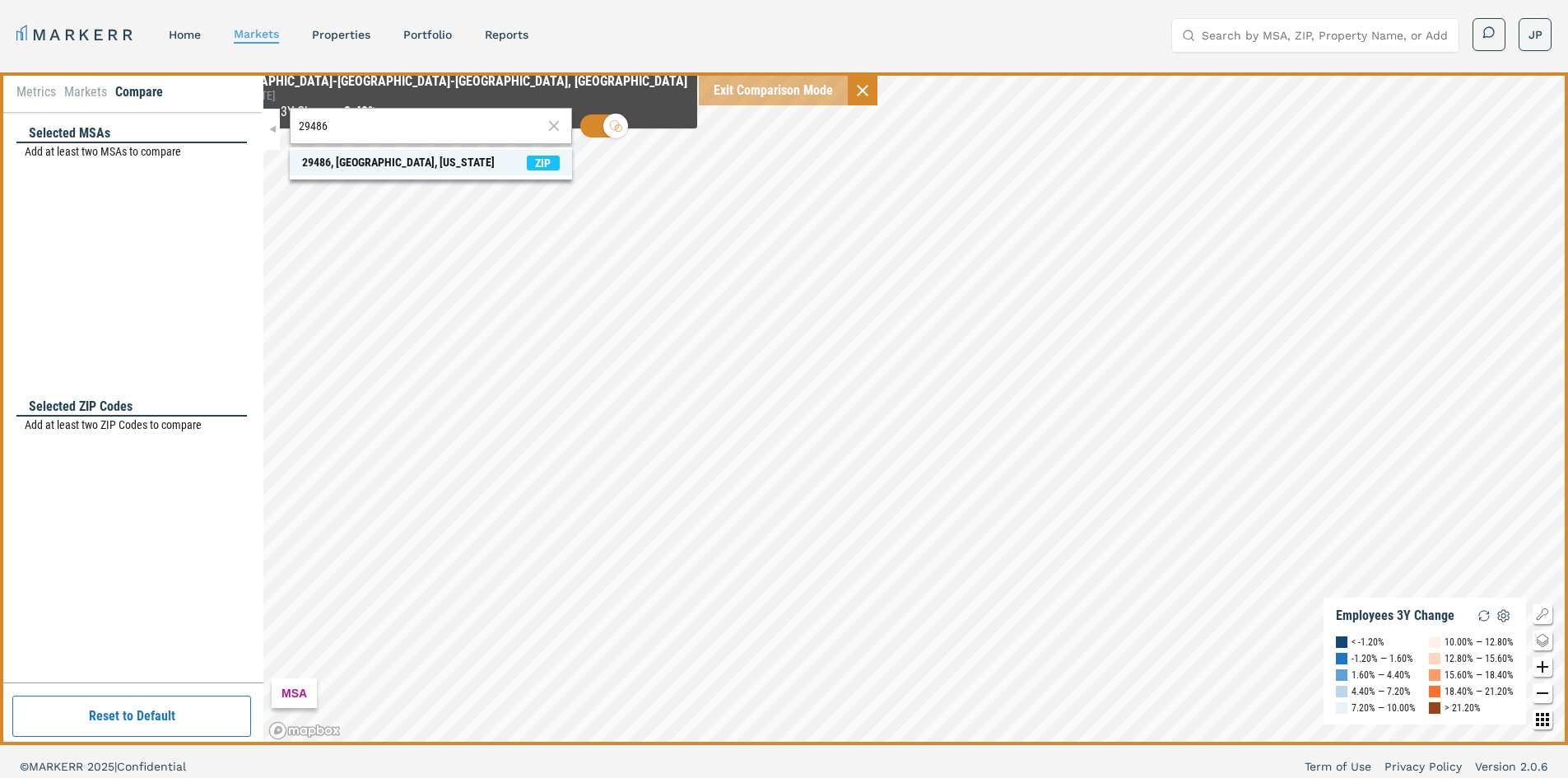
click at [448, 164] on div "29486, [GEOGRAPHIC_DATA], [US_STATE]" at bounding box center [398, 162] width 193 height 17
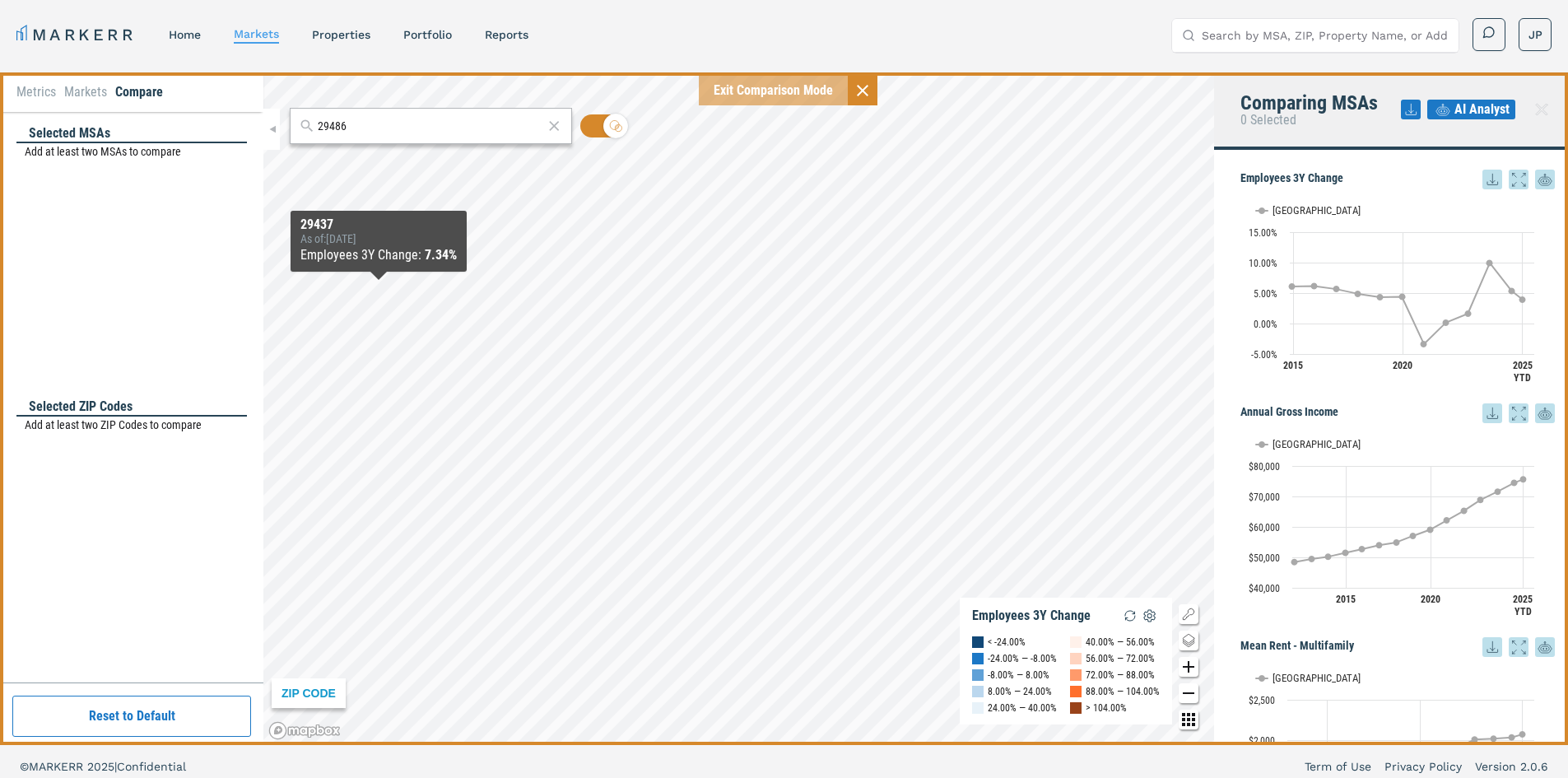
click at [137, 414] on div "Selected ZIP Codes" at bounding box center [131, 406] width 231 height 19
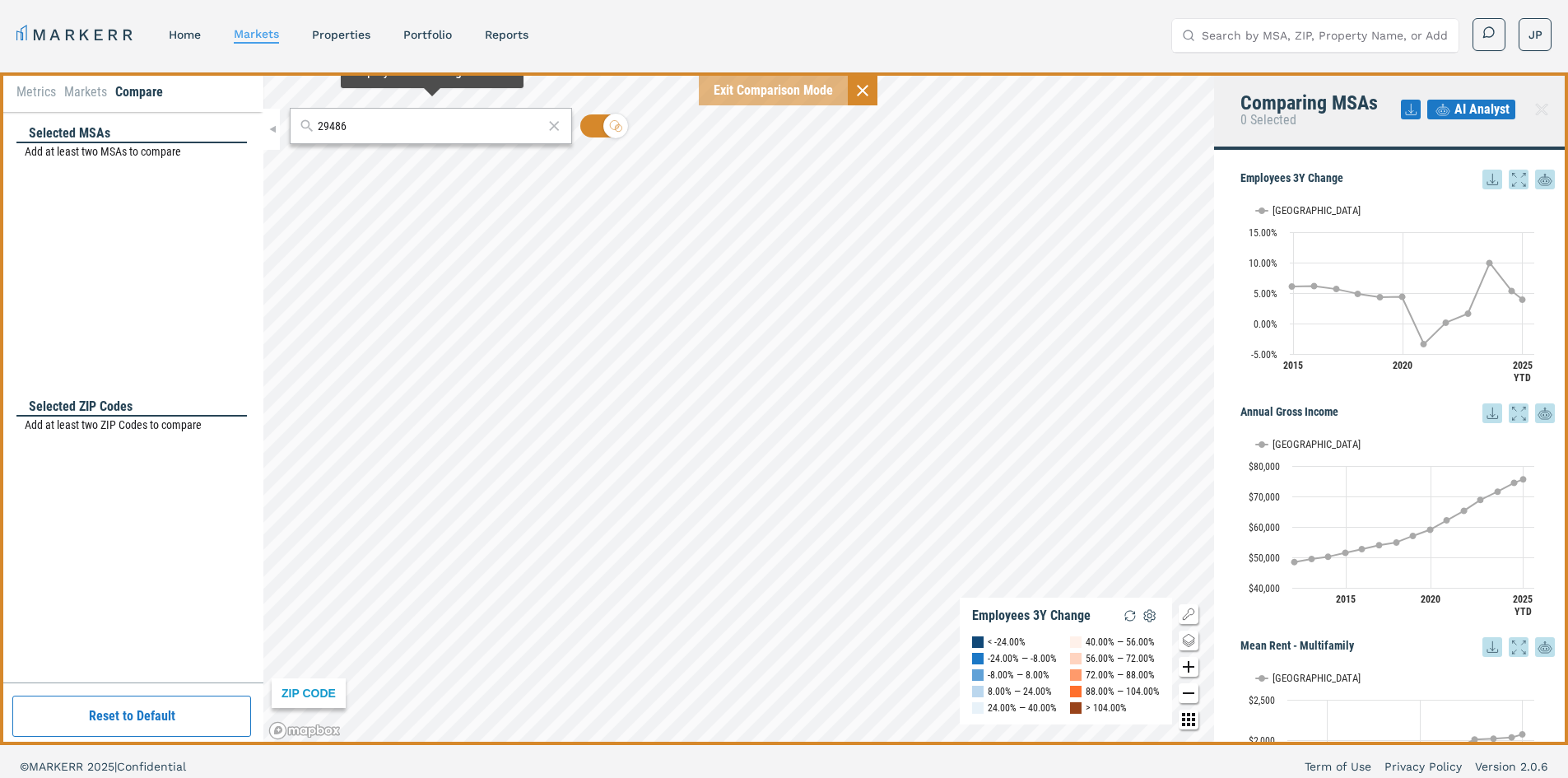
click at [402, 128] on input "29486" at bounding box center [431, 126] width 226 height 17
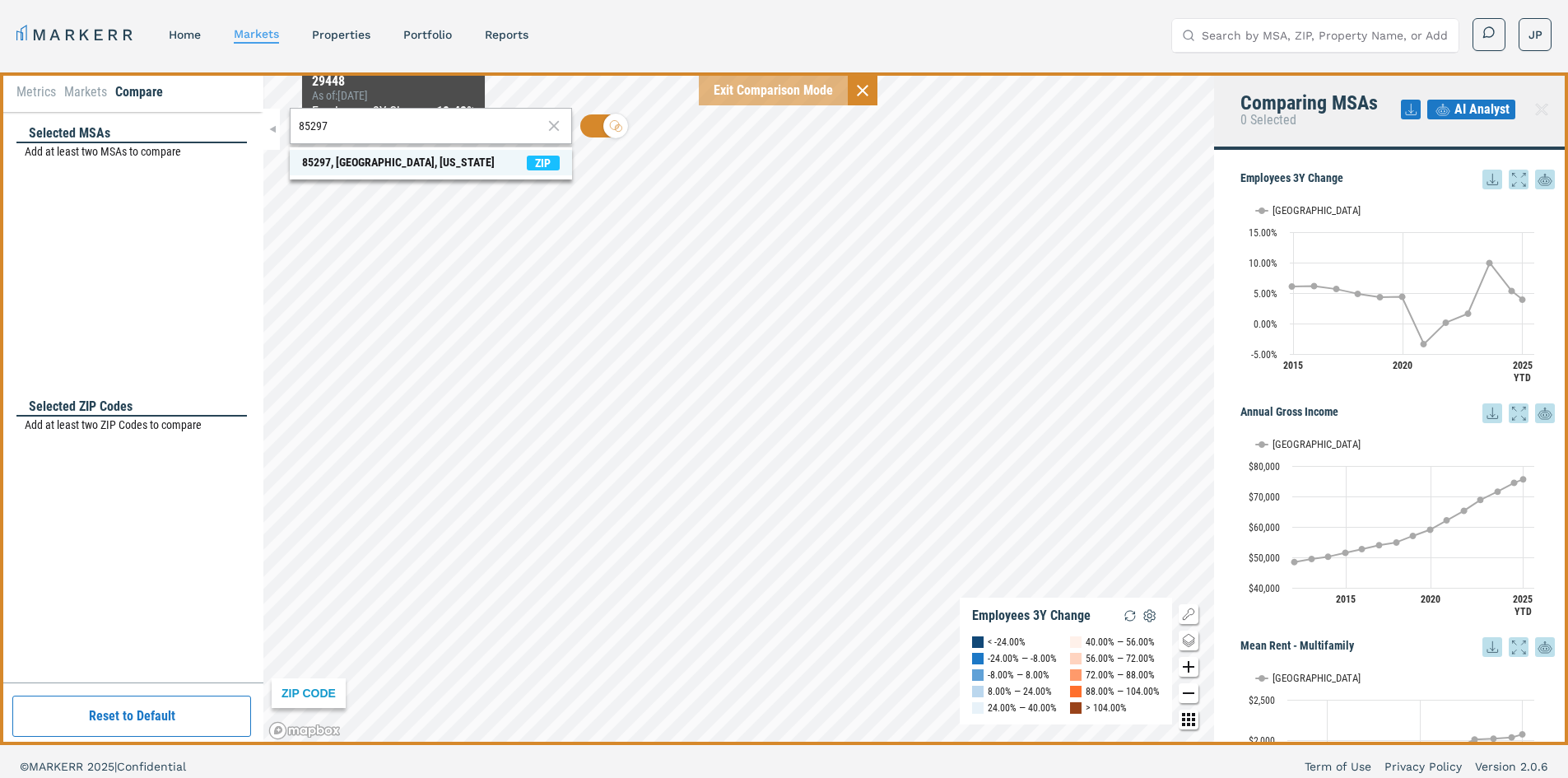
click at [390, 162] on div "85297, [GEOGRAPHIC_DATA], [US_STATE]" at bounding box center [398, 162] width 193 height 17
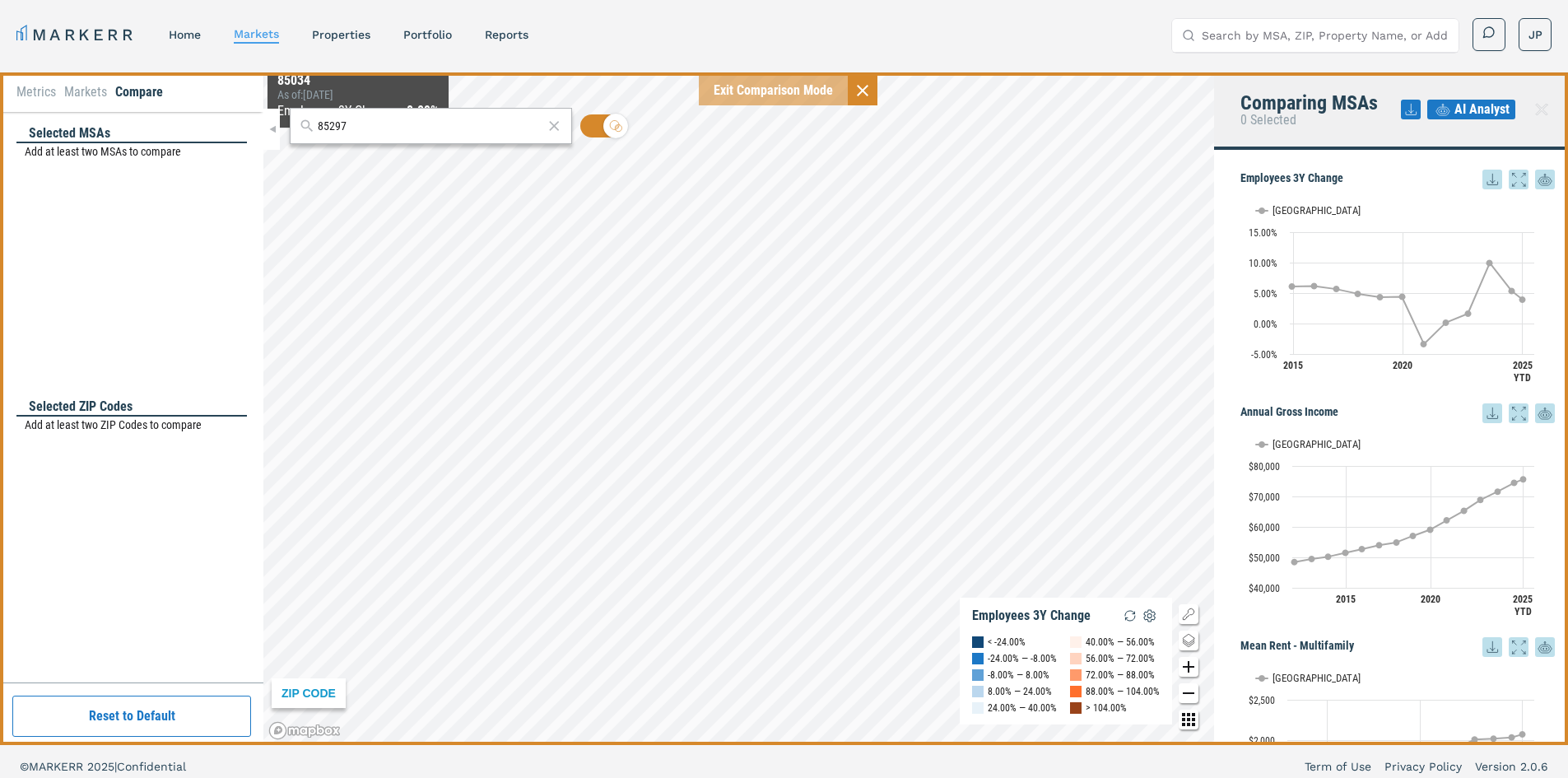
click at [356, 124] on input "85297" at bounding box center [431, 126] width 226 height 17
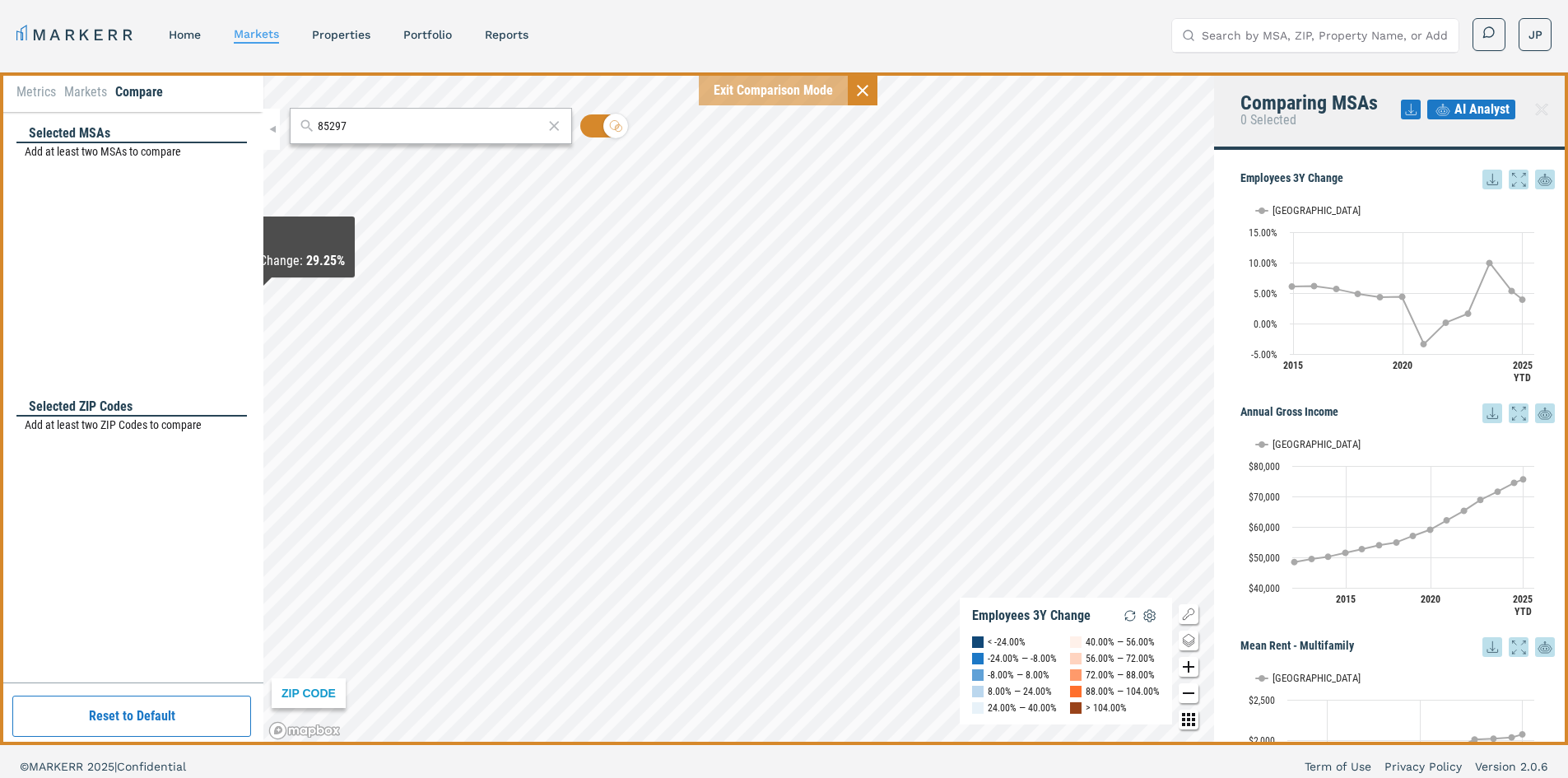
click at [135, 411] on div "Selected ZIP Codes" at bounding box center [131, 406] width 231 height 19
click at [57, 404] on div "Selected ZIP Codes" at bounding box center [131, 406] width 231 height 19
click at [56, 427] on p "Add at least two ZIP Codes to compare" at bounding box center [135, 424] width 222 height 17
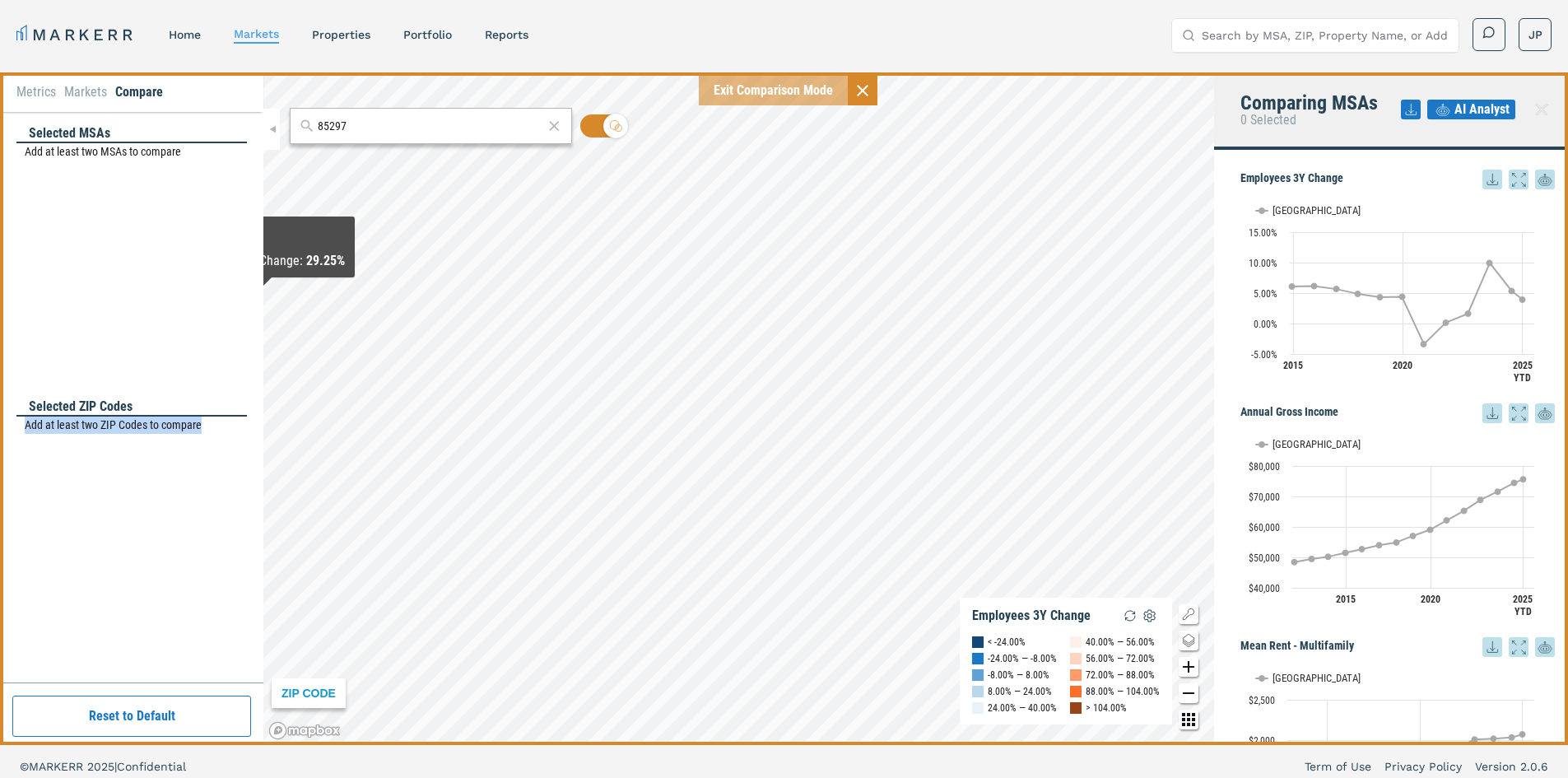
click at [95, 463] on div "Selected ZIP Codes Add at least two ZIP Codes to compare" at bounding box center [131, 529] width 231 height 265
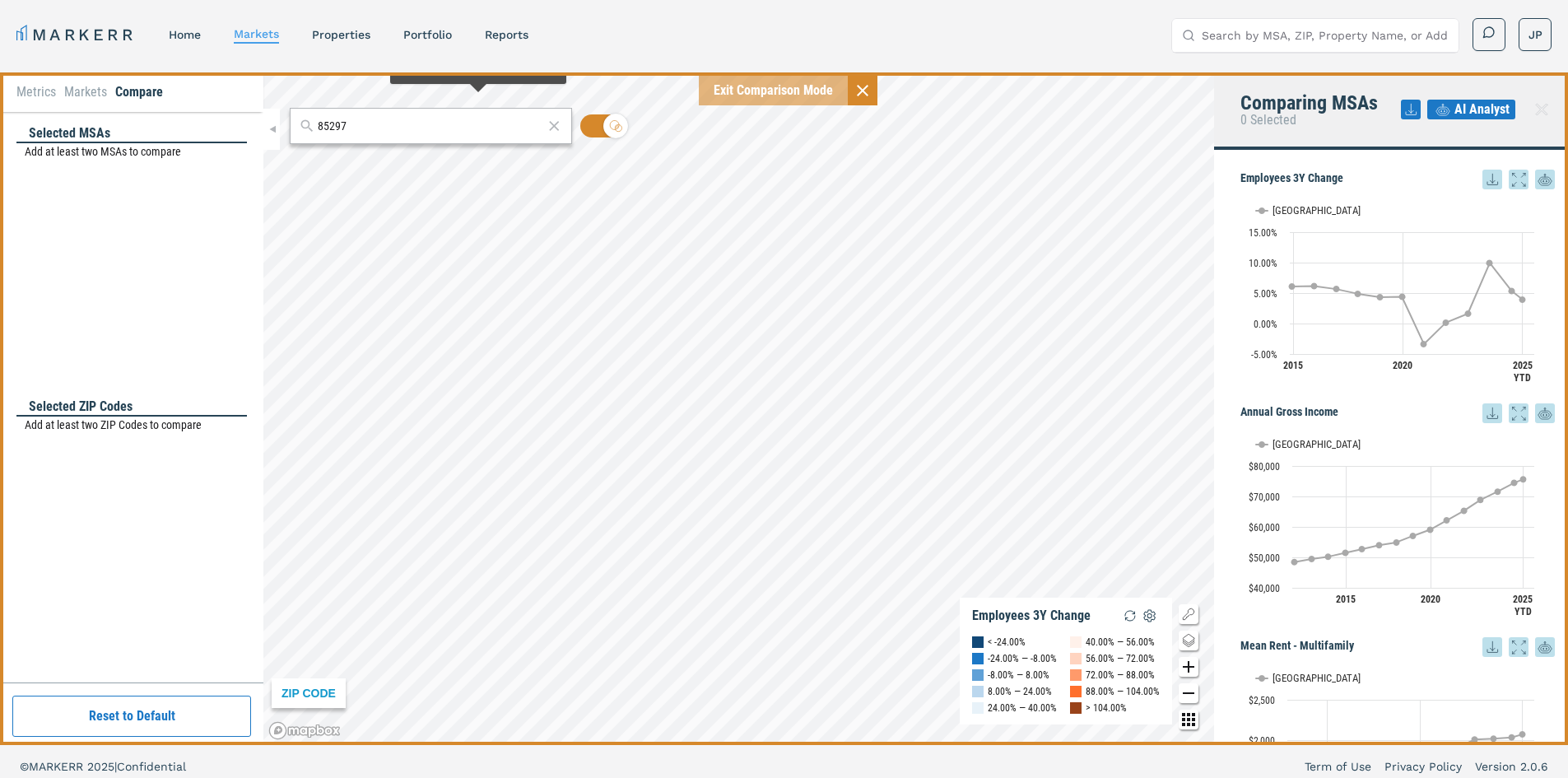
click at [381, 124] on input "85297" at bounding box center [431, 126] width 226 height 17
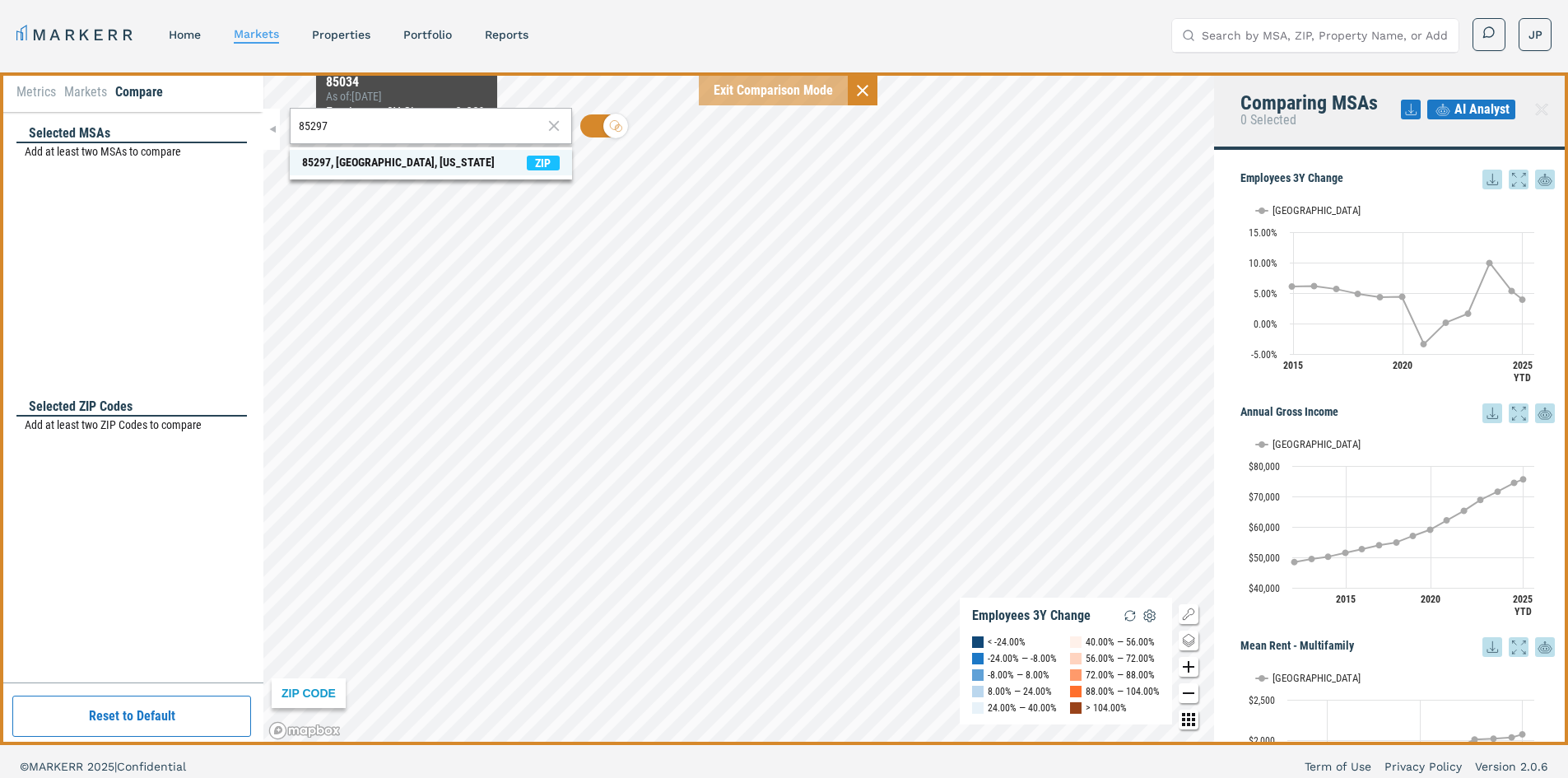
click at [516, 164] on span "85297, Gilbert, Arizona ZIP" at bounding box center [431, 162] width 283 height 26
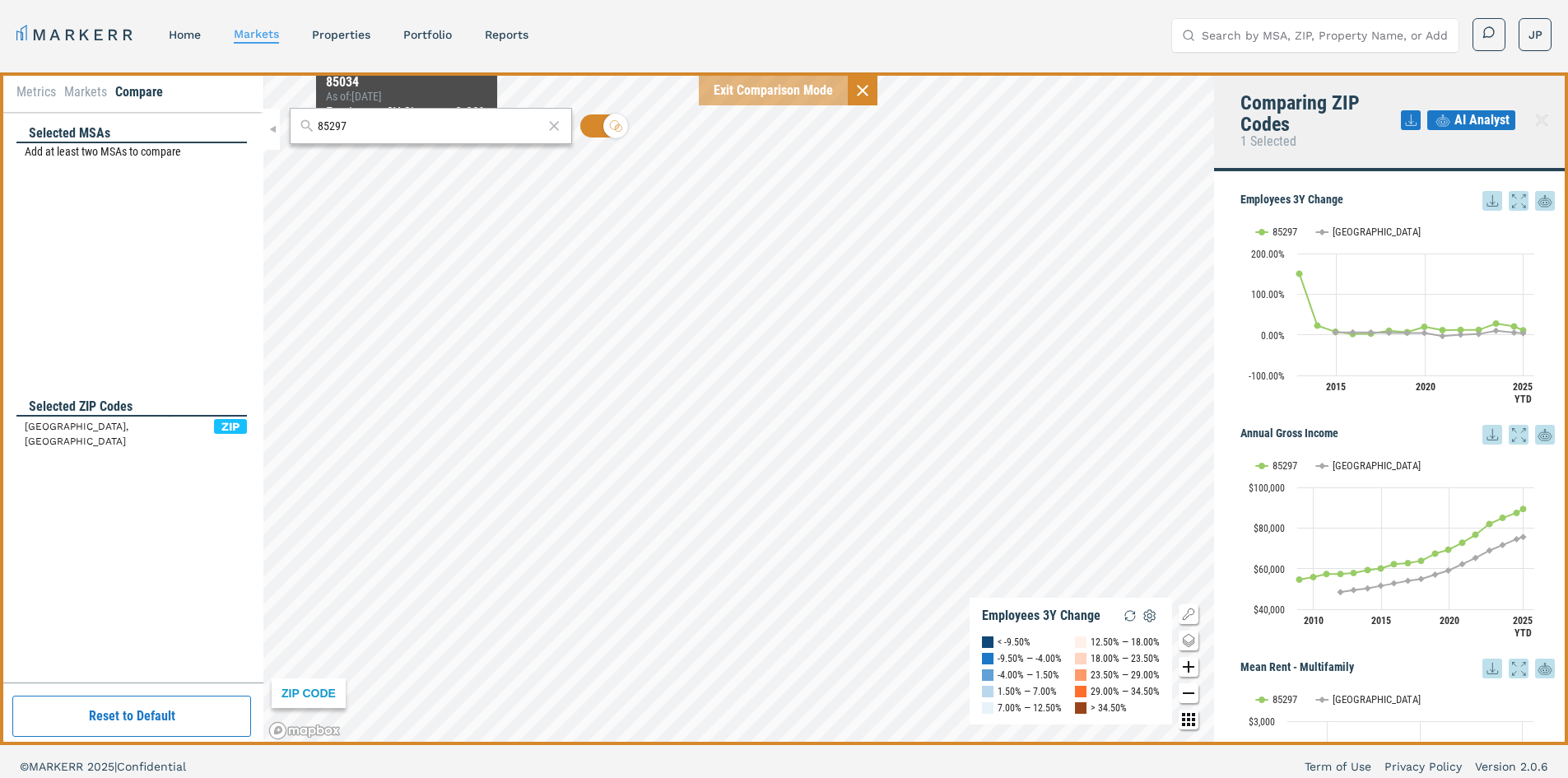
click at [374, 124] on input "85297" at bounding box center [431, 126] width 226 height 17
click at [1189, 635] on icon "Change style map button" at bounding box center [1189, 640] width 20 height 20
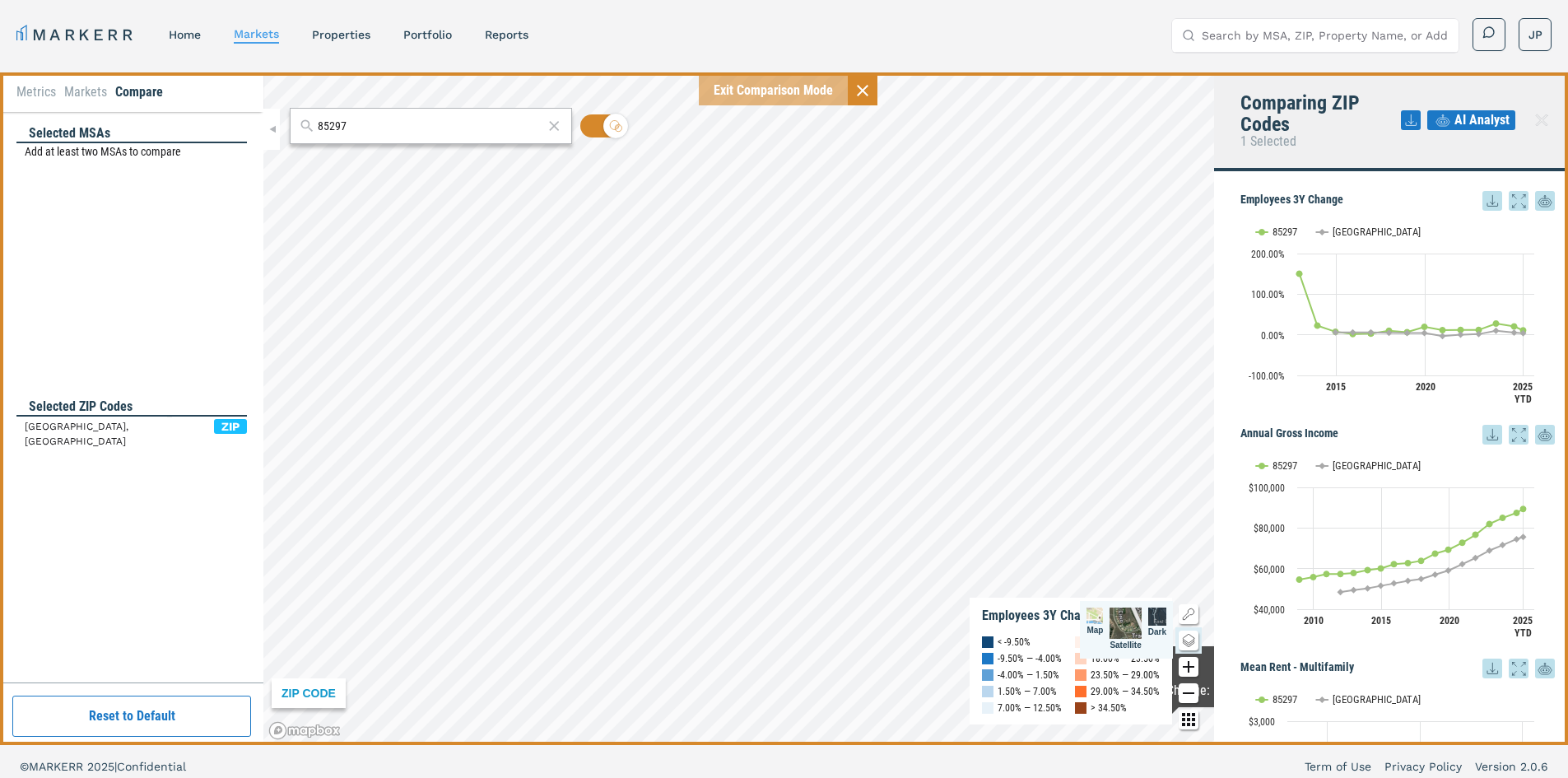
click at [1189, 635] on icon "Change style map button" at bounding box center [1189, 640] width 20 height 20
click at [1191, 641] on g "Change style map button" at bounding box center [1188, 640] width 12 height 12
click at [1126, 619] on img at bounding box center [1125, 623] width 31 height 31
click at [1187, 669] on icon "Zoom in map button" at bounding box center [1189, 667] width 20 height 20
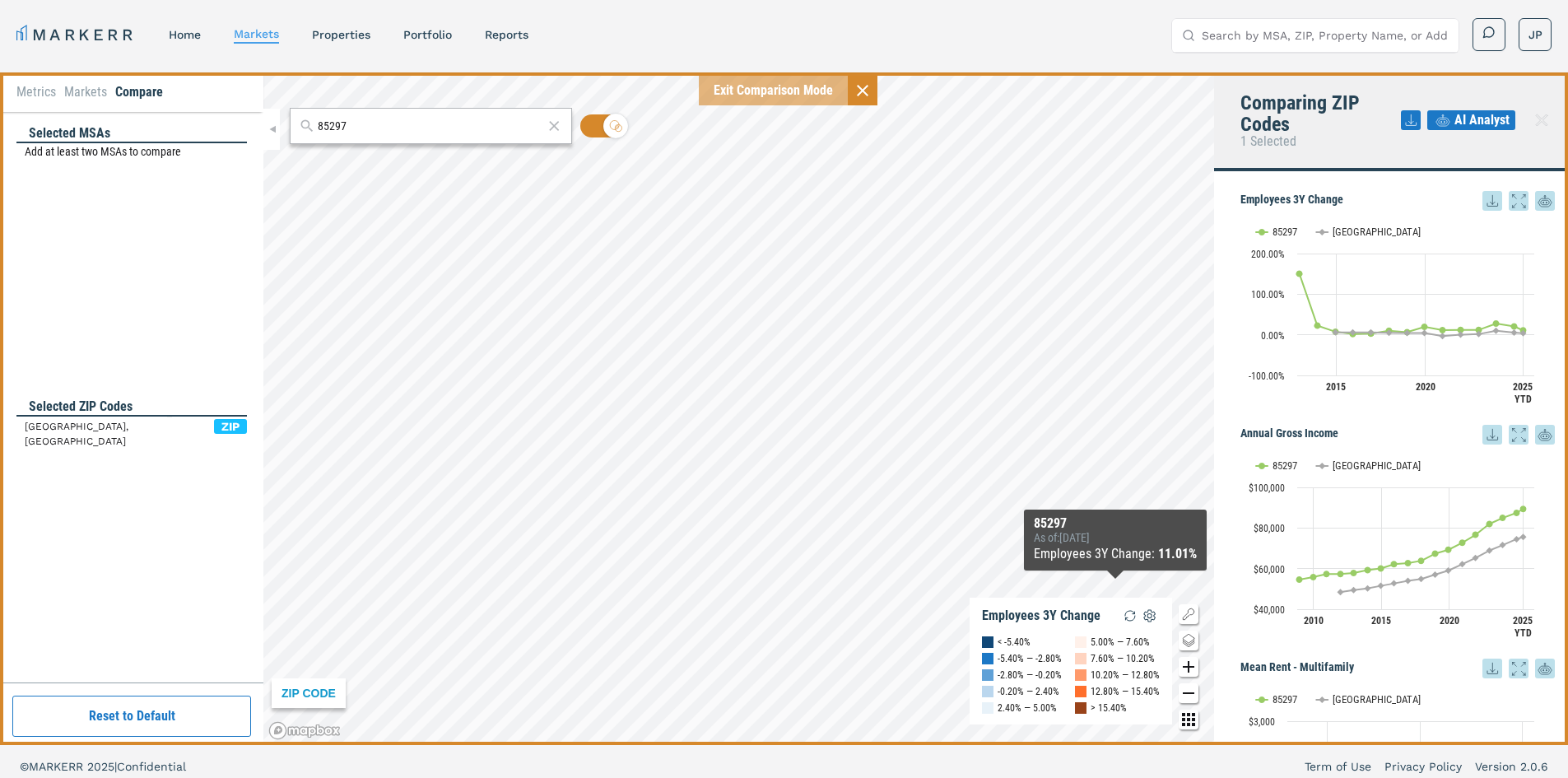
click at [1188, 690] on icon "Zoom out map button" at bounding box center [1189, 693] width 20 height 20
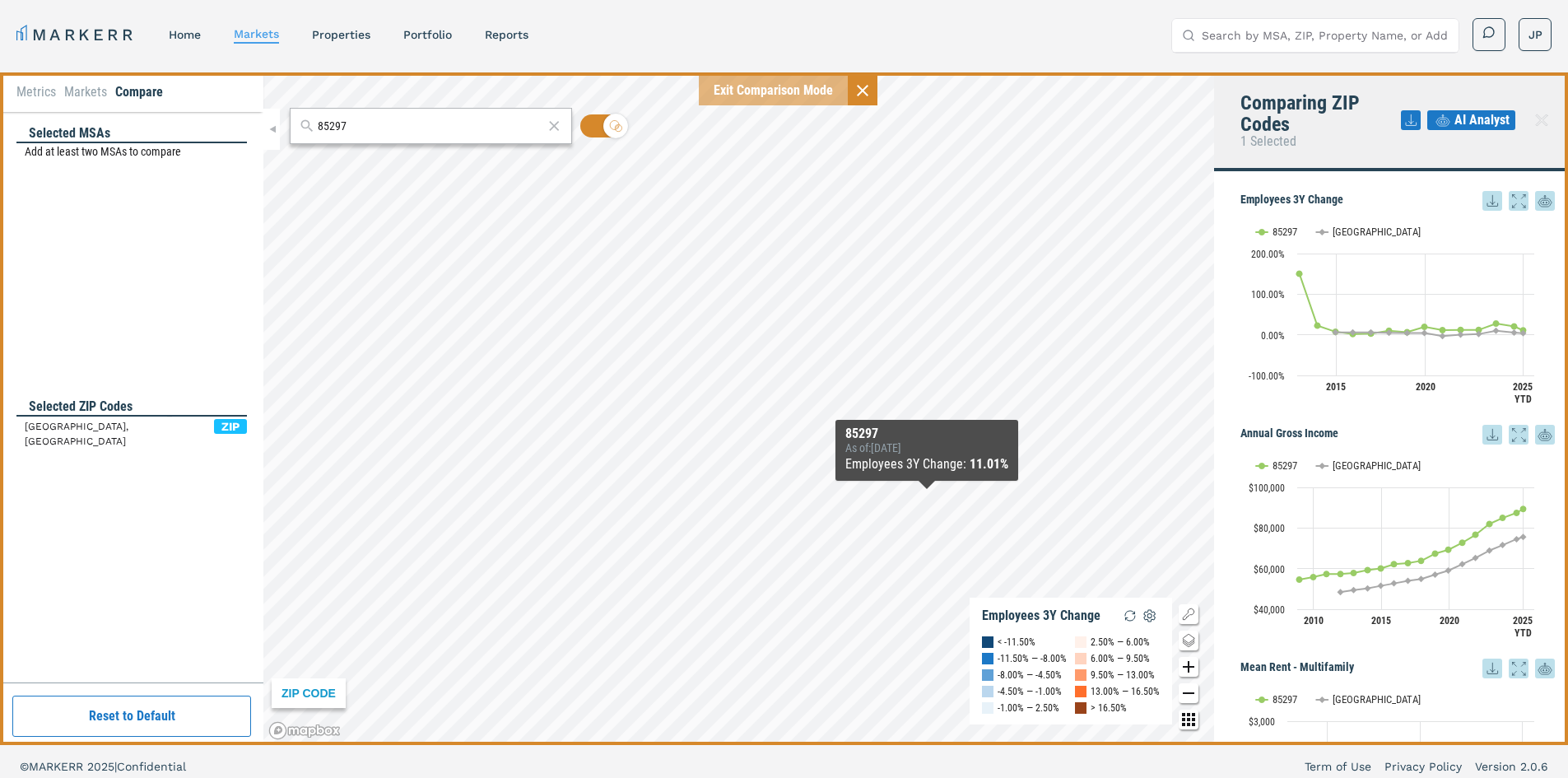
click at [1188, 690] on icon "Zoom out map button" at bounding box center [1189, 693] width 20 height 20
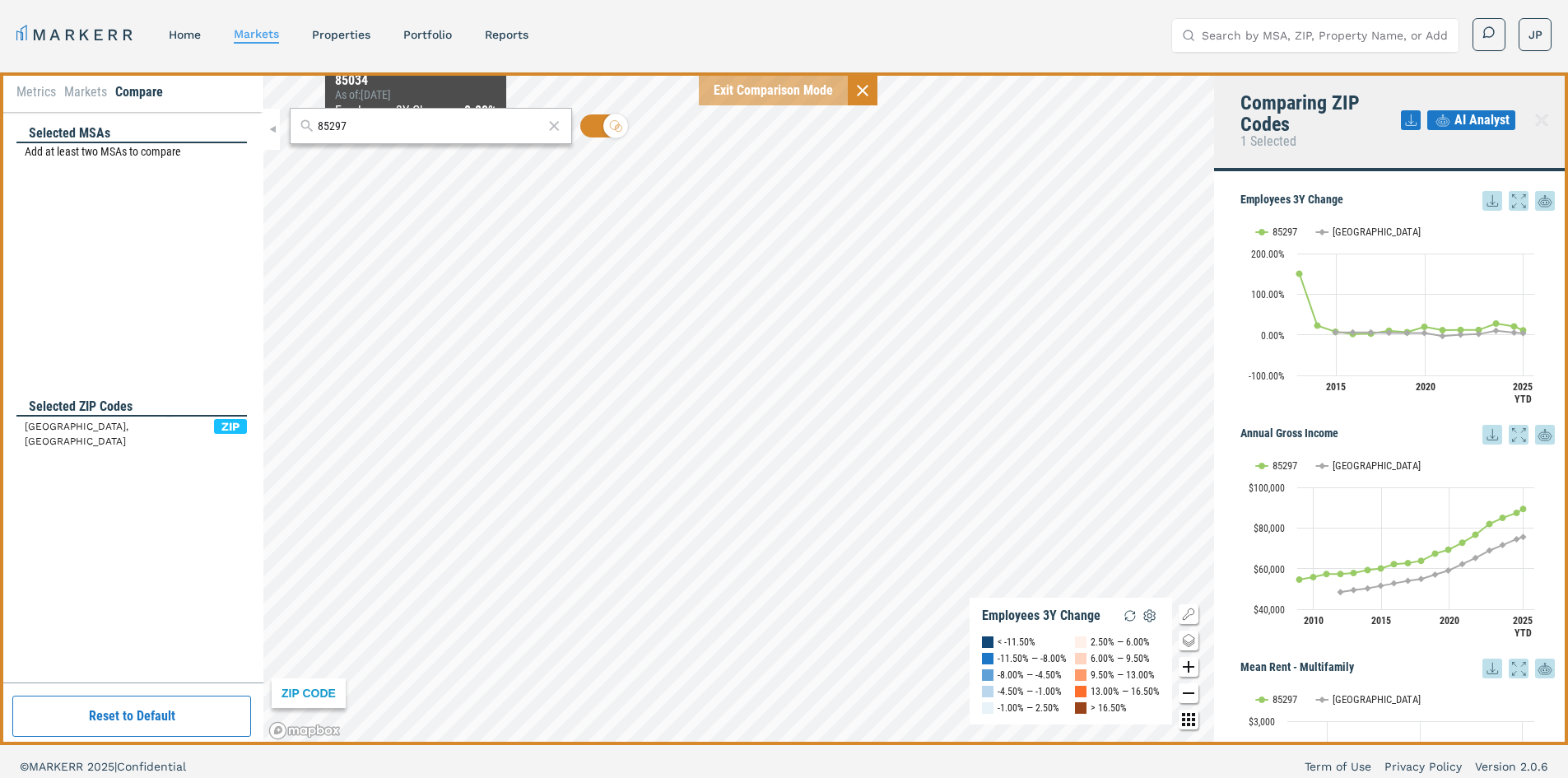
click at [415, 136] on div "85297" at bounding box center [431, 126] width 283 height 37
click at [382, 118] on input "85297" at bounding box center [431, 126] width 226 height 17
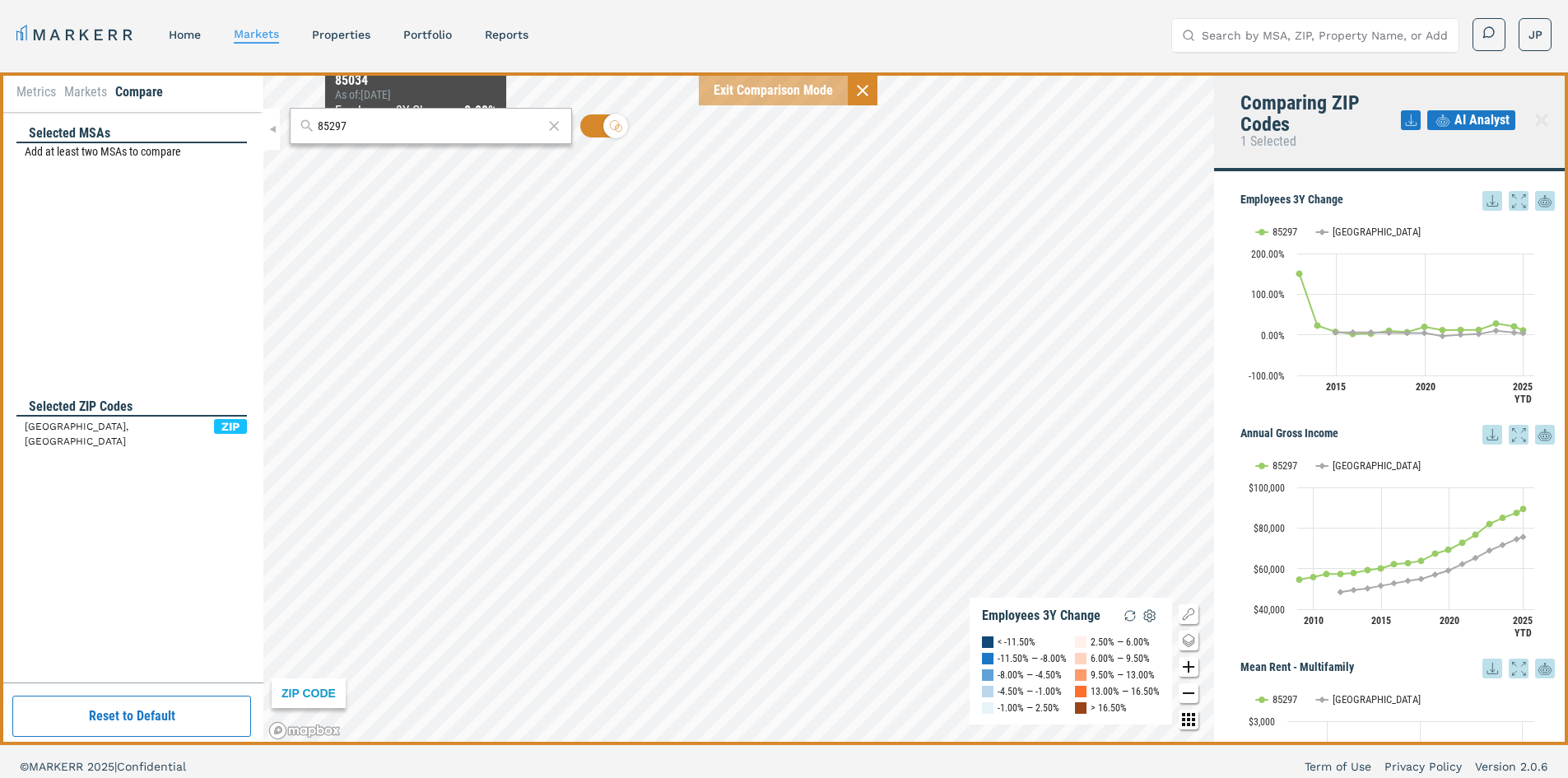
click at [382, 118] on input "85297" at bounding box center [431, 126] width 226 height 17
click at [166, 480] on div "Selected ZIP Codes 85297, Phoenix-Mesa-Scottsdale, AZ ZIP" at bounding box center [131, 529] width 231 height 265
click at [370, 127] on input "85297" at bounding box center [431, 126] width 226 height 17
paste input "29486"
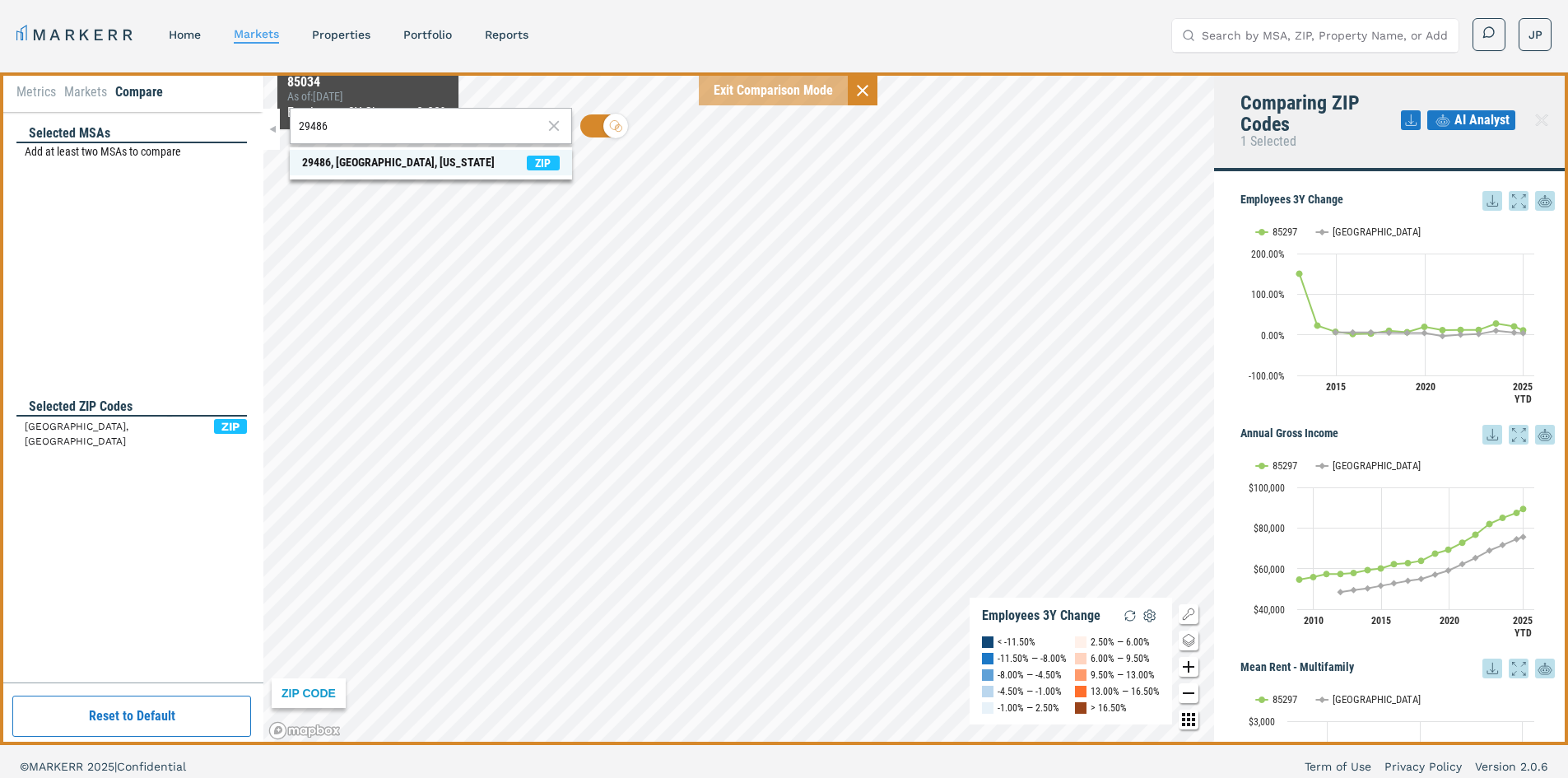
type input "29486"
click at [539, 158] on span "ZIP" at bounding box center [543, 163] width 33 height 15
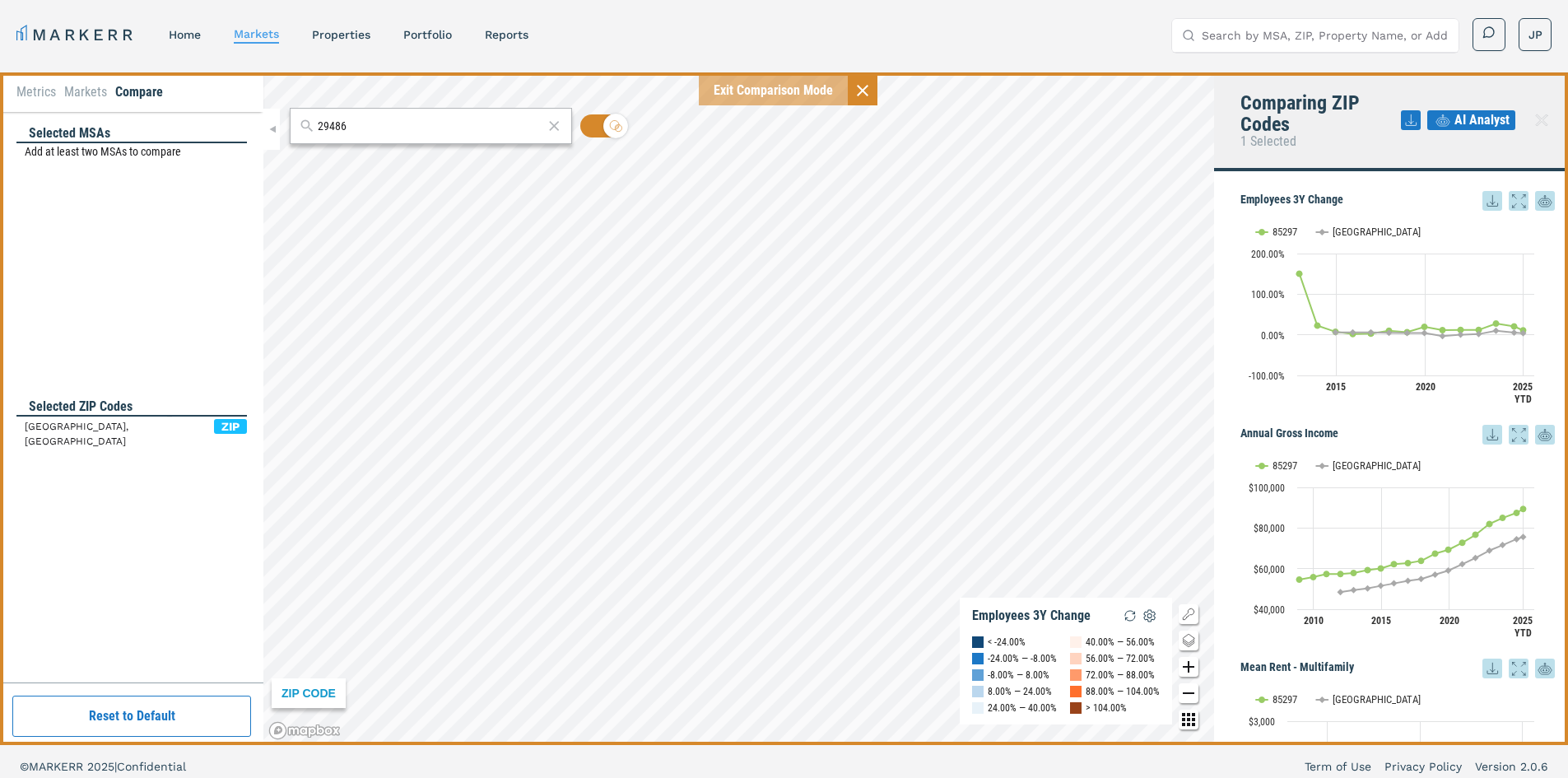
click at [354, 124] on input "29486" at bounding box center [431, 126] width 226 height 17
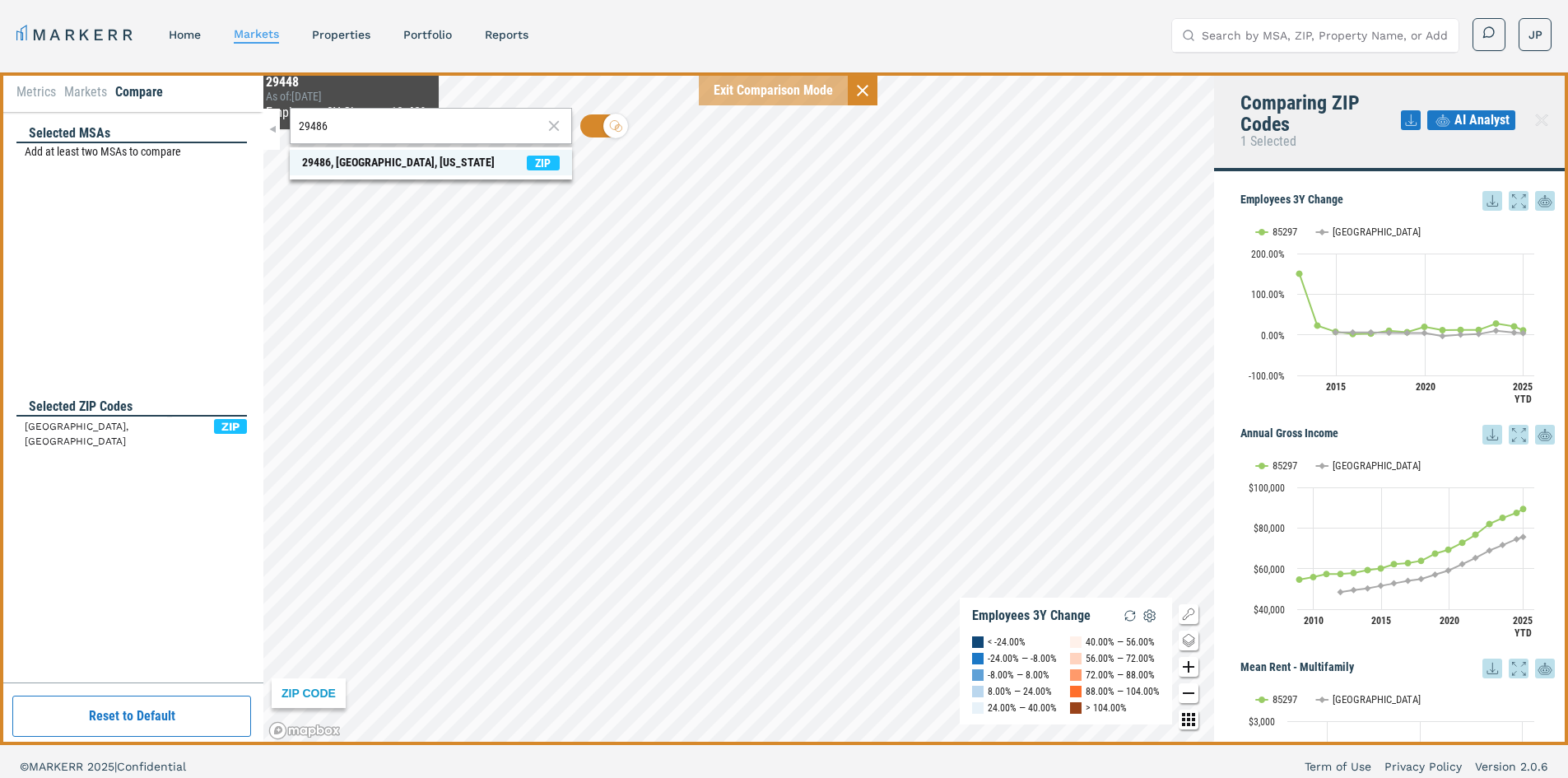
click at [338, 164] on div "29486, [GEOGRAPHIC_DATA], [US_STATE]" at bounding box center [398, 162] width 193 height 17
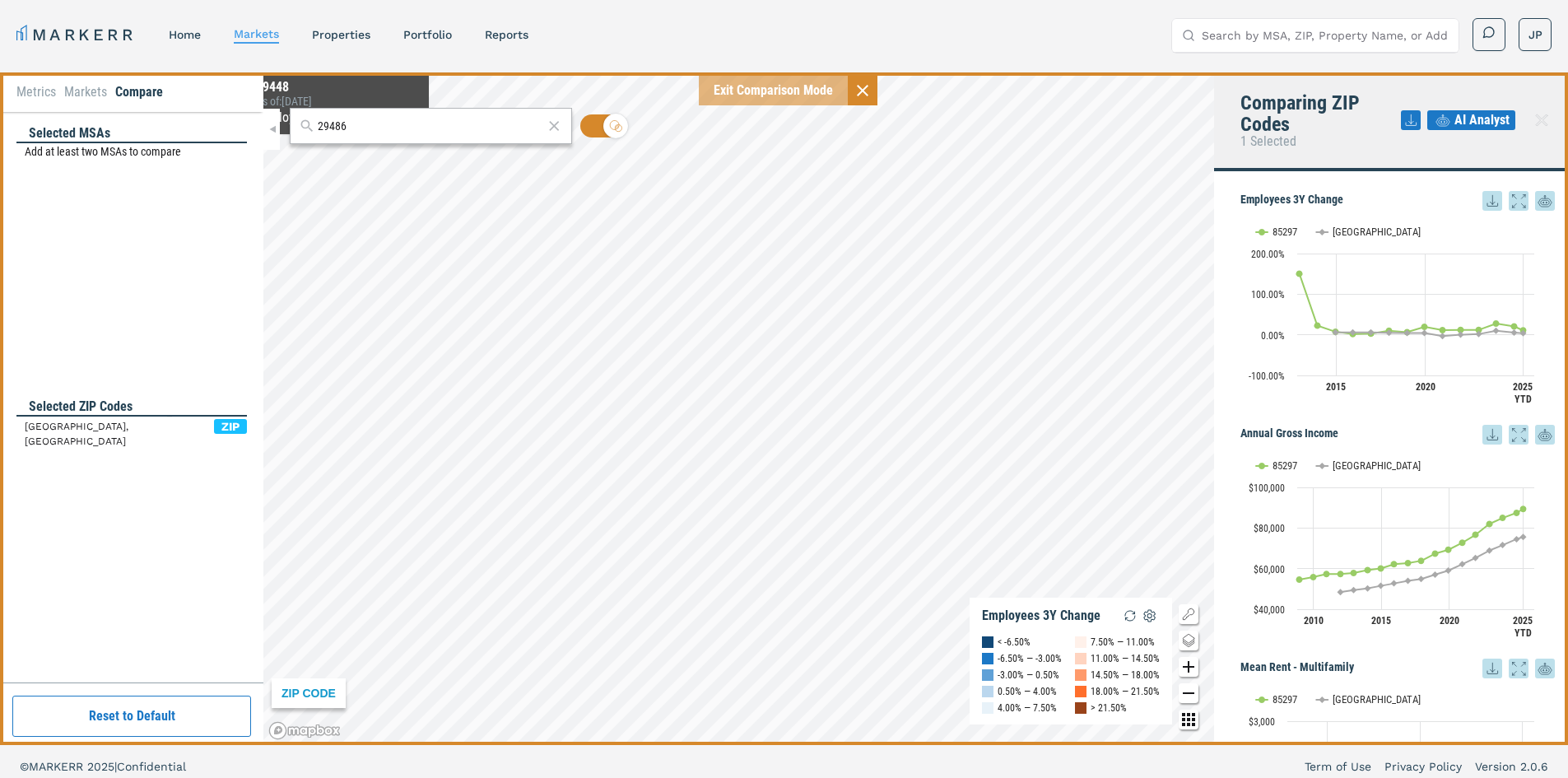
click at [370, 127] on input "29486" at bounding box center [431, 126] width 226 height 17
click at [342, 160] on div "29486, [GEOGRAPHIC_DATA], [US_STATE]" at bounding box center [398, 162] width 193 height 17
click at [107, 479] on div "Selected ZIP Codes 85297, Phoenix-Mesa-Scottsdale, AZ ZIP" at bounding box center [131, 529] width 231 height 265
drag, startPoint x: 136, startPoint y: 393, endPoint x: 134, endPoint y: 402, distance: 9.2
click at [134, 402] on div "Selected MSAs Add at least two MSAs to compare Selected ZIP Codes 85297, Phoeni…" at bounding box center [132, 397] width 264 height 570
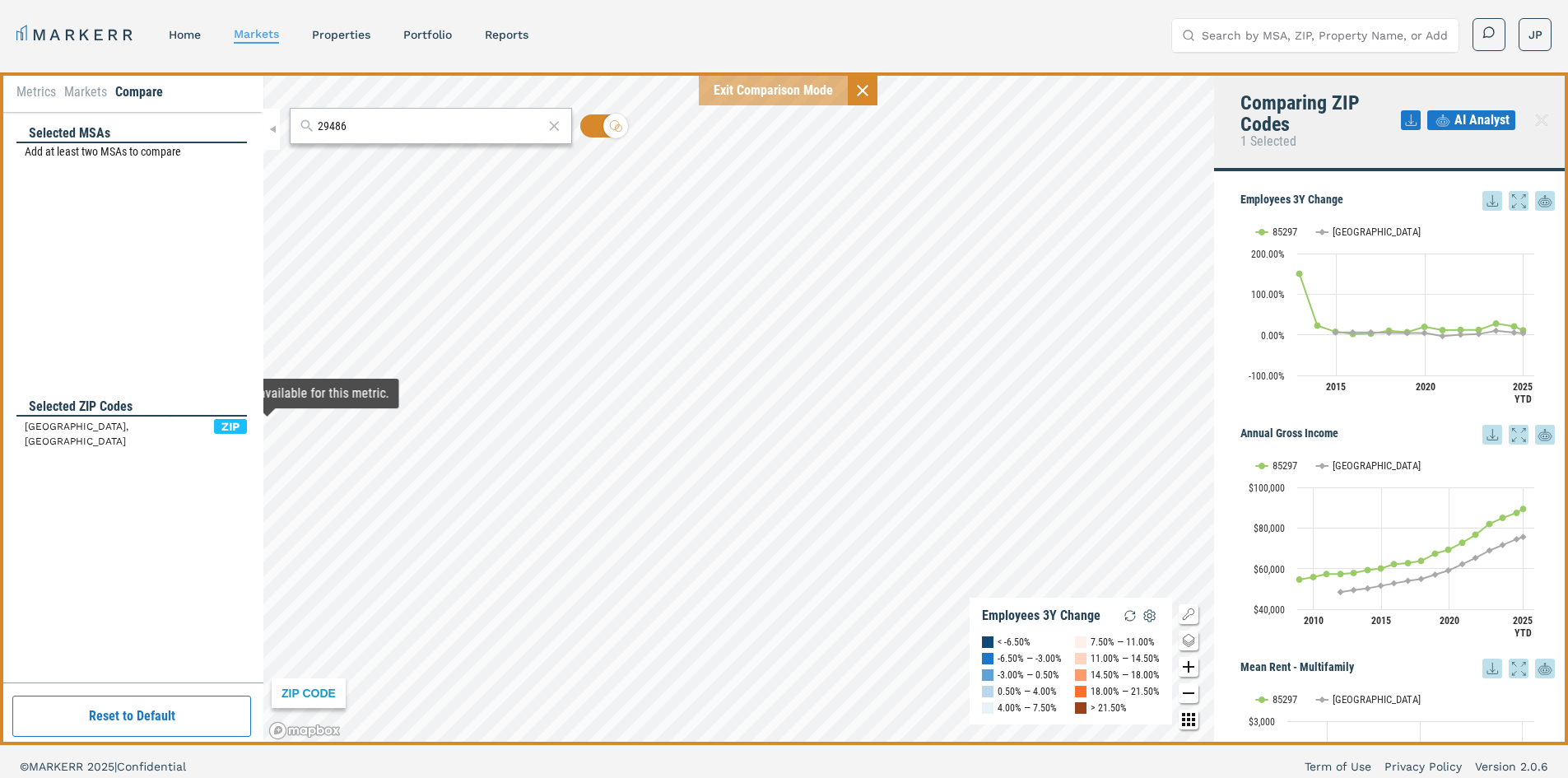
click at [149, 465] on div "Selected ZIP Codes 85297, Phoenix-Mesa-Scottsdale, AZ ZIP" at bounding box center [131, 529] width 231 height 265
click at [342, 127] on input "29486" at bounding box center [431, 126] width 226 height 17
click at [350, 127] on input "29486" at bounding box center [431, 126] width 226 height 17
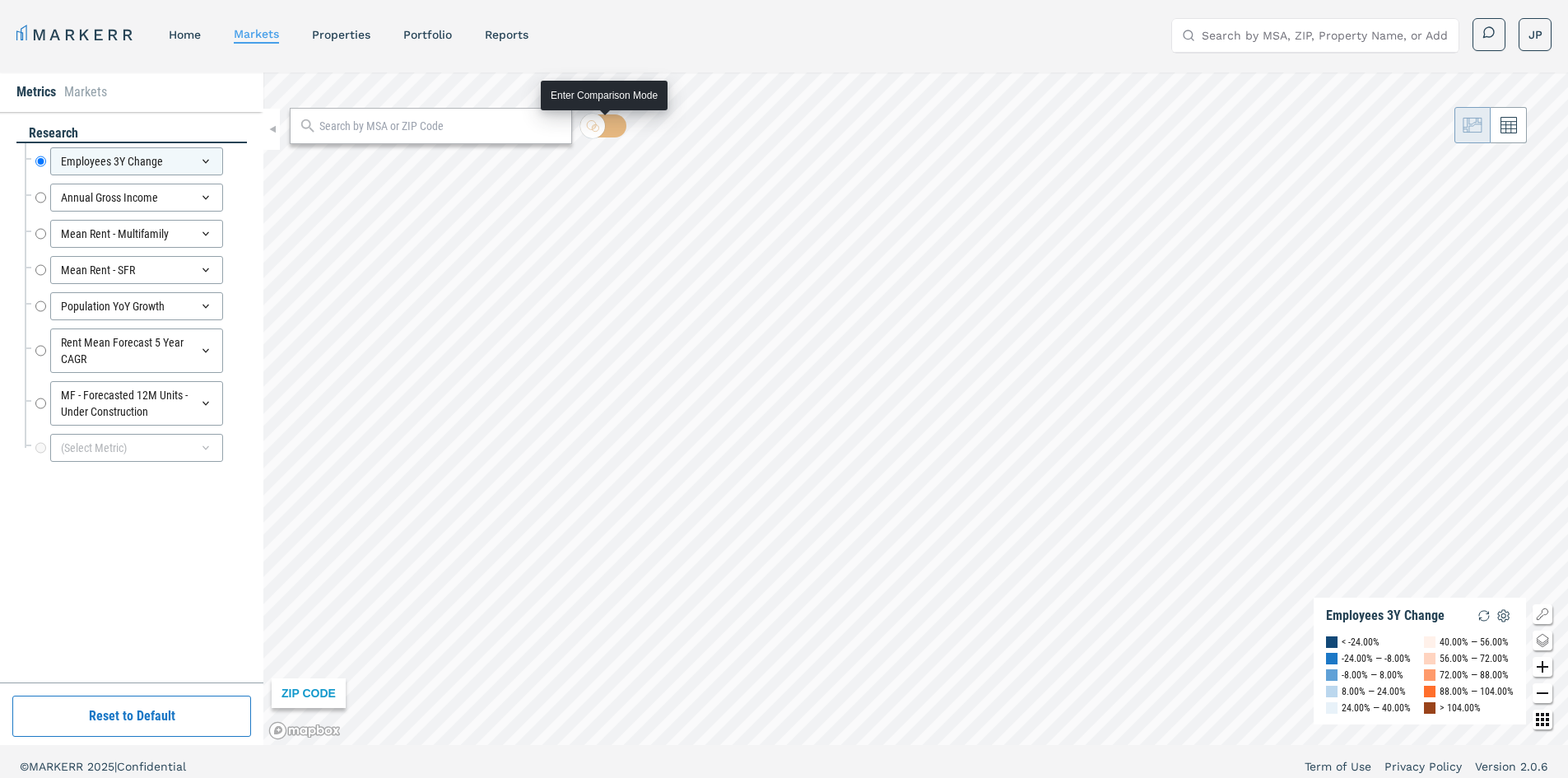
click at [618, 130] on input "checkbox" at bounding box center [603, 126] width 46 height 23
checkbox input "true"
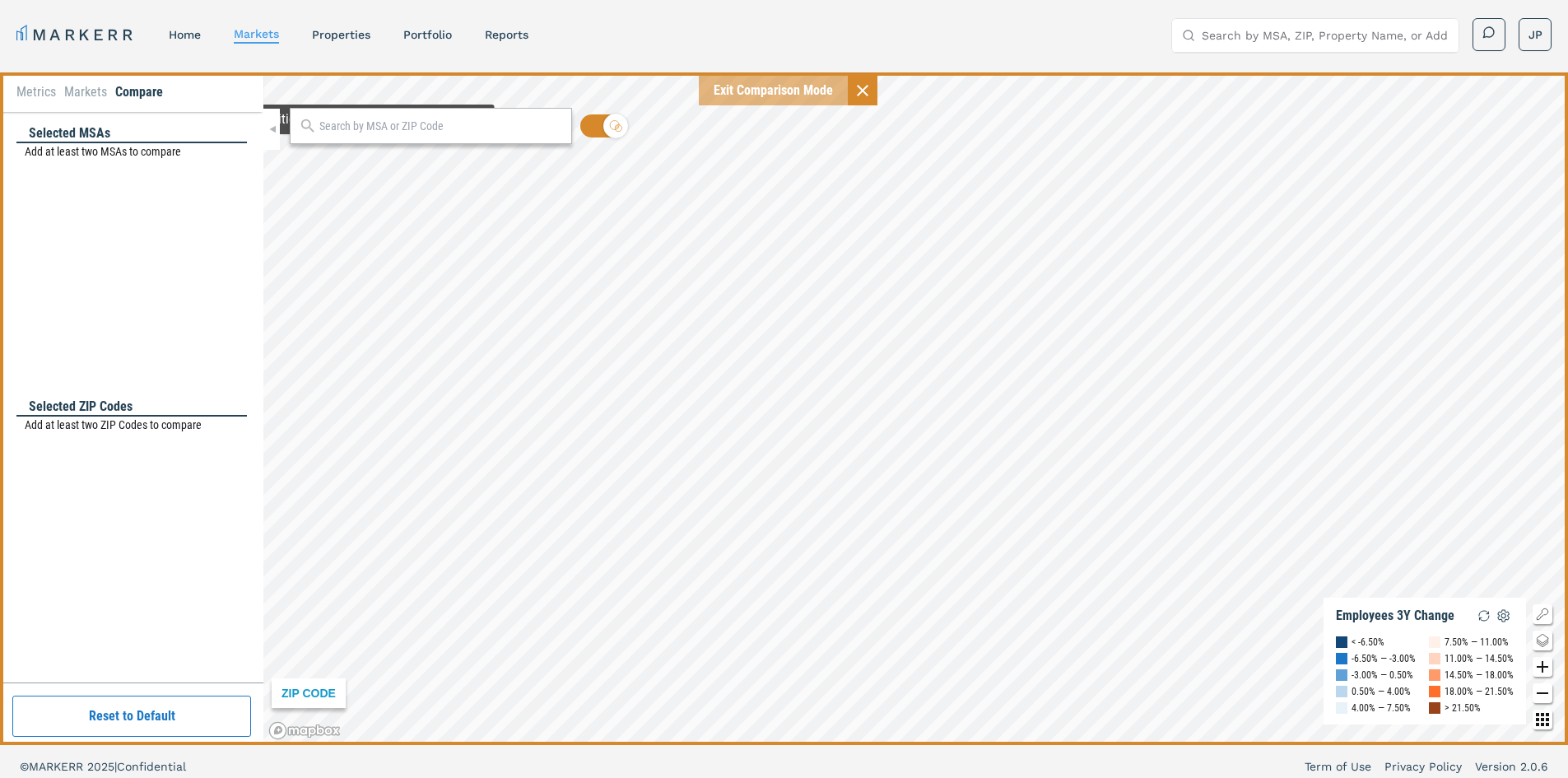
click at [352, 126] on input "text" at bounding box center [440, 126] width 243 height 17
click at [431, 118] on input "text" at bounding box center [440, 126] width 243 height 17
paste input "29486"
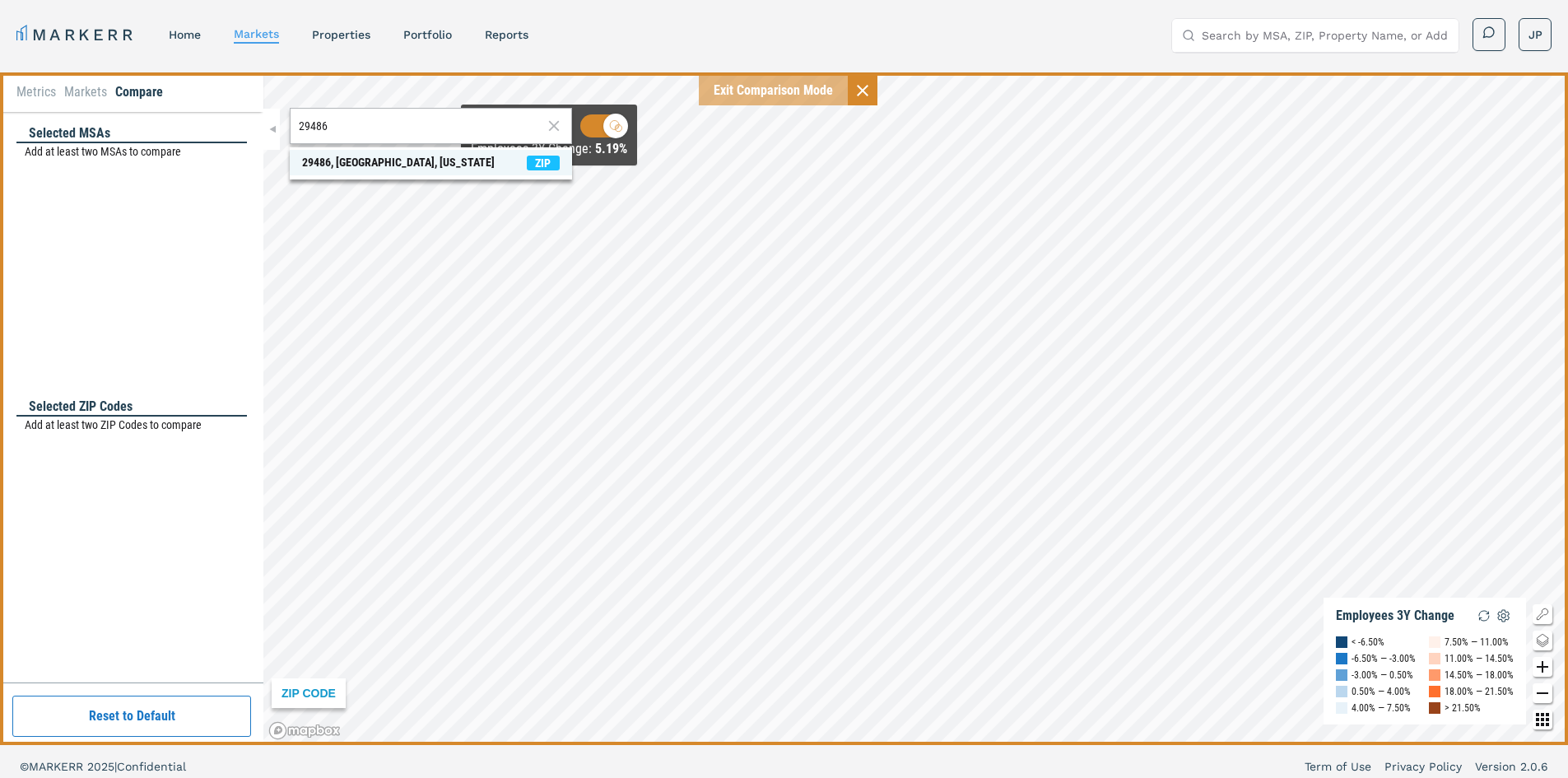
click at [382, 160] on div "29486, [GEOGRAPHIC_DATA], [US_STATE]" at bounding box center [398, 162] width 193 height 17
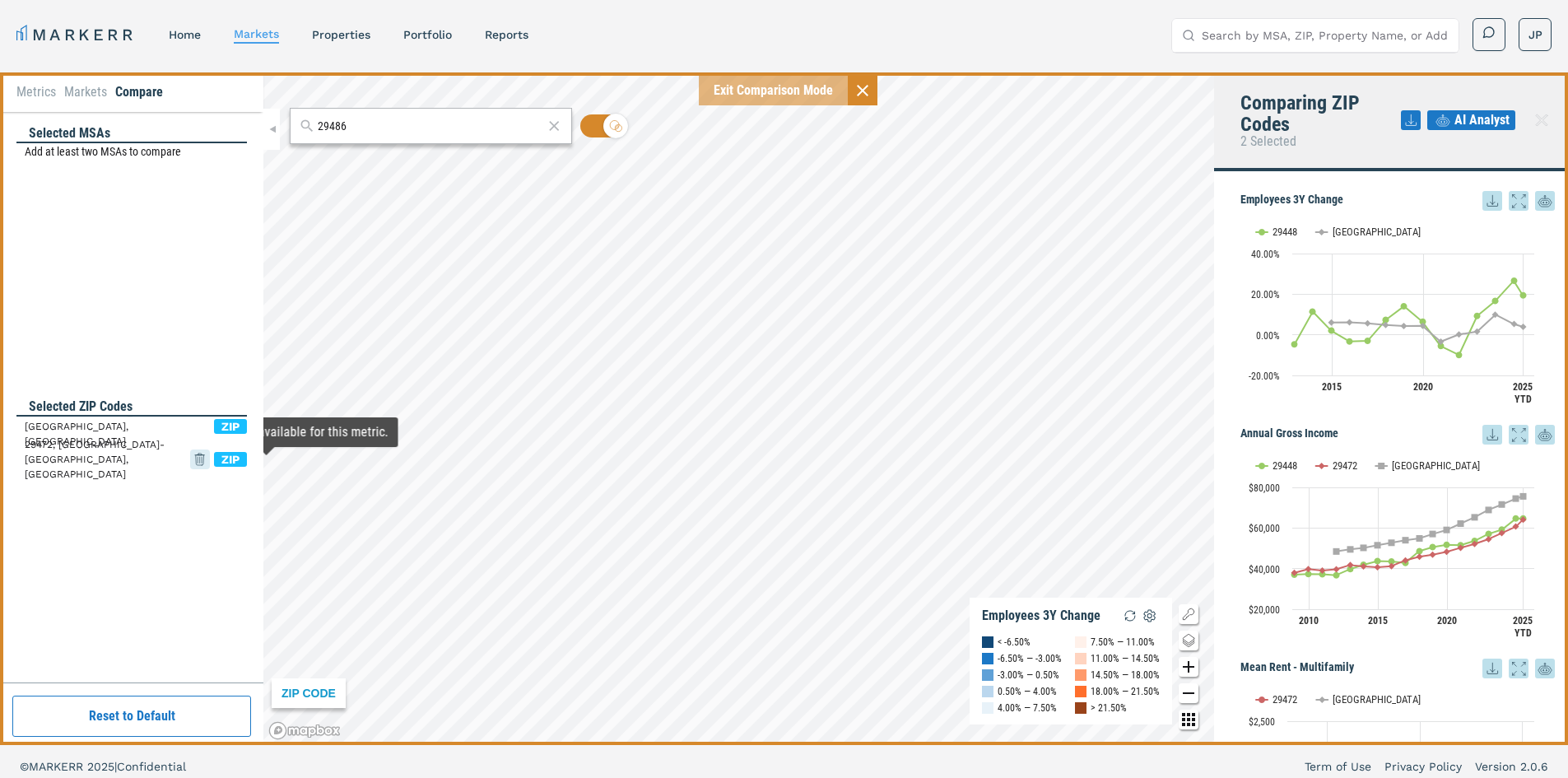
click at [201, 457] on icon at bounding box center [200, 457] width 10 height 10
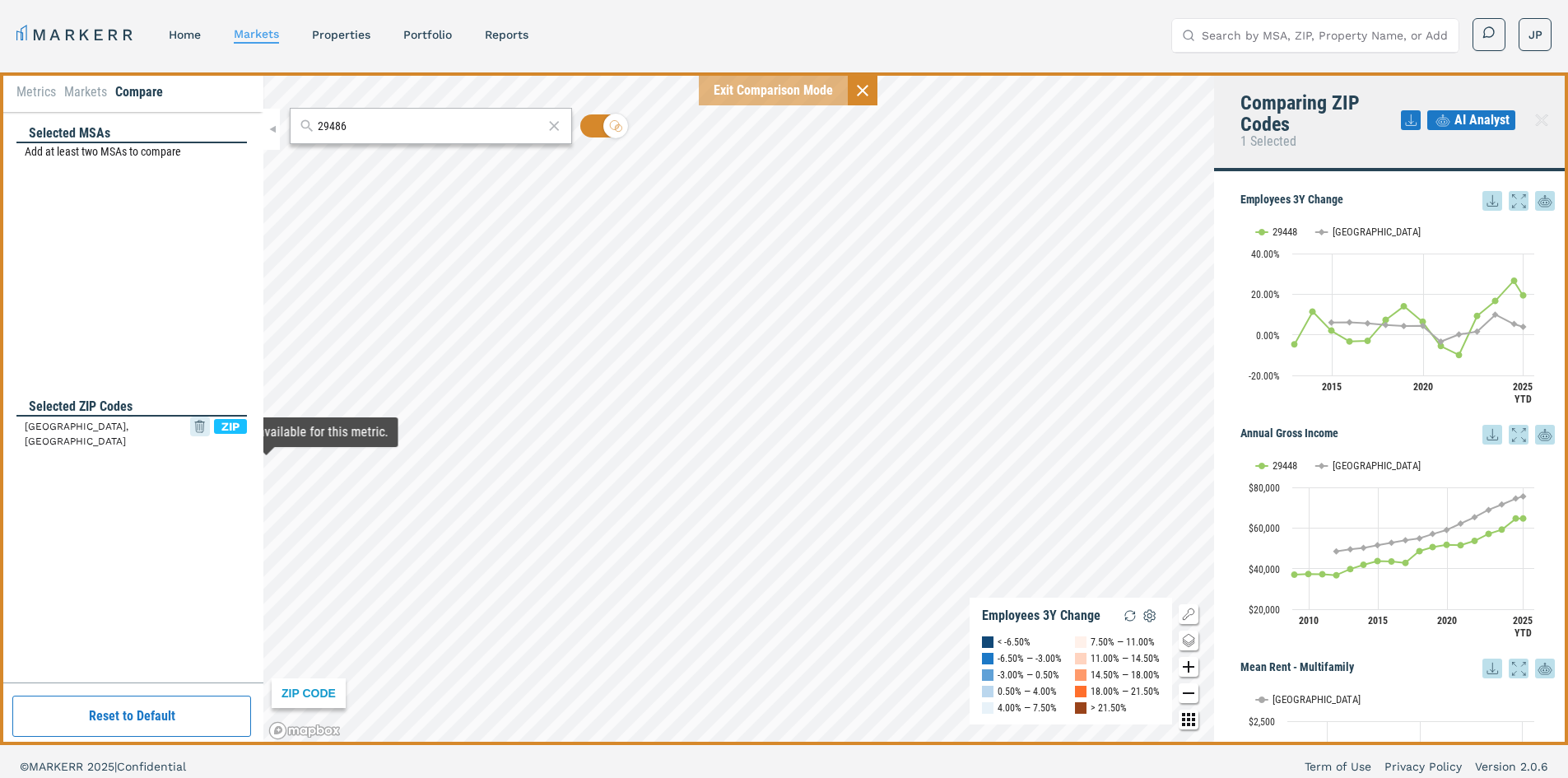
click at [197, 430] on icon at bounding box center [200, 426] width 20 height 29
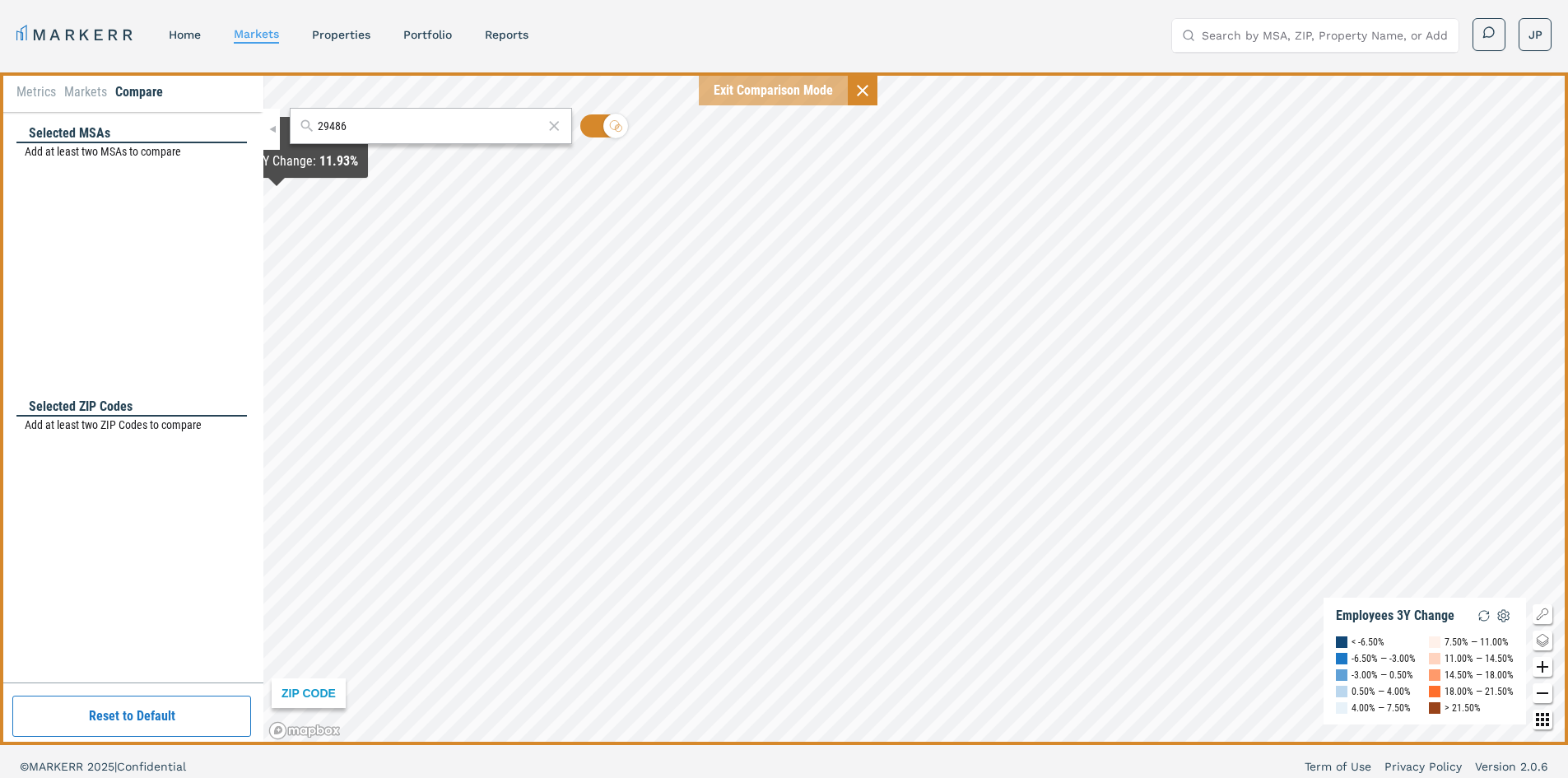
click at [361, 129] on input "29486" at bounding box center [431, 126] width 226 height 17
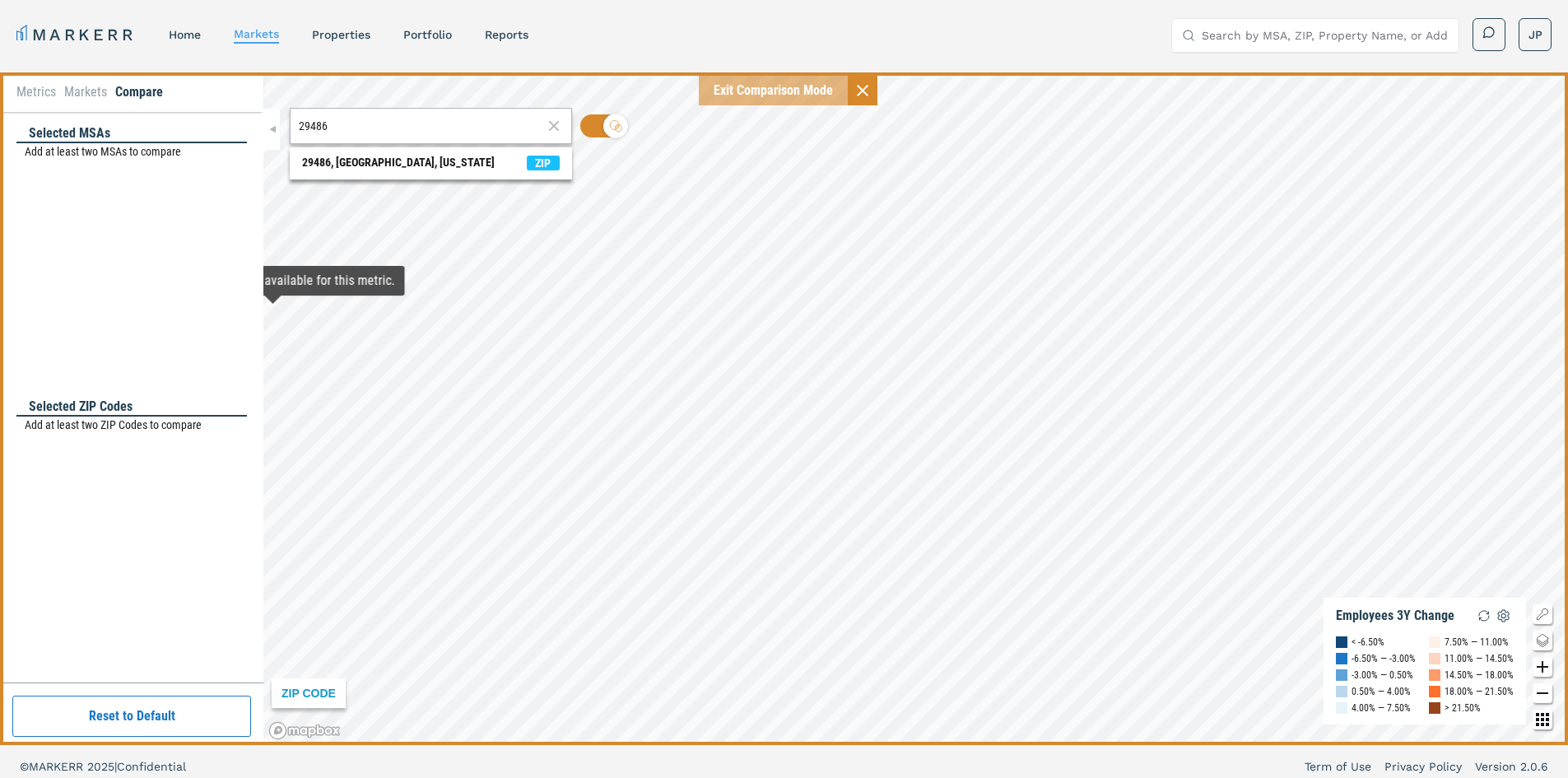
click at [139, 426] on p "Add at least two ZIP Codes to compare" at bounding box center [135, 424] width 222 height 17
click at [366, 167] on div "29486, [GEOGRAPHIC_DATA], [US_STATE]" at bounding box center [398, 162] width 193 height 17
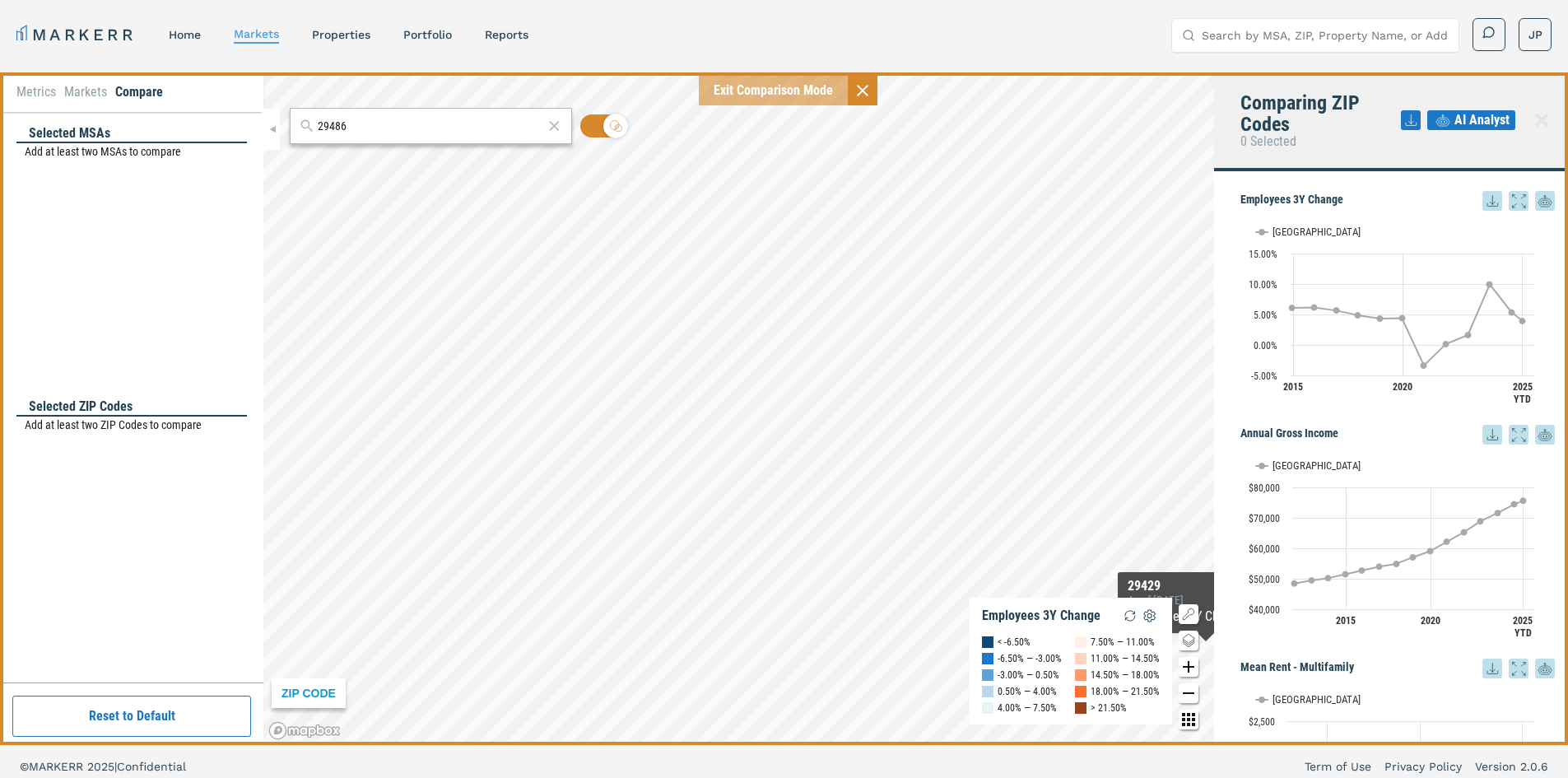
click at [1186, 670] on icon "Zoom in map button" at bounding box center [1189, 667] width 20 height 20
click at [1190, 666] on icon "Zoom in map button" at bounding box center [1188, 667] width 12 height 12
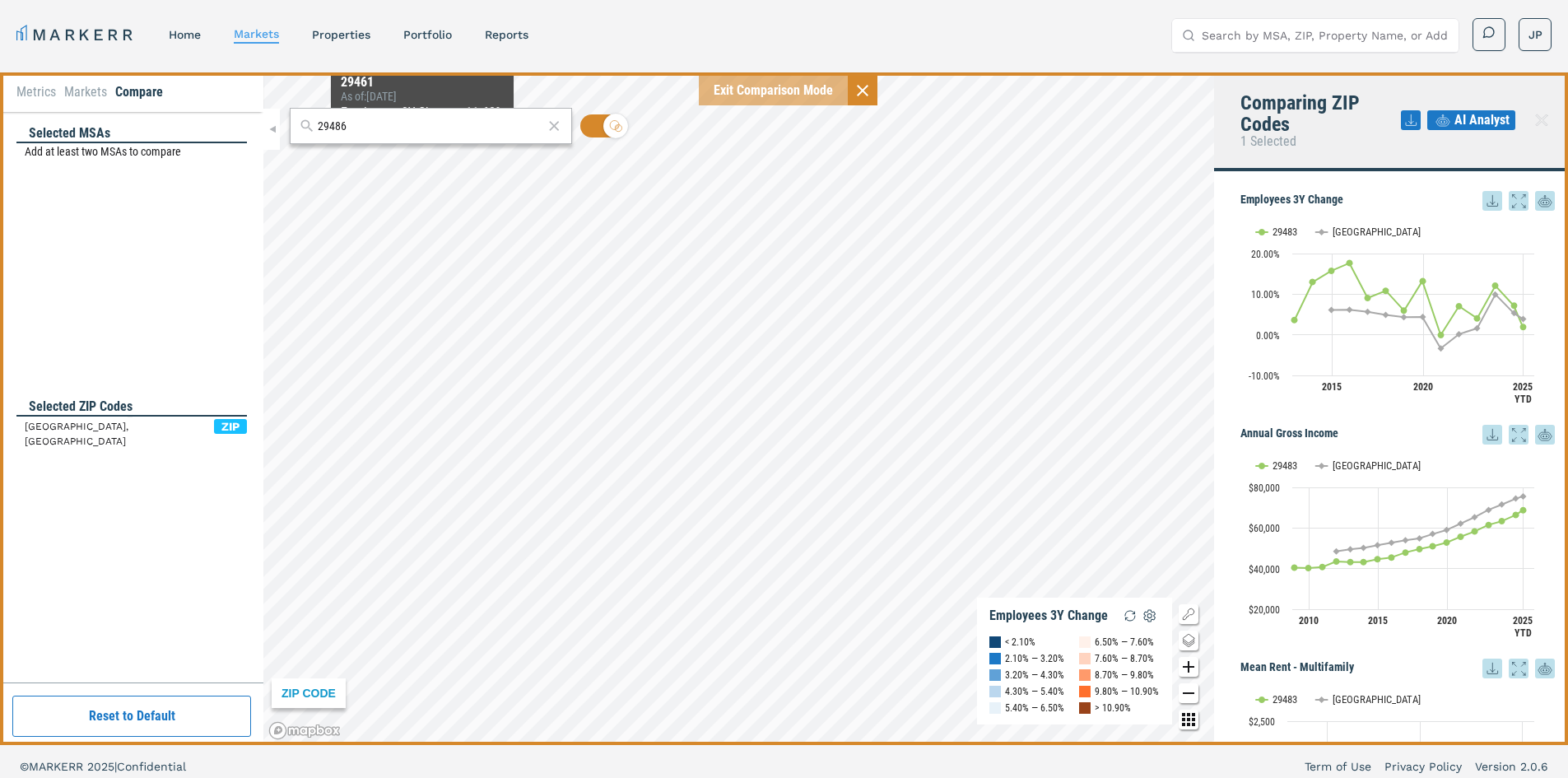
click at [426, 122] on input "29486" at bounding box center [431, 126] width 226 height 17
type input "85297"
click at [387, 157] on div "85297, [GEOGRAPHIC_DATA], [US_STATE]" at bounding box center [398, 162] width 193 height 17
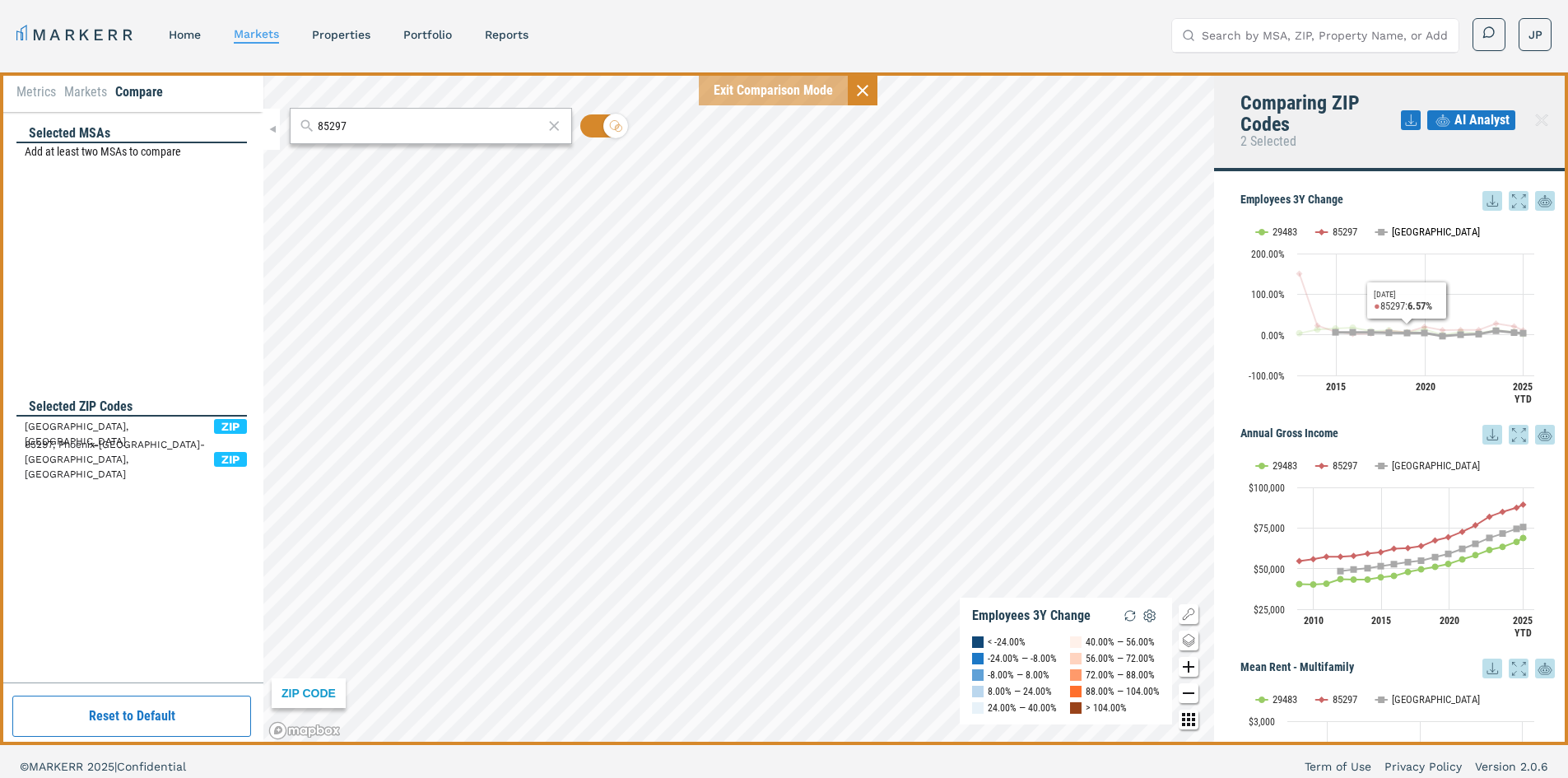
click at [1391, 228] on button "Show USA" at bounding box center [1392, 232] width 35 height 12
click at [1394, 461] on button "Show USA" at bounding box center [1392, 465] width 35 height 12
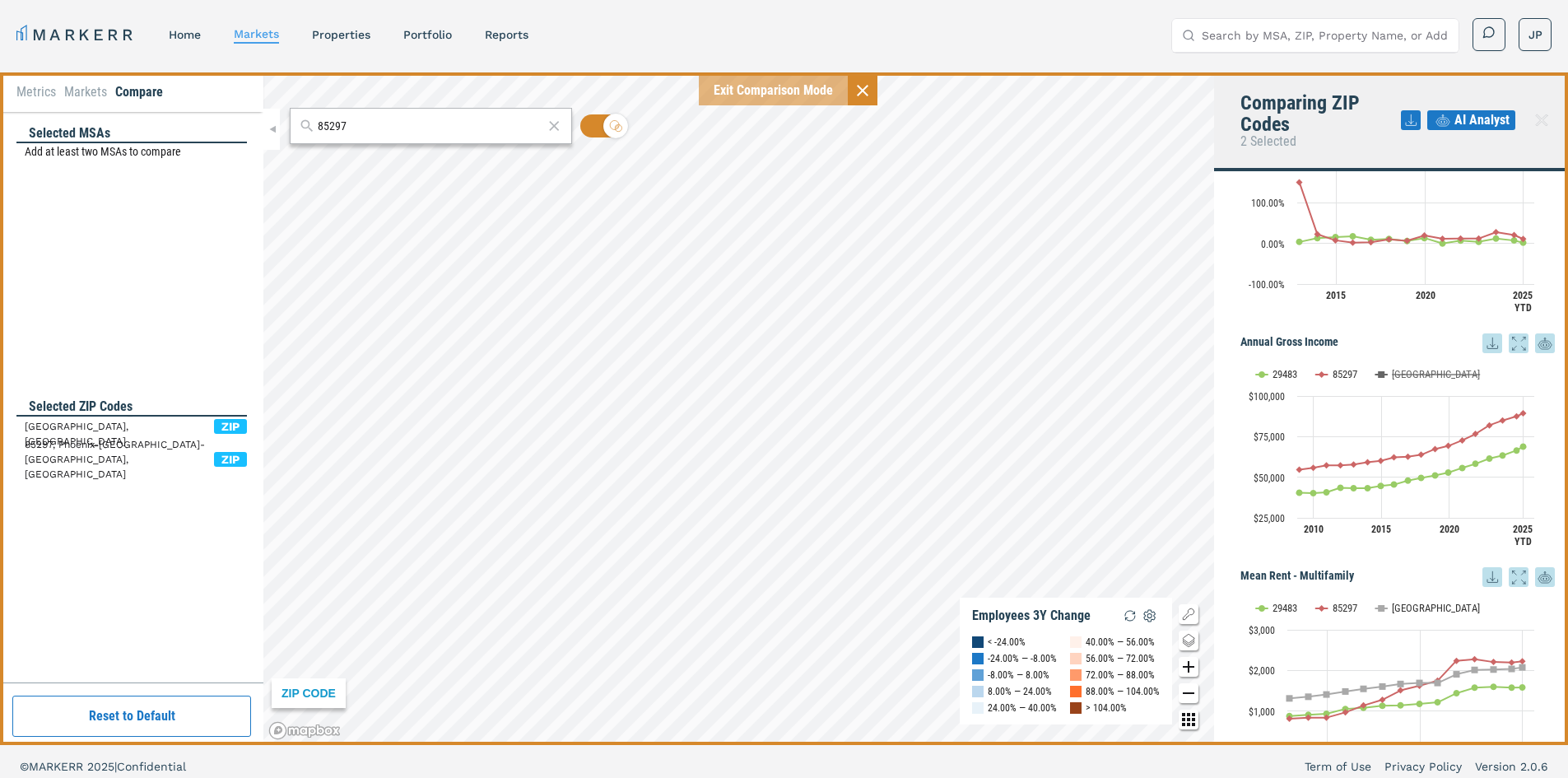
scroll to position [92, 0]
click at [1395, 607] on button "Show USA" at bounding box center [1392, 607] width 35 height 12
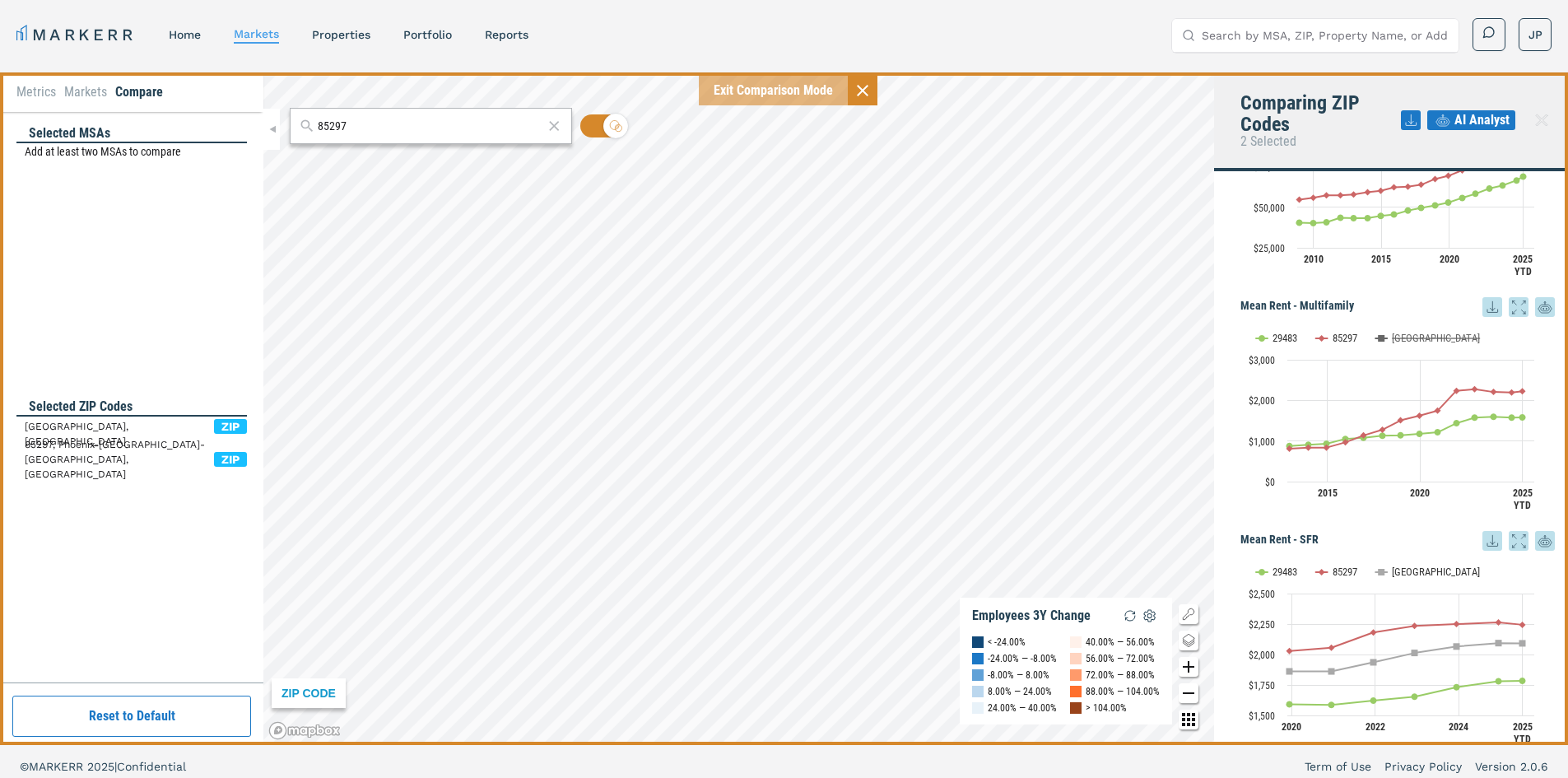
scroll to position [389, 0]
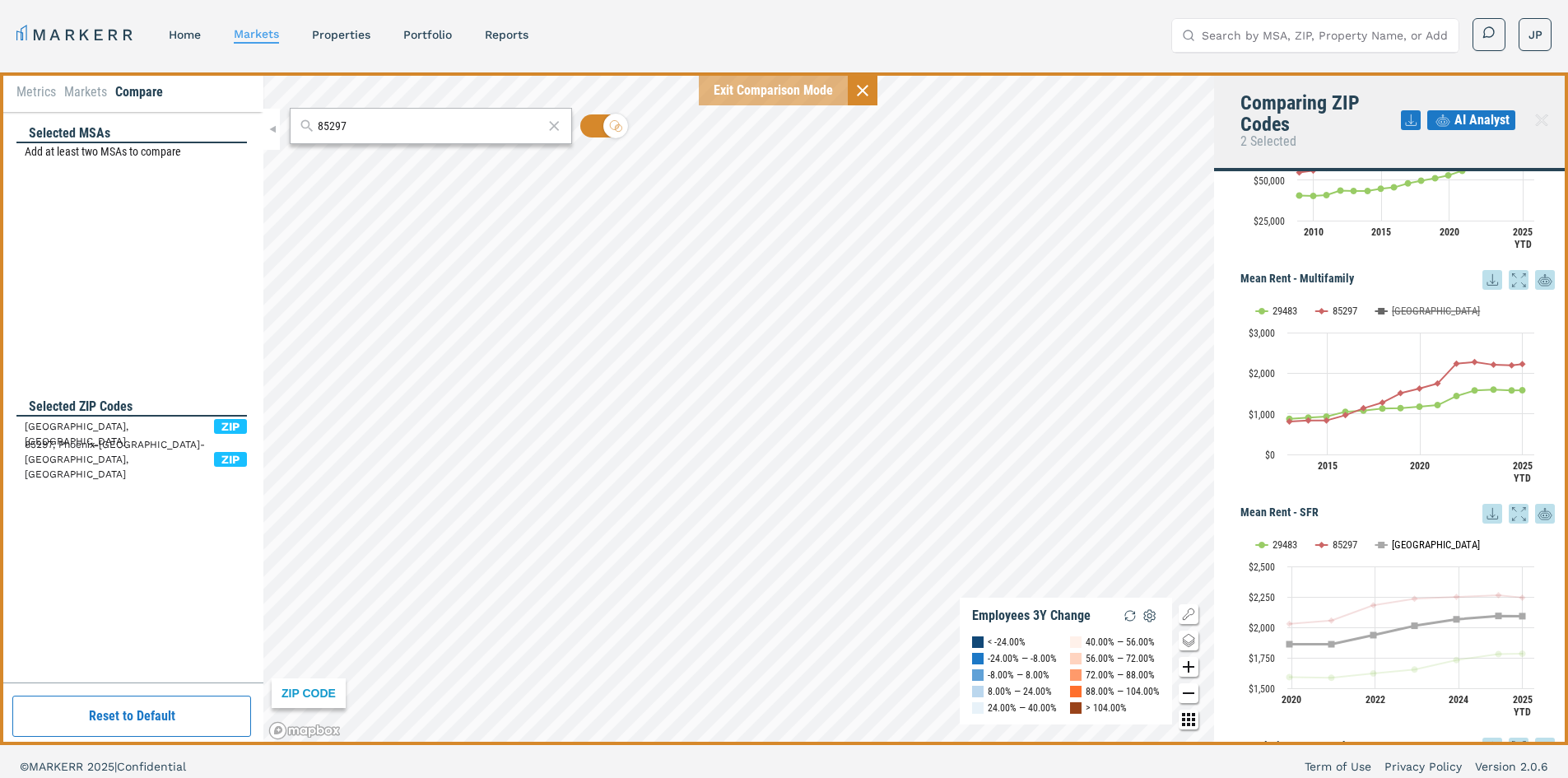
click at [1402, 539] on button "Show USA" at bounding box center [1392, 545] width 35 height 12
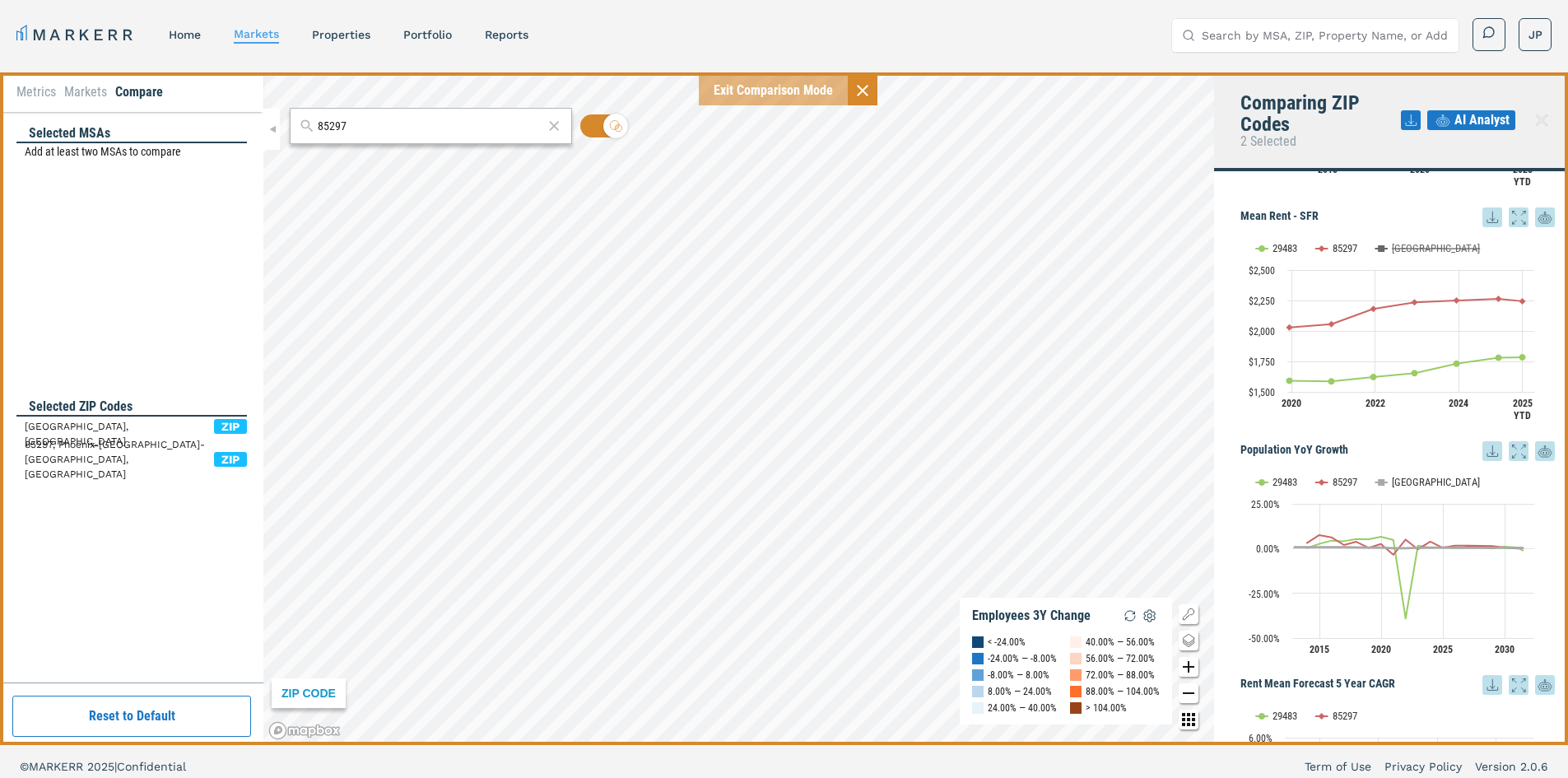
scroll to position [686, 0]
click at [1396, 482] on button "Show USA" at bounding box center [1392, 480] width 35 height 12
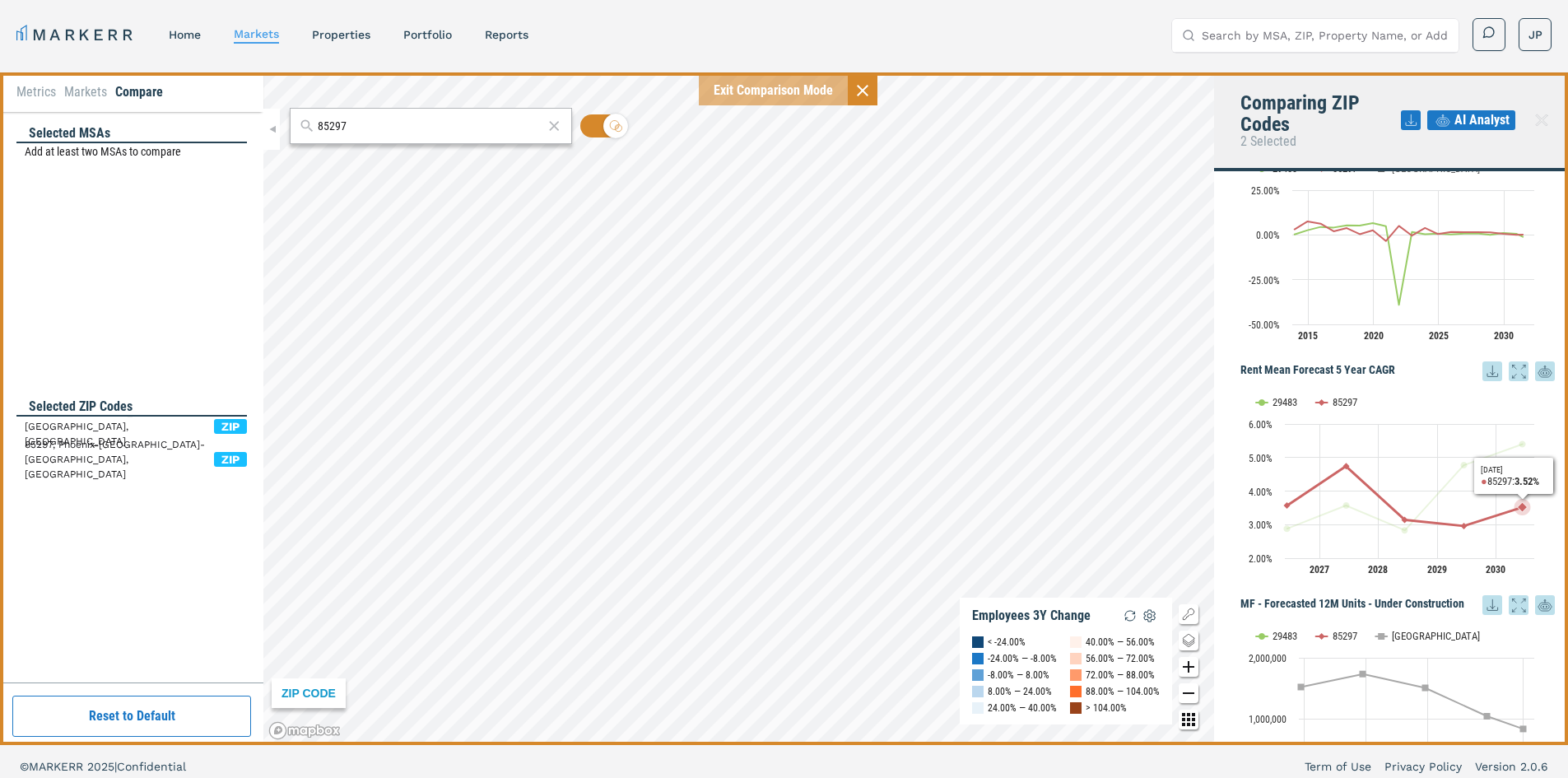
scroll to position [1093, 0]
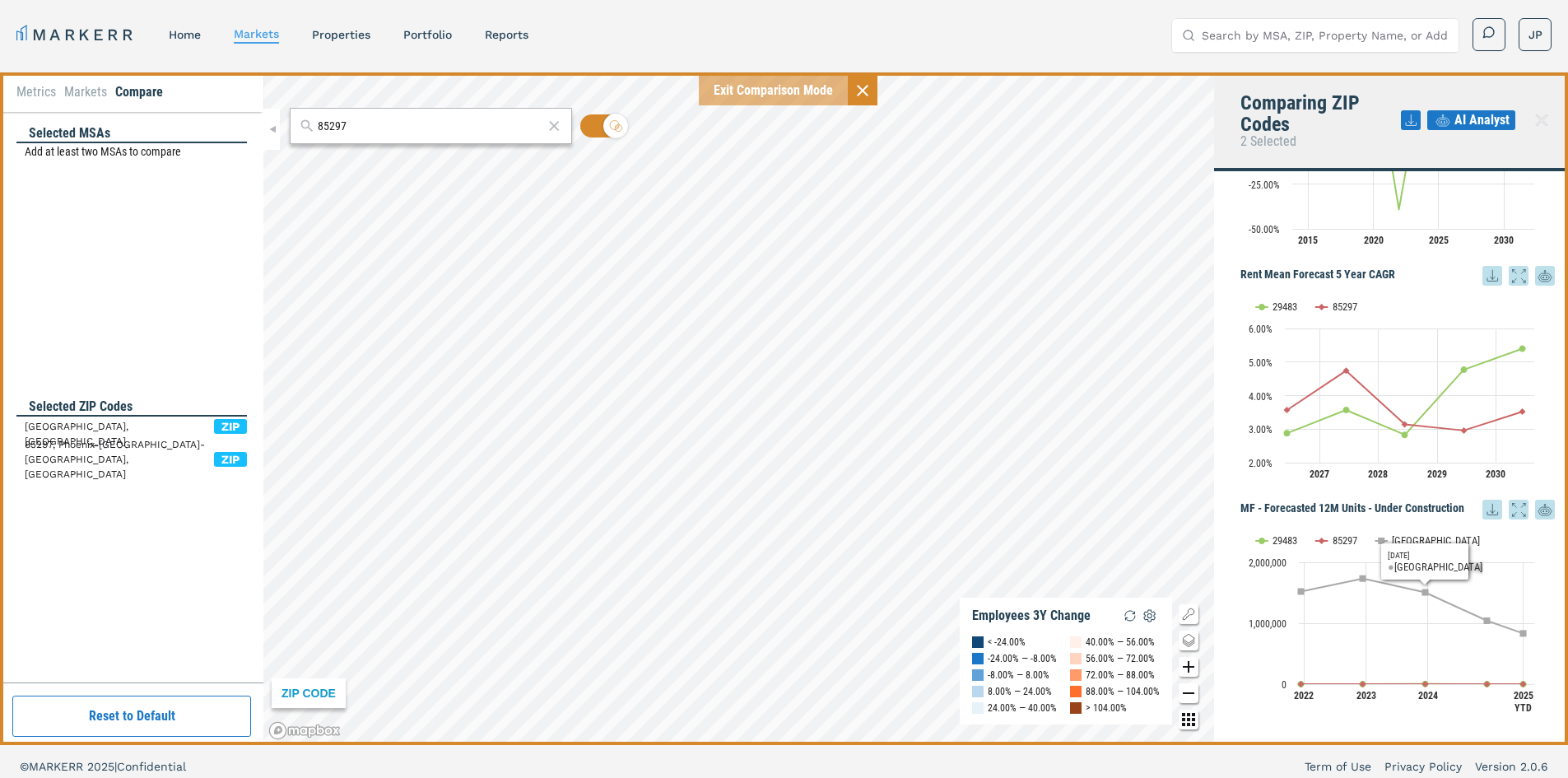
click at [1390, 536] on rect "Interactive chart" at bounding box center [1391, 622] width 302 height 206
click at [1397, 539] on text "[GEOGRAPHIC_DATA]" at bounding box center [1436, 540] width 88 height 12
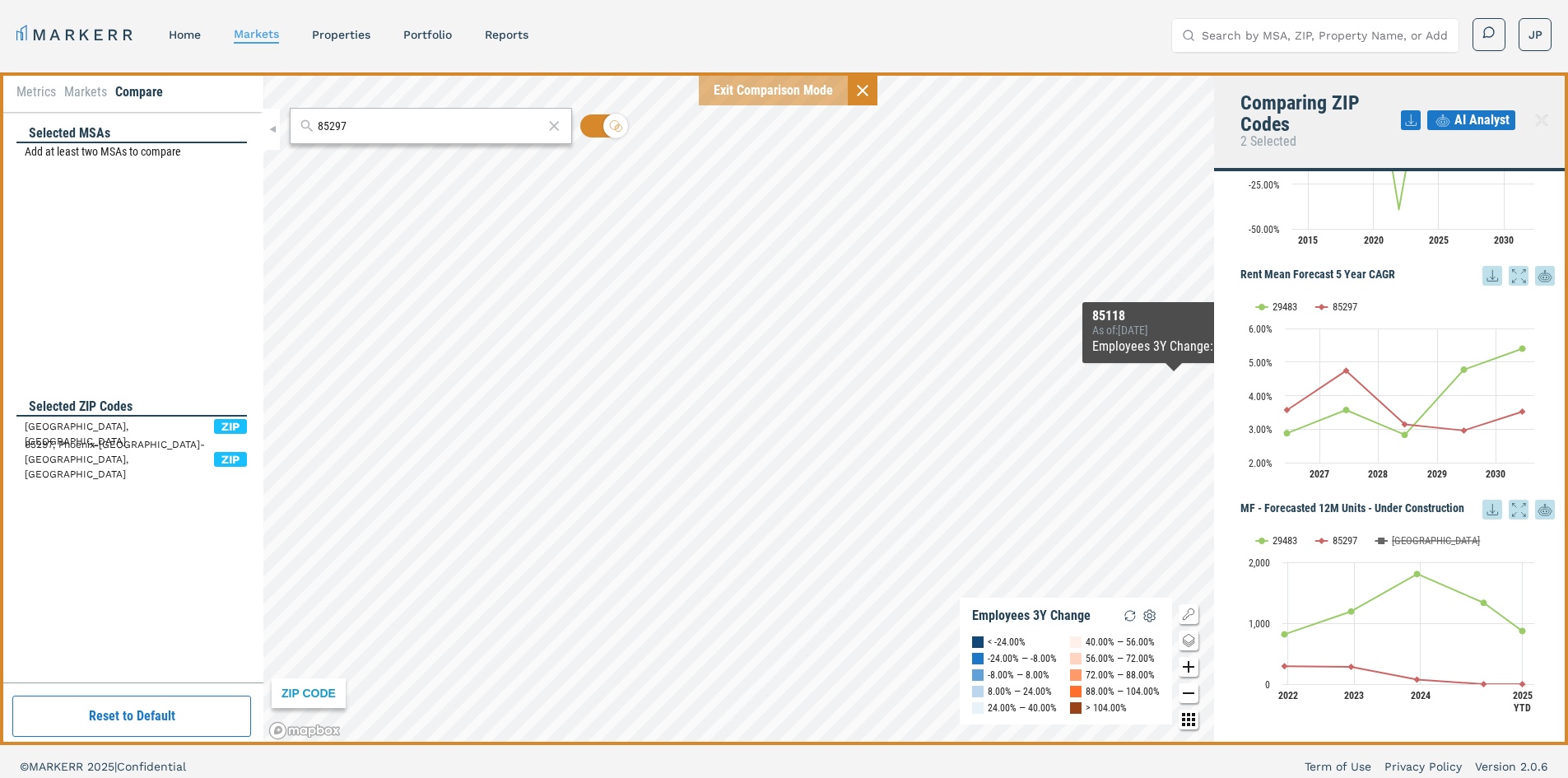
click at [1536, 511] on icon at bounding box center [1546, 509] width 20 height 29
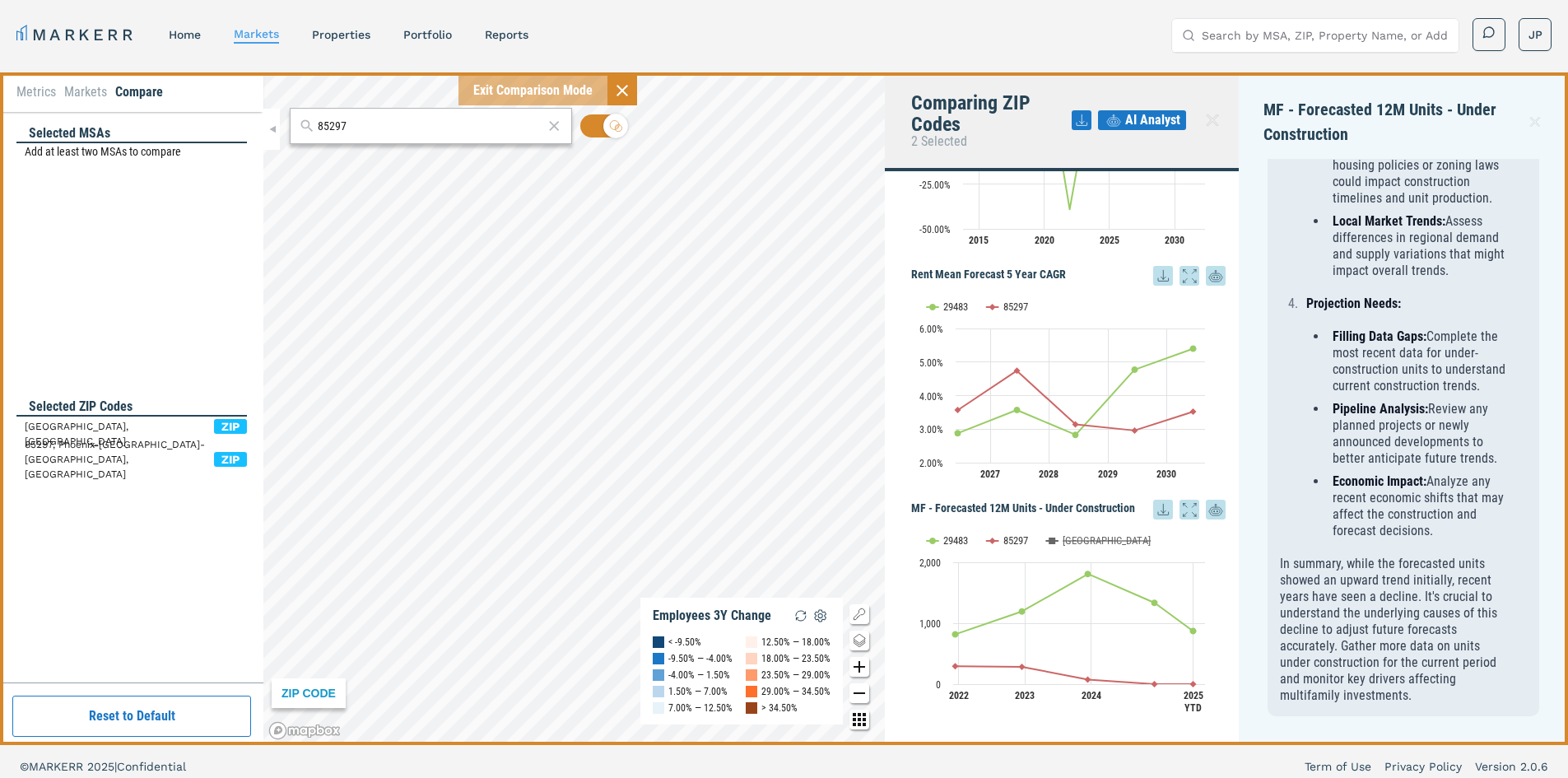
scroll to position [0, 0]
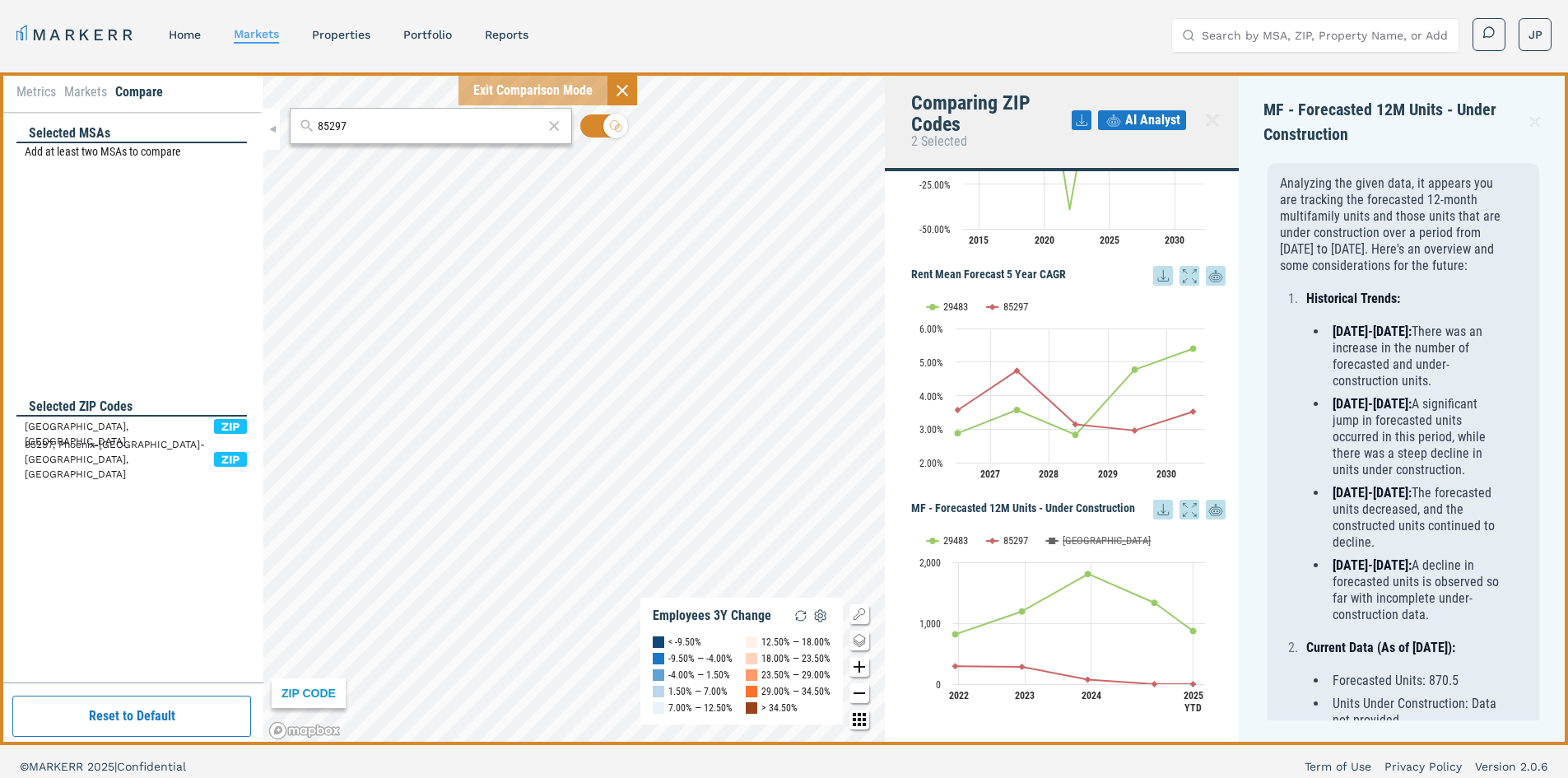
click at [1534, 116] on icon at bounding box center [1535, 122] width 16 height 20
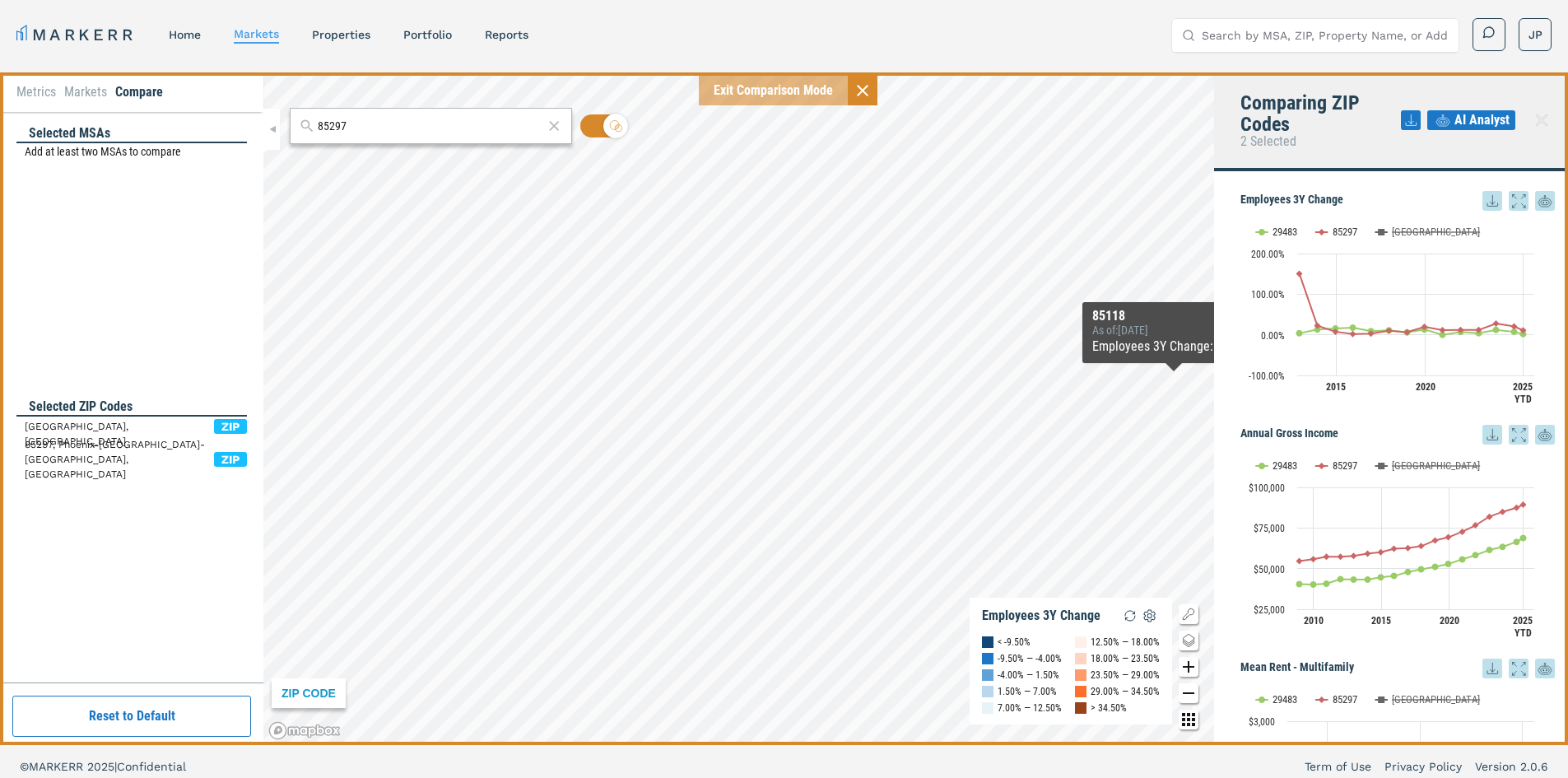
click at [1416, 119] on icon at bounding box center [1411, 120] width 20 height 20
click at [1396, 186] on div "Download as PDF" at bounding box center [1351, 188] width 94 height 16
click at [1477, 164] on div "Comparing ZIP Codes 2 Selected AI Analyst" at bounding box center [1391, 121] width 354 height 99
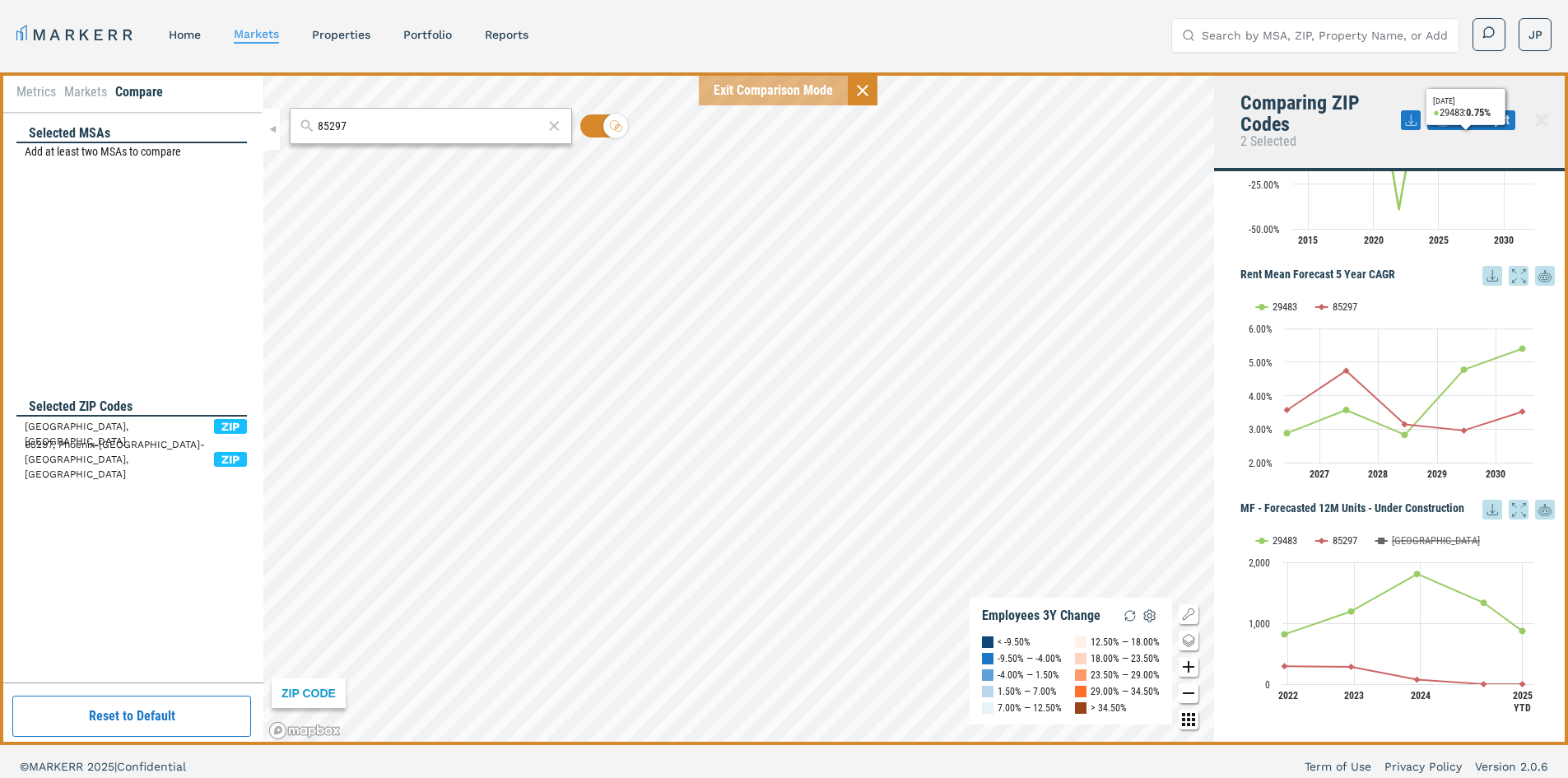
scroll to position [10, 0]
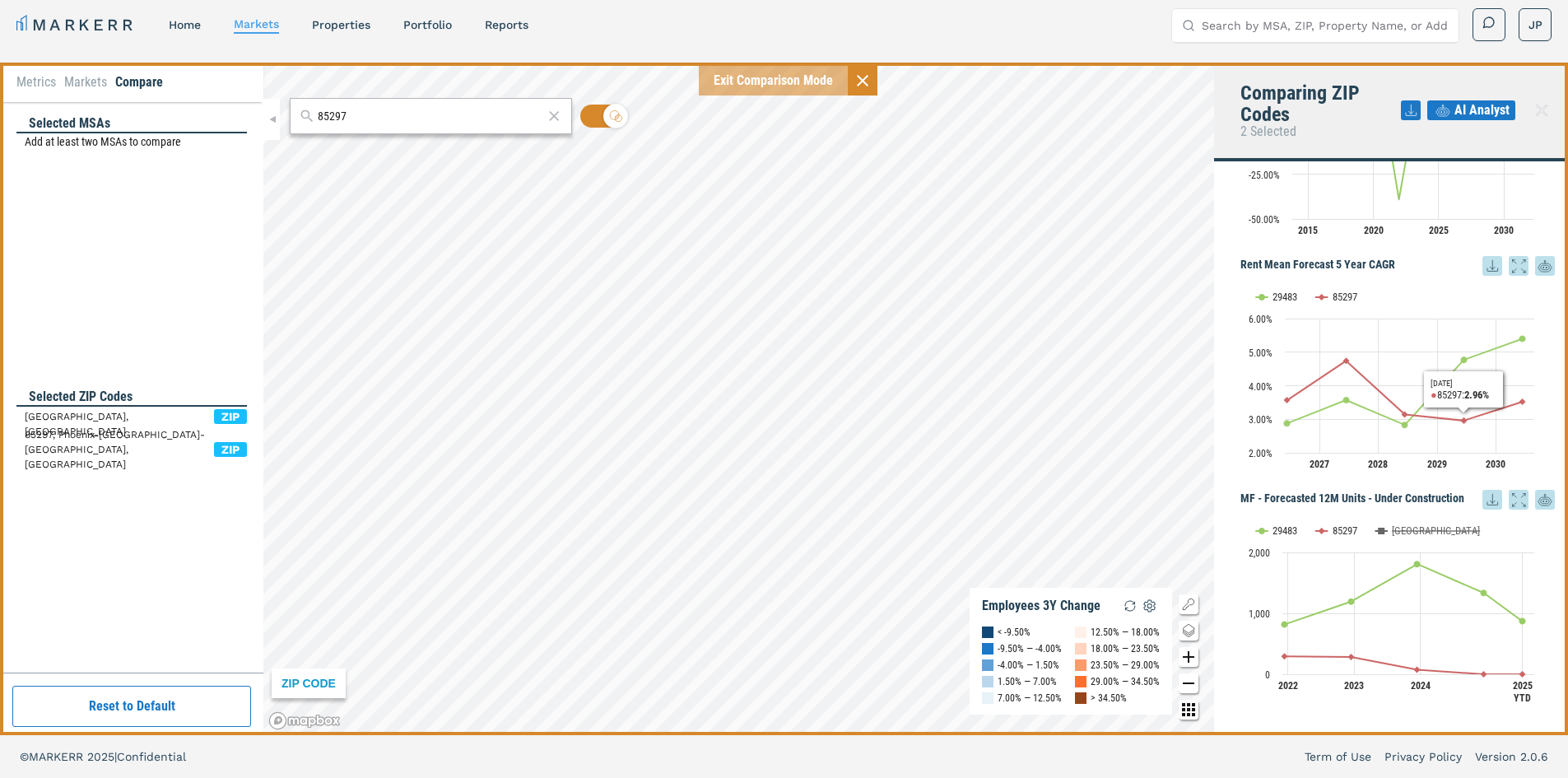
click at [1471, 552] on rect "Interactive chart" at bounding box center [1391, 612] width 302 height 206
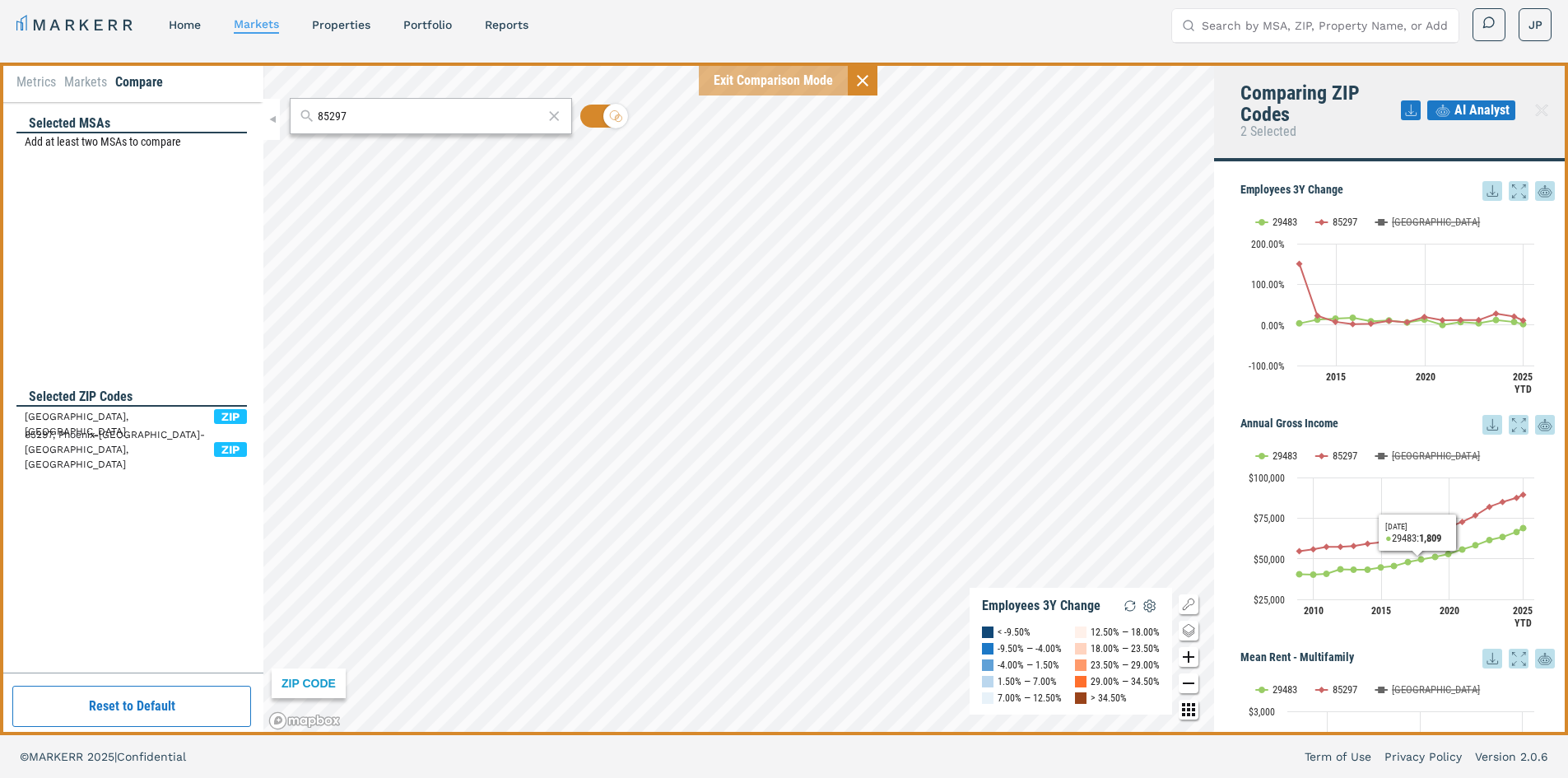
scroll to position [0, 0]
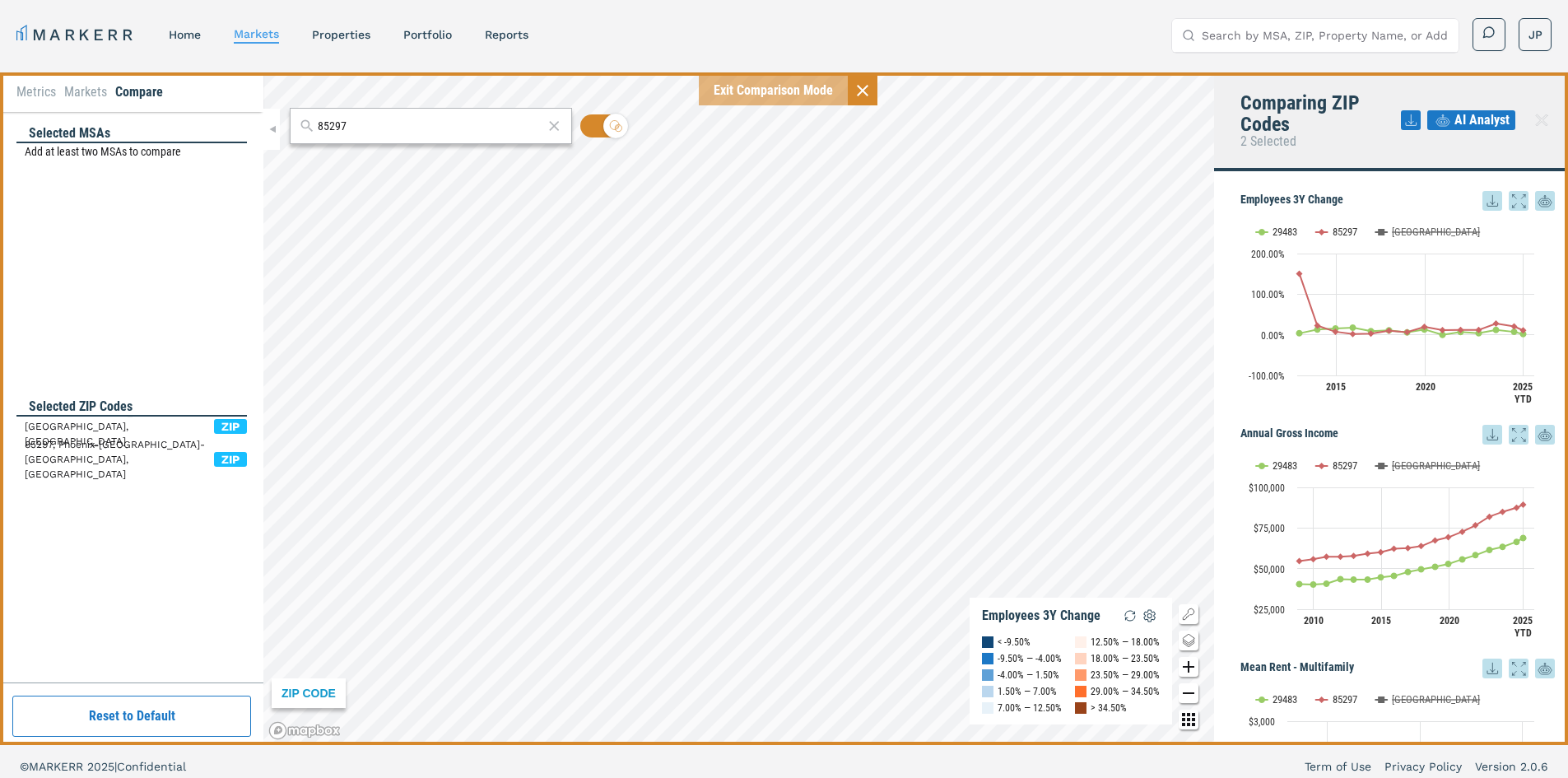
click at [1414, 119] on icon at bounding box center [1411, 120] width 20 height 20
click at [1391, 155] on div "Download as PNG" at bounding box center [1351, 152] width 94 height 16
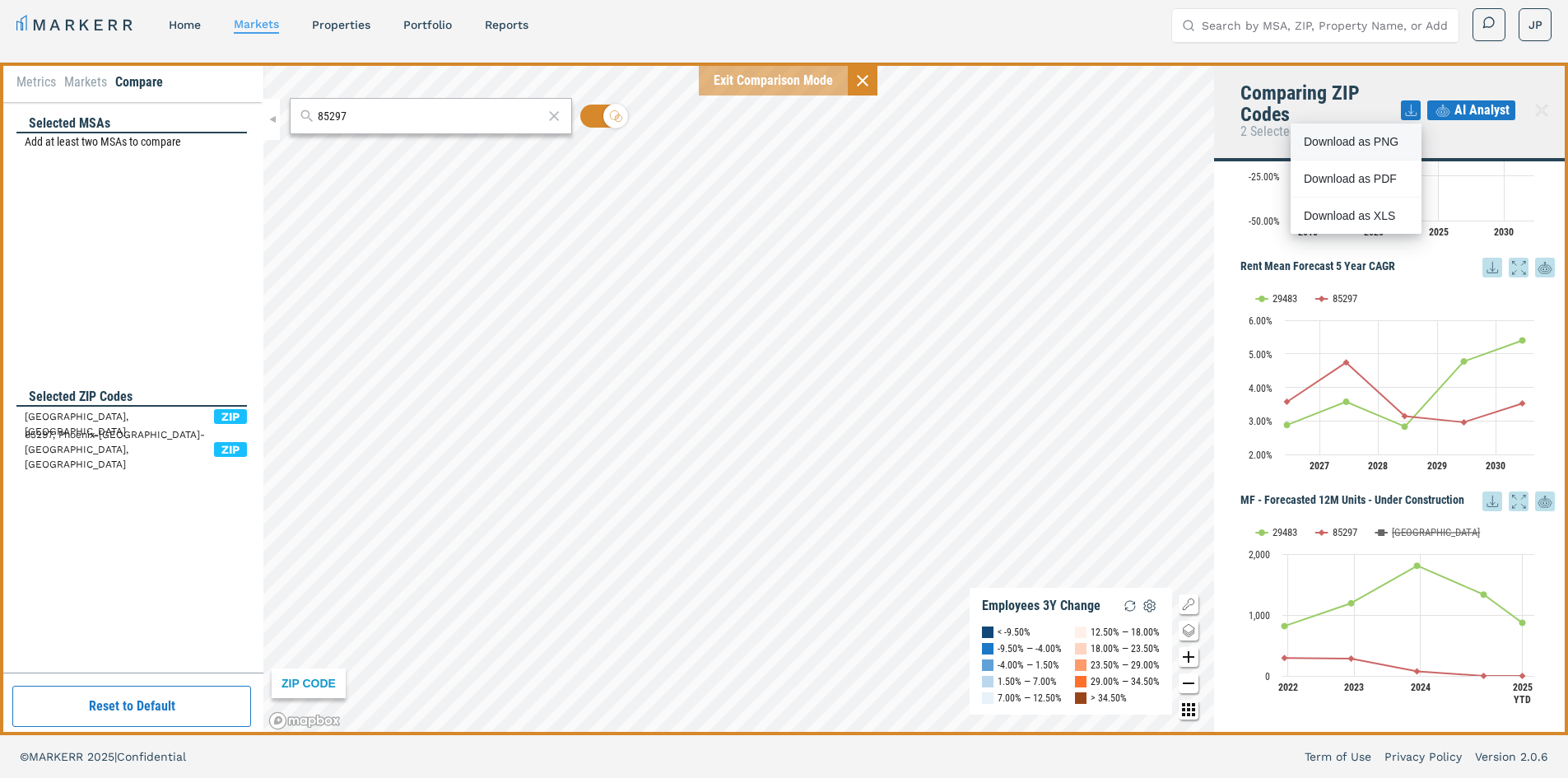
scroll to position [1093, 0]
